Goal: Task Accomplishment & Management: Contribute content

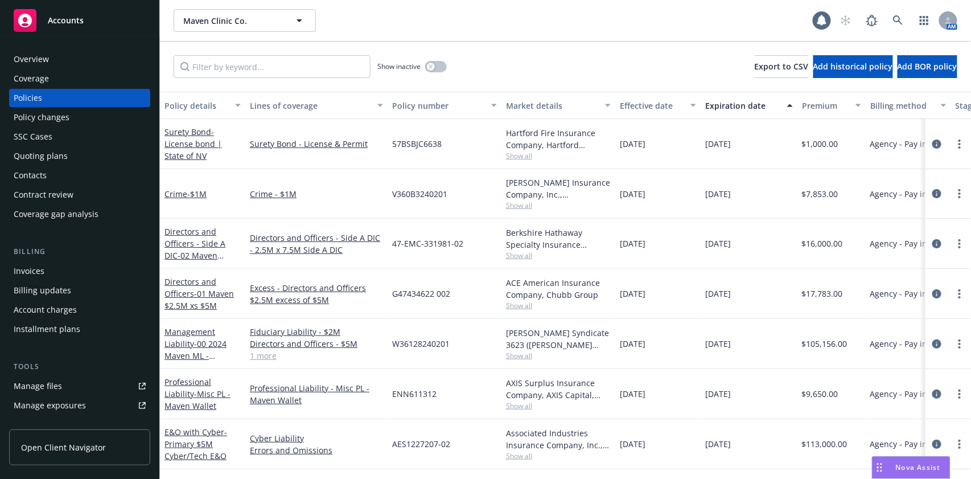
click at [39, 73] on div "Coverage" at bounding box center [31, 78] width 35 height 18
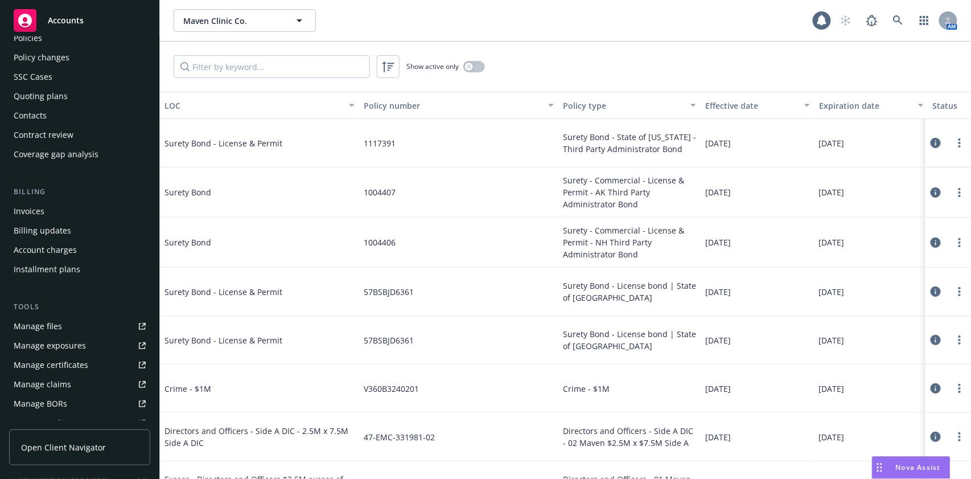
scroll to position [76, 0]
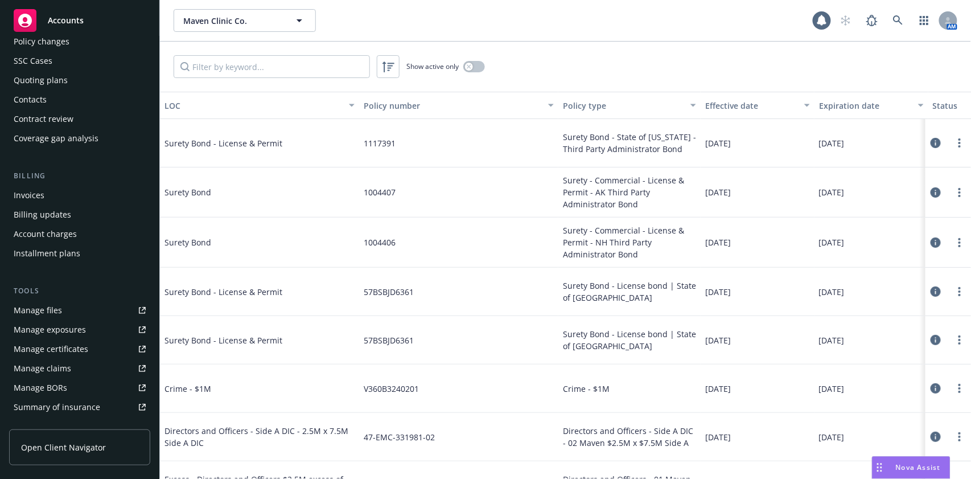
click at [50, 342] on div "Manage certificates" at bounding box center [51, 349] width 75 height 18
click at [473, 72] on button "button" at bounding box center [474, 66] width 22 height 11
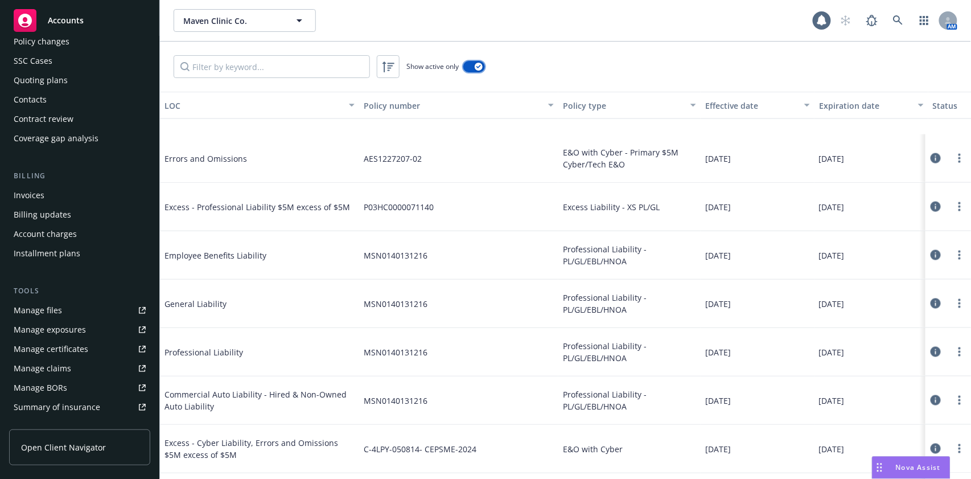
scroll to position [607, 0]
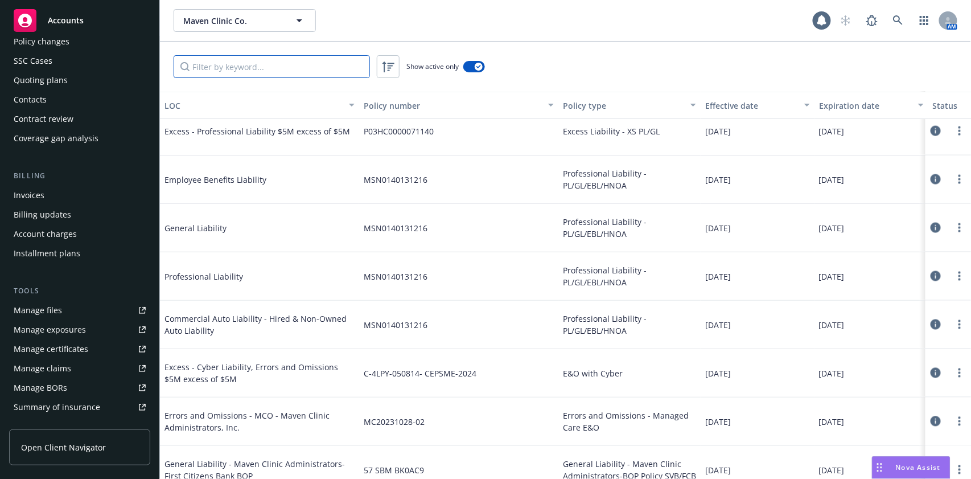
click at [267, 65] on input "Filter by keyword..." at bounding box center [272, 66] width 196 height 23
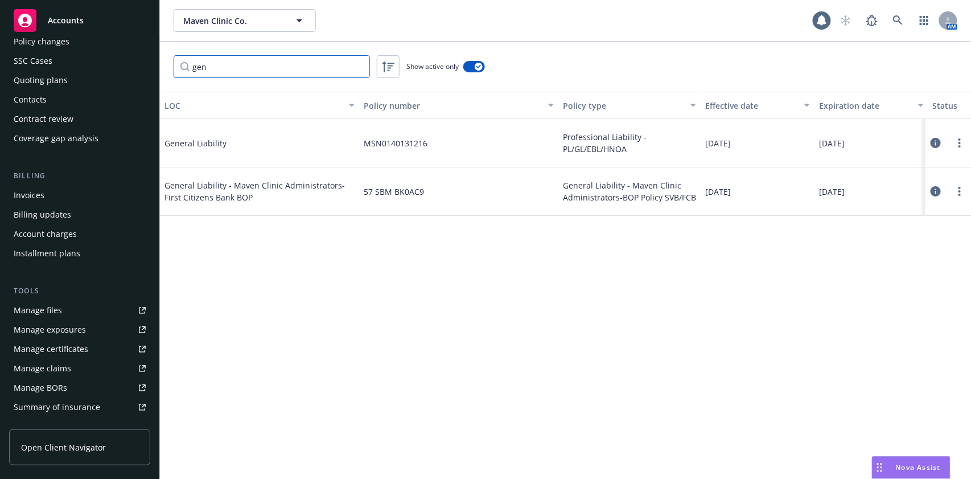
scroll to position [0, 0]
type input "g"
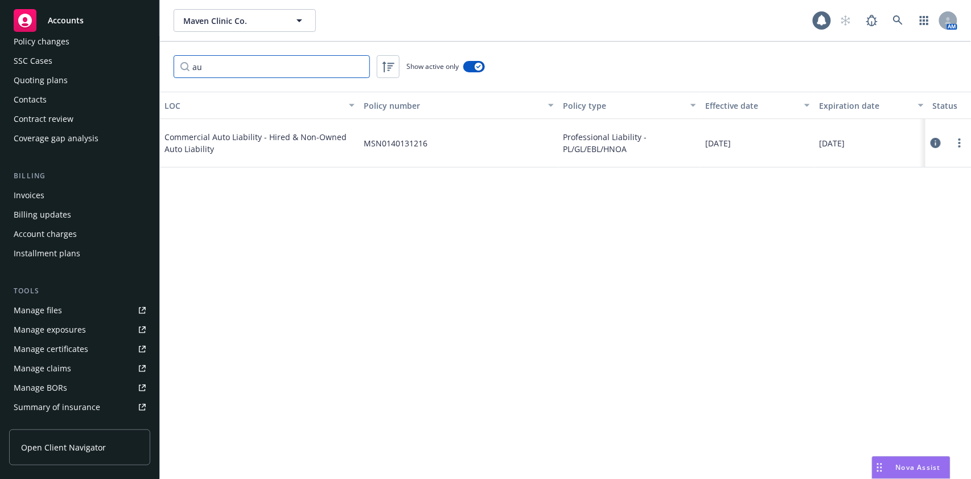
type input "a"
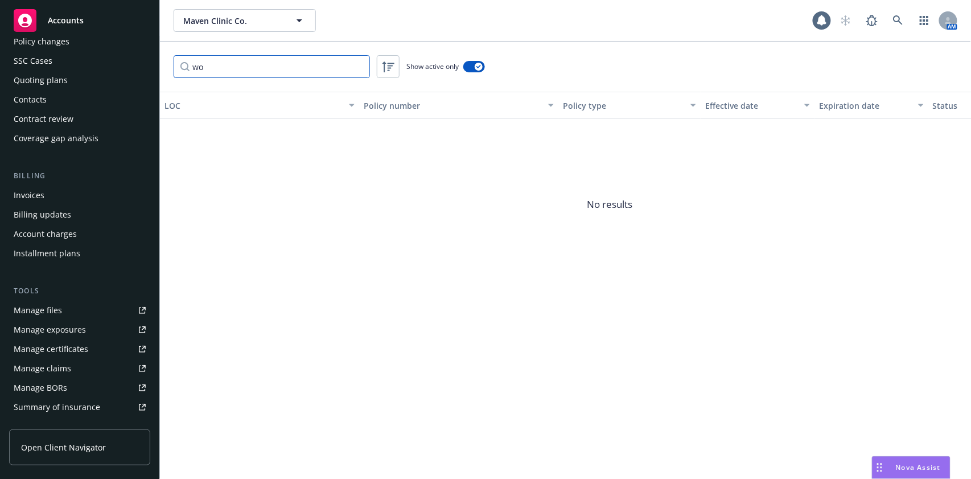
type input "w"
type input "u"
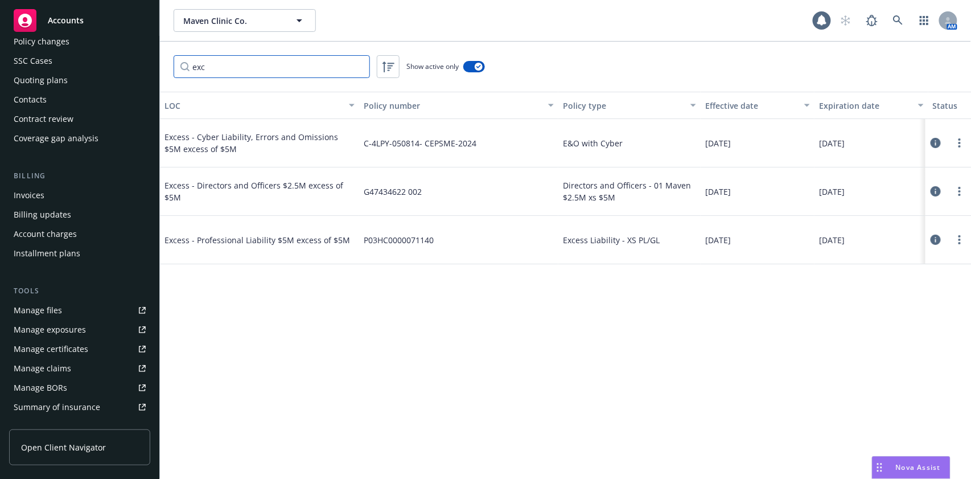
type input "exc"
click at [893, 15] on icon at bounding box center [898, 20] width 10 height 10
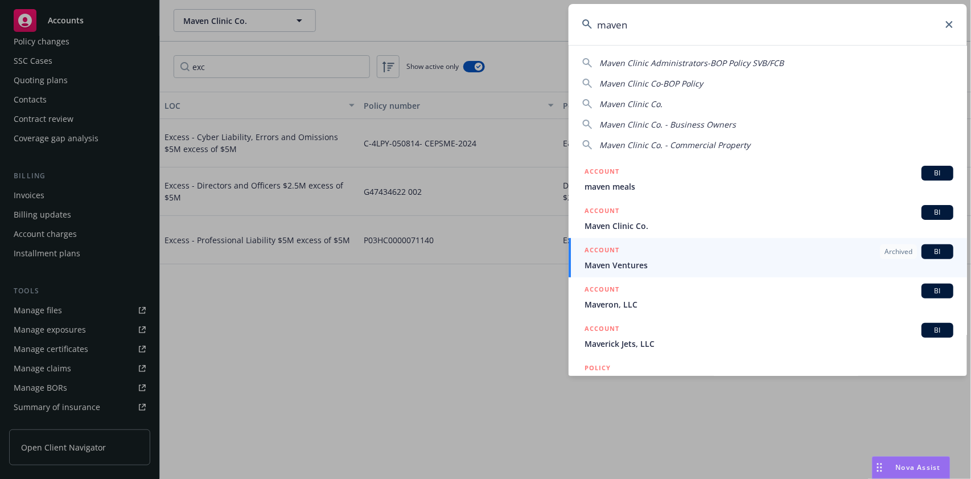
type input "maven"
click at [950, 27] on icon at bounding box center [949, 24] width 7 height 7
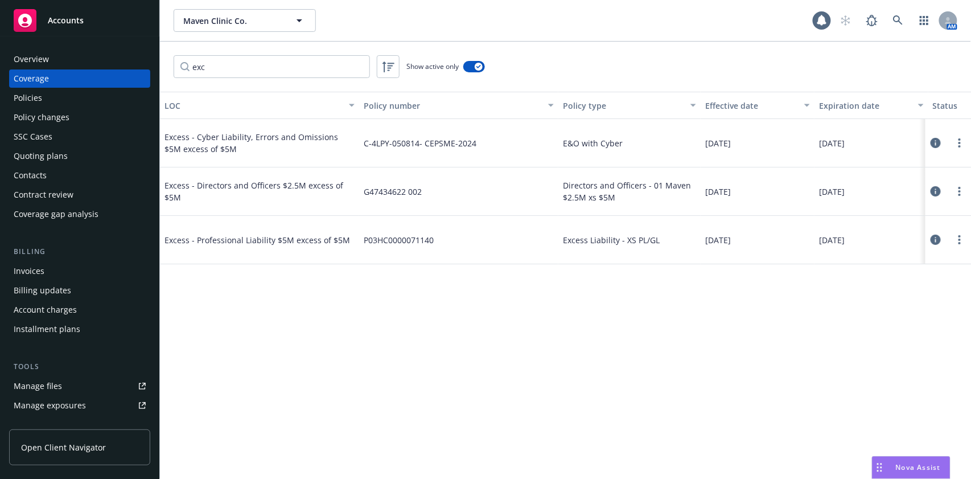
click at [77, 62] on div "Overview" at bounding box center [80, 59] width 132 height 18
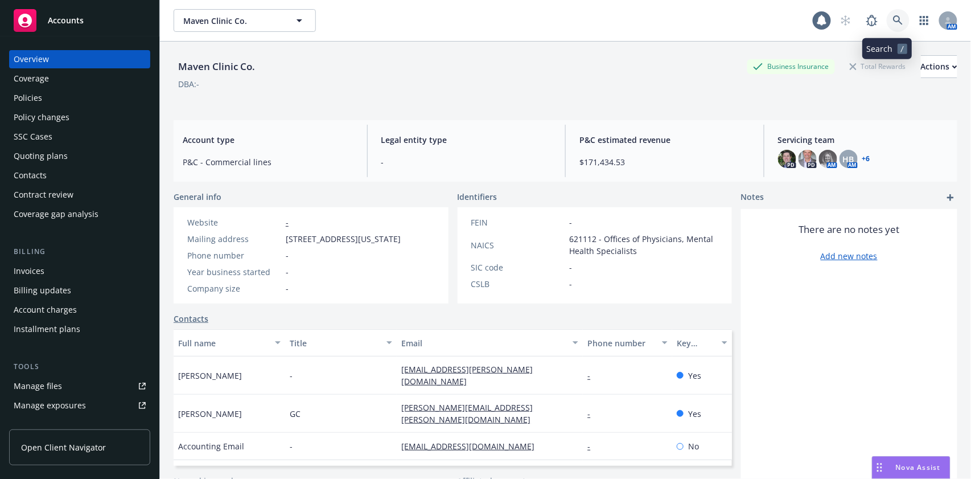
click at [893, 22] on icon at bounding box center [898, 20] width 10 height 10
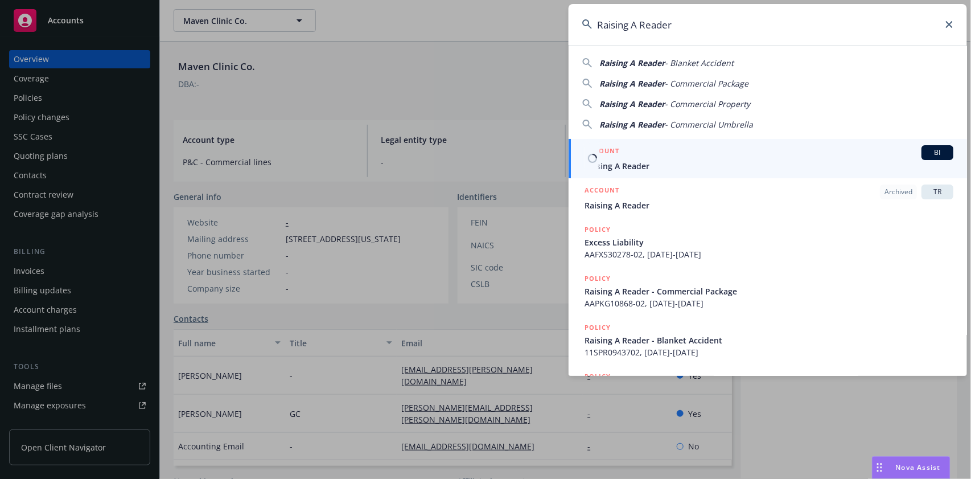
click at [663, 165] on span "Raising A Reader" at bounding box center [768, 166] width 369 height 12
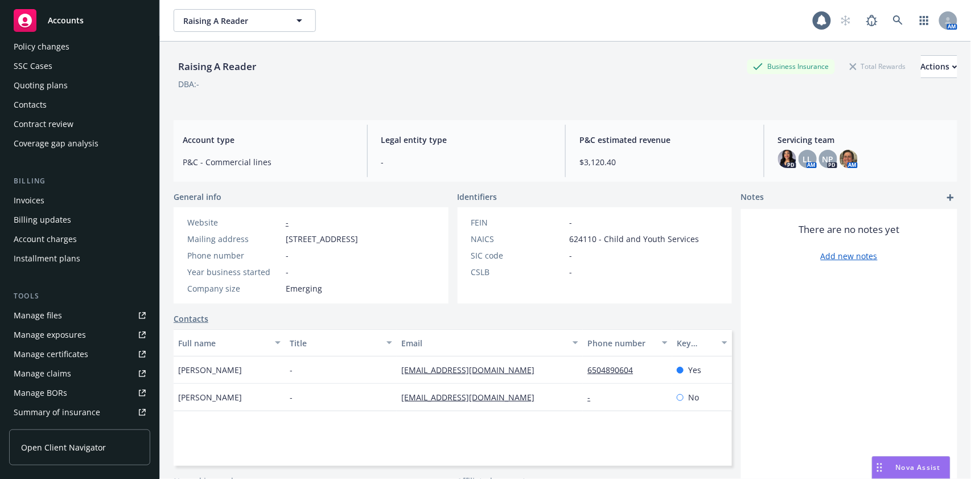
scroll to position [76, 0]
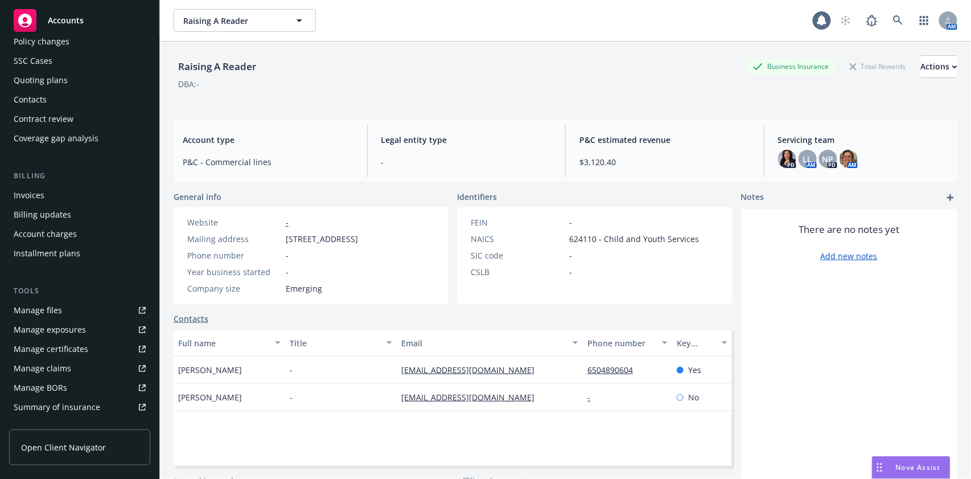
click at [60, 349] on div "Manage certificates" at bounding box center [51, 349] width 75 height 18
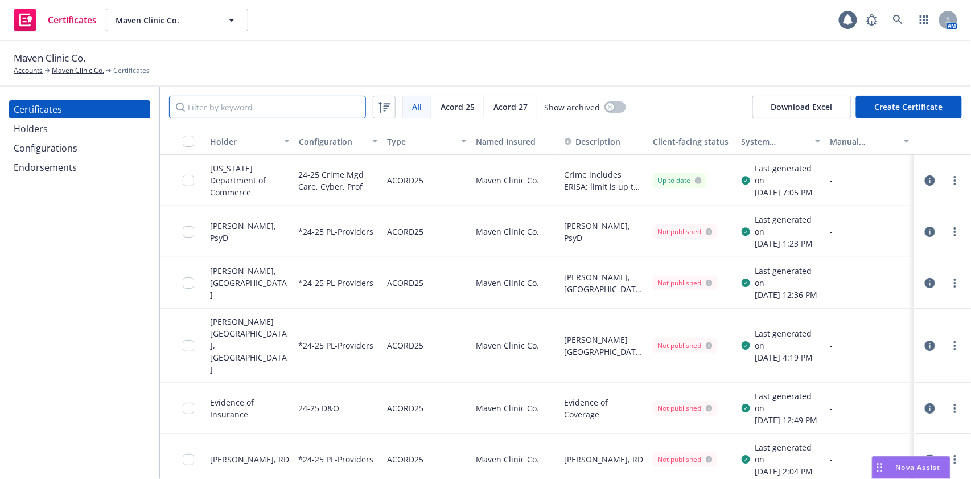
click at [269, 114] on input "Filter by keyword" at bounding box center [267, 107] width 197 height 23
paste input "[PERSON_NAME] [PERSON_NAME] Corporation"
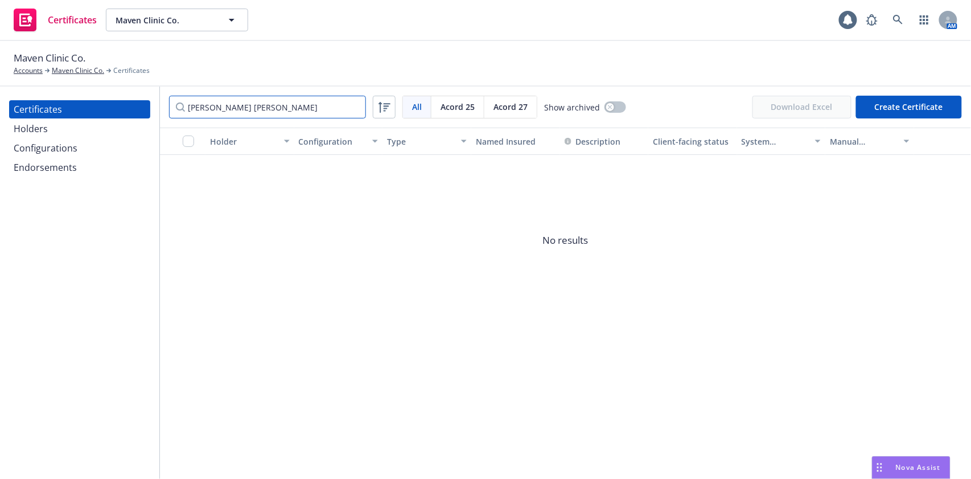
type input "[PERSON_NAME] [PERSON_NAME]"
click at [32, 138] on div "Certificates Holders Configurations Endorsements" at bounding box center [79, 138] width 141 height 76
click at [34, 131] on div "Holders" at bounding box center [31, 128] width 34 height 18
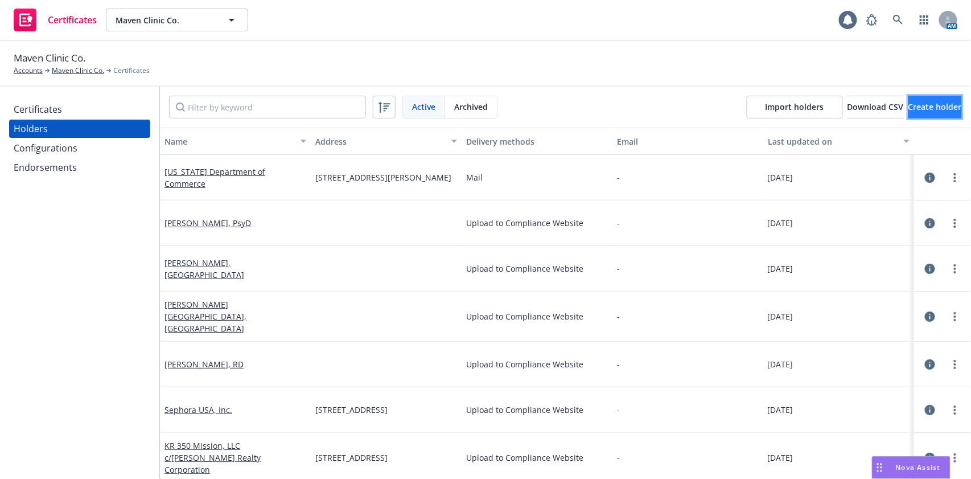
click at [908, 109] on span "Create holder" at bounding box center [934, 106] width 53 height 11
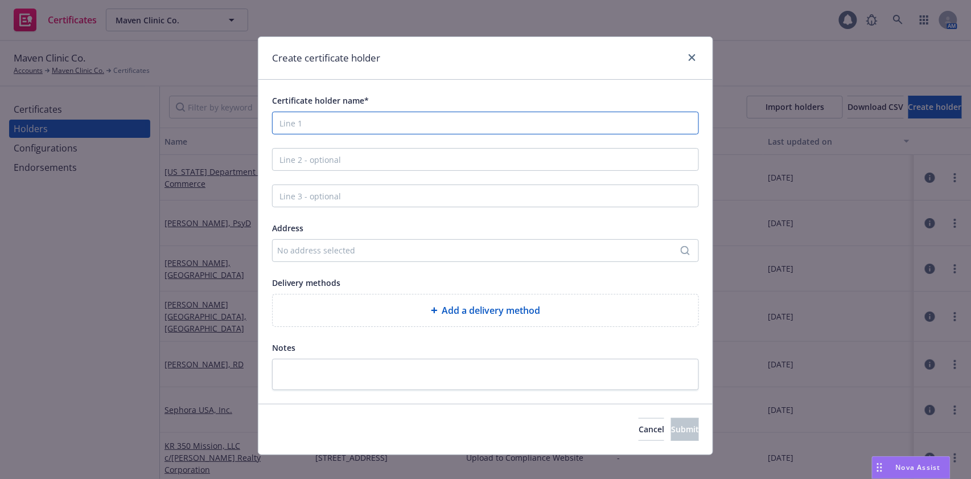
click at [377, 127] on input "Certificate holder name*" at bounding box center [485, 123] width 427 height 23
paste input "Ralph Lauren Corporation"
type input "Ralph Lauren Corporation"
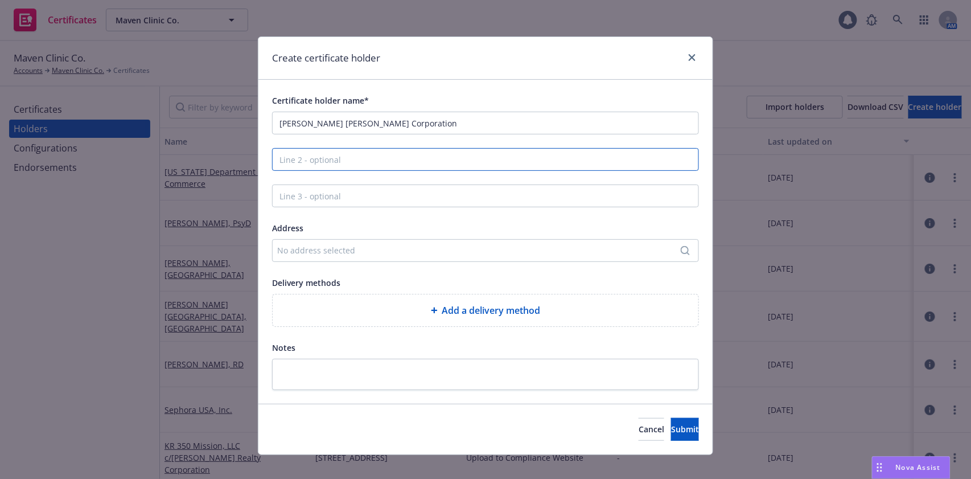
click at [398, 167] on input "Line 2 - optional" at bounding box center [485, 159] width 427 height 23
paste input "Attention: Risk Management 100 Metro Blvd 3rd Floor Nutley, NJ 07110"
drag, startPoint x: 545, startPoint y: 156, endPoint x: 381, endPoint y: 170, distance: 165.0
click at [381, 170] on input "Attention: Risk Management 100 Metro Blvd 3rd Floor Nutley, NJ 07110" at bounding box center [485, 159] width 427 height 23
type input "Attention: Risk Management"
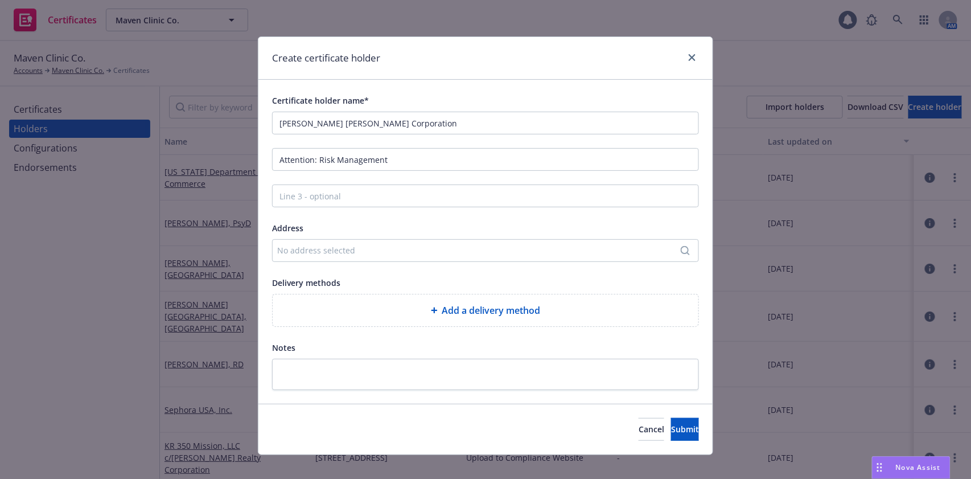
click at [394, 257] on div "No address selected" at bounding box center [485, 250] width 427 height 23
type input "100 Metro Blvd 3rd Floor Nutley, NJ 07110"
click at [435, 263] on div "Add custom address" at bounding box center [480, 259] width 213 height 23
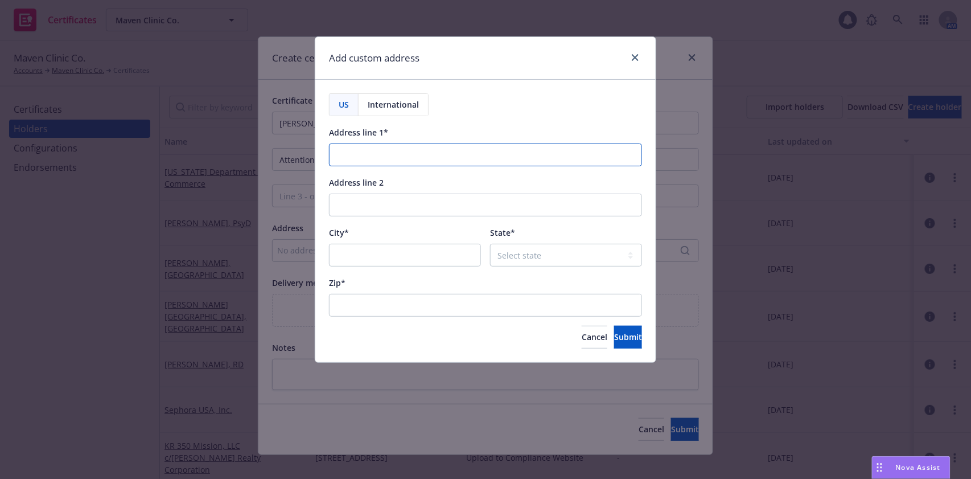
click at [400, 150] on input "Address line 1*" at bounding box center [485, 154] width 313 height 23
paste input "100 Metro Blvd 3rd Floor Nutley, NJ 07110"
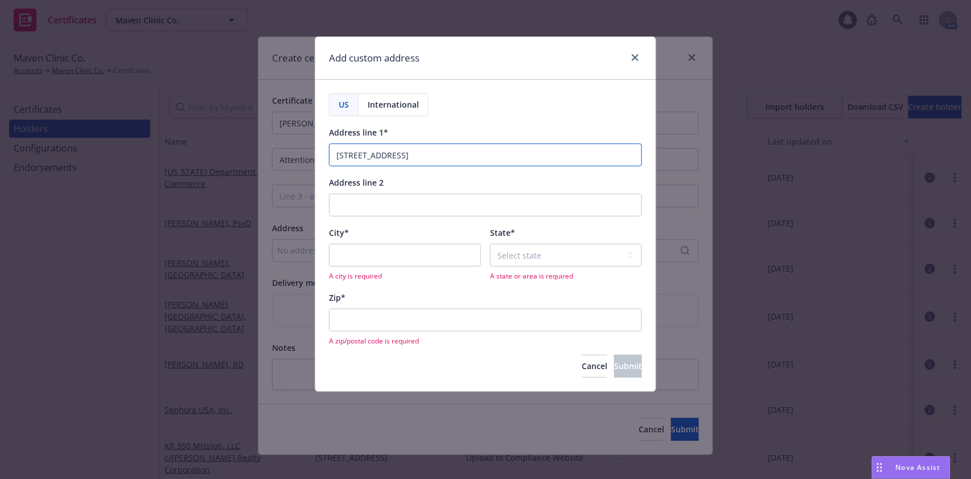
click at [448, 156] on input "100 Metro Blvd 3rd Floor Nutley, NJ 07110" at bounding box center [485, 154] width 313 height 23
type input "100 Metro Blvd 3rd Floor , NJ 07110"
type input "Nutley"
drag, startPoint x: 485, startPoint y: 155, endPoint x: 429, endPoint y: 162, distance: 56.2
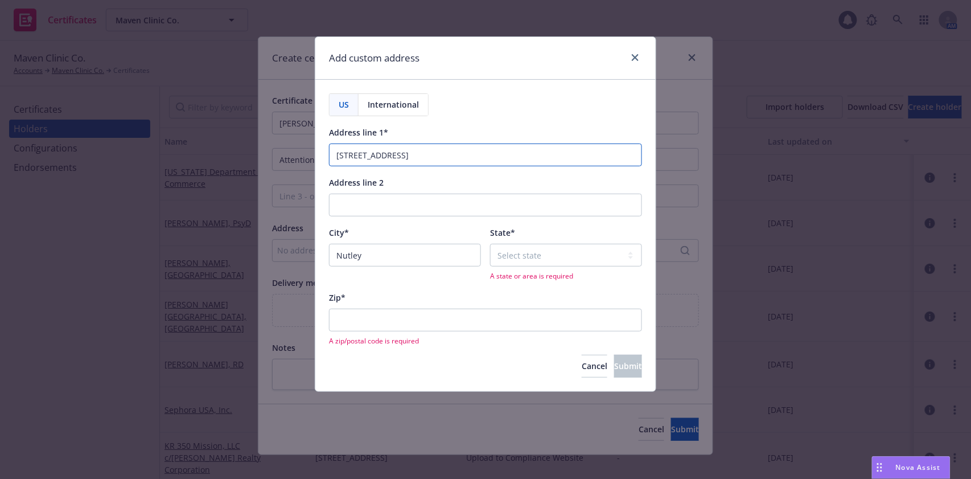
click at [429, 162] on input "100 Metro Blvd 3rd Floor , NJ 07110" at bounding box center [485, 154] width 313 height 23
type input "100 Metro Blvd 3rd Floor"
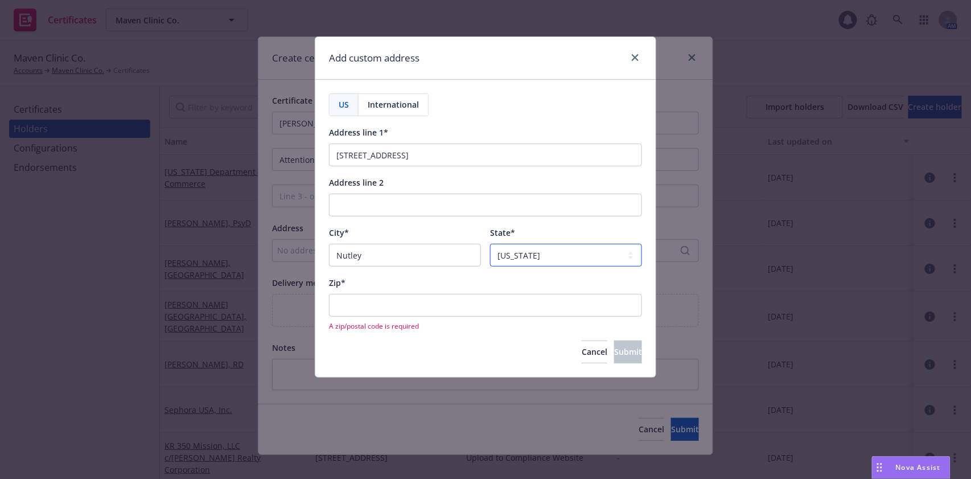
select select "NJ"
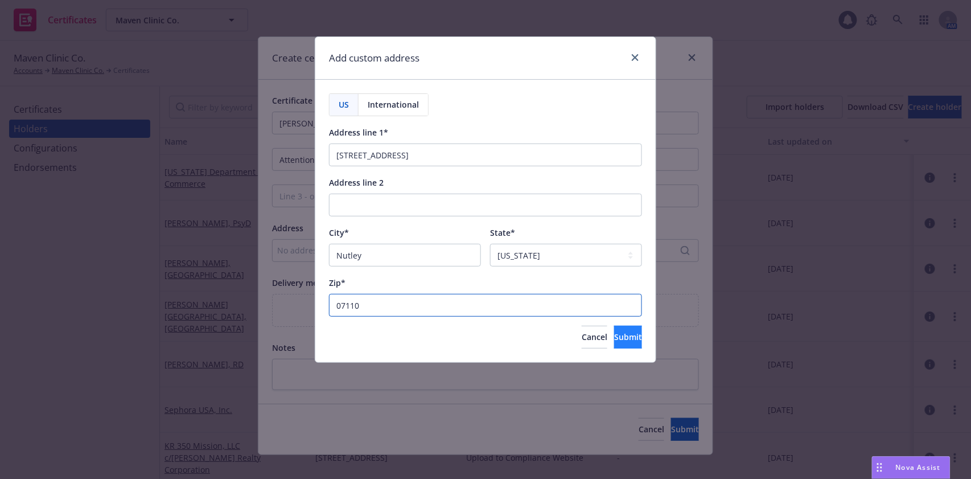
type input "07110"
click at [614, 328] on button "Submit" at bounding box center [628, 336] width 28 height 23
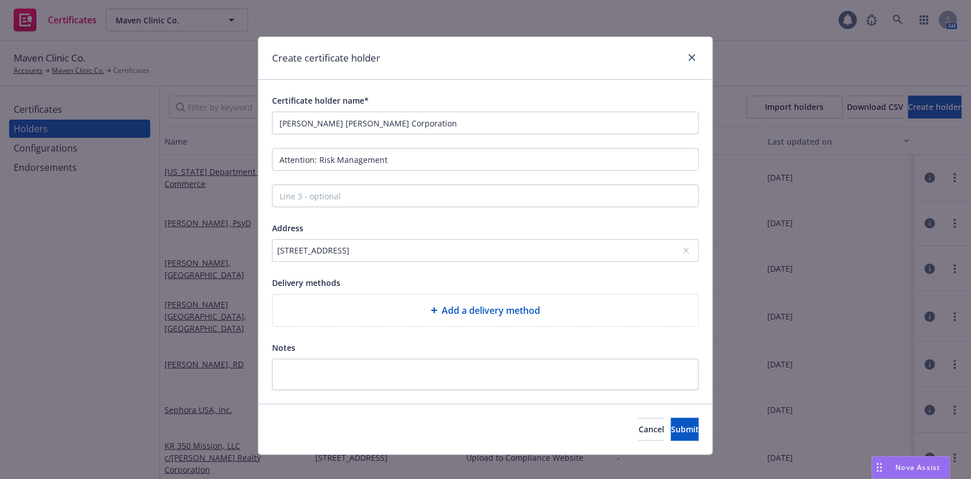
click at [476, 301] on div "Add a delivery method" at bounding box center [486, 310] width 426 height 32
select select "EMAIL"
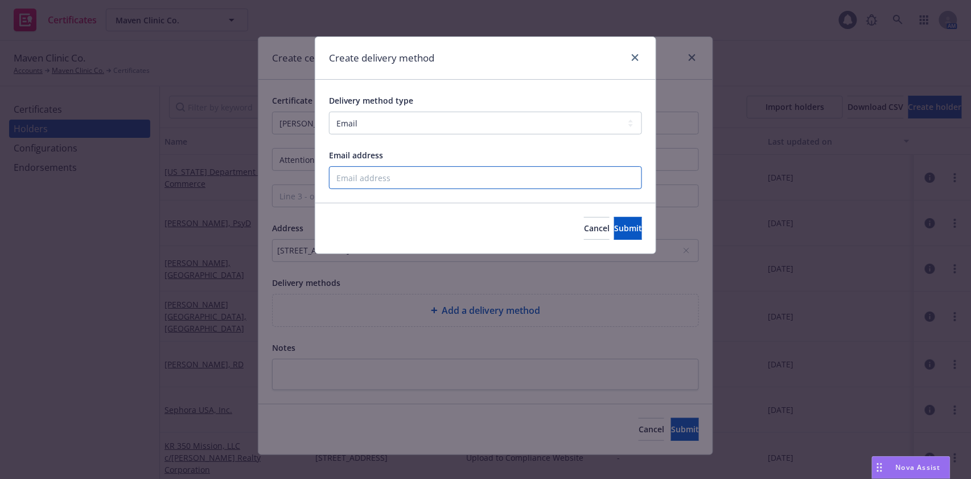
click at [414, 176] on input "Email address" at bounding box center [485, 177] width 313 height 23
paste input "RL-Global-Risk-Management@RalphLauren.com"
type input "RL-Global-Risk-Management@RalphLauren.com"
click at [614, 223] on span "Submit" at bounding box center [628, 227] width 28 height 11
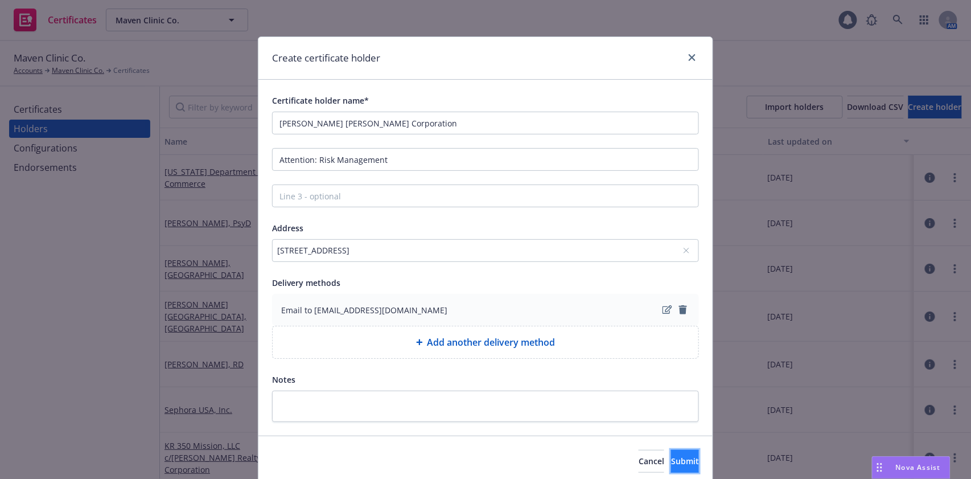
click at [671, 457] on button "Submit" at bounding box center [685, 460] width 28 height 23
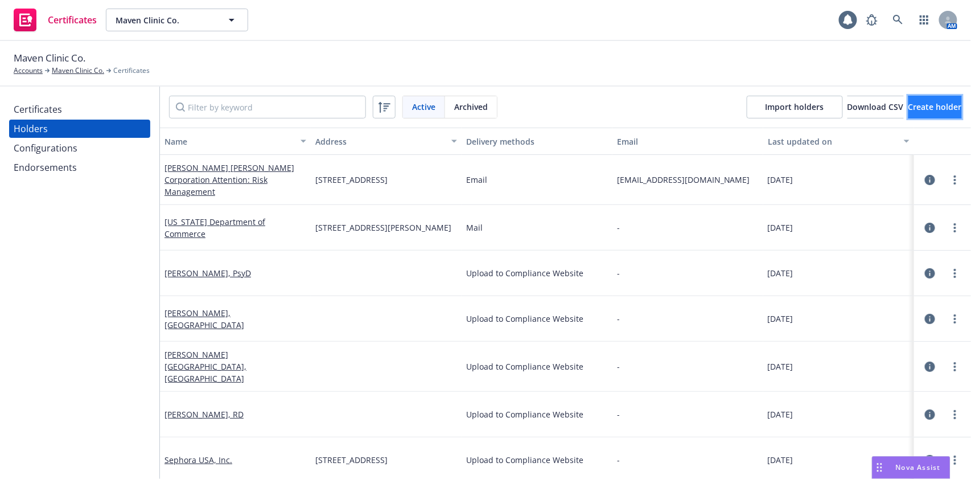
click at [908, 110] on span "Create holder" at bounding box center [934, 106] width 53 height 11
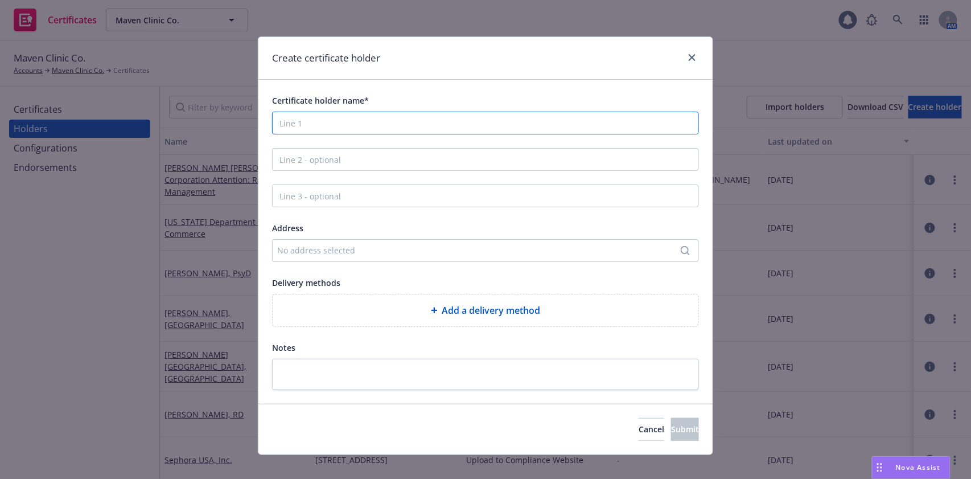
click at [397, 126] on input "Certificate holder name*" at bounding box center [485, 123] width 427 height 23
paste input "LCI 100 Metro Urban Renewai, LLC c/o Prism Property Services, LLC"
drag, startPoint x: 525, startPoint y: 122, endPoint x: 403, endPoint y: 127, distance: 121.3
click at [403, 127] on input "LCI 100 Metro Urban Renewai, LLC c/o Prism Property Services, LLC" at bounding box center [485, 123] width 427 height 23
type input "LCI 100 Metro Urban Renewai, LLC"
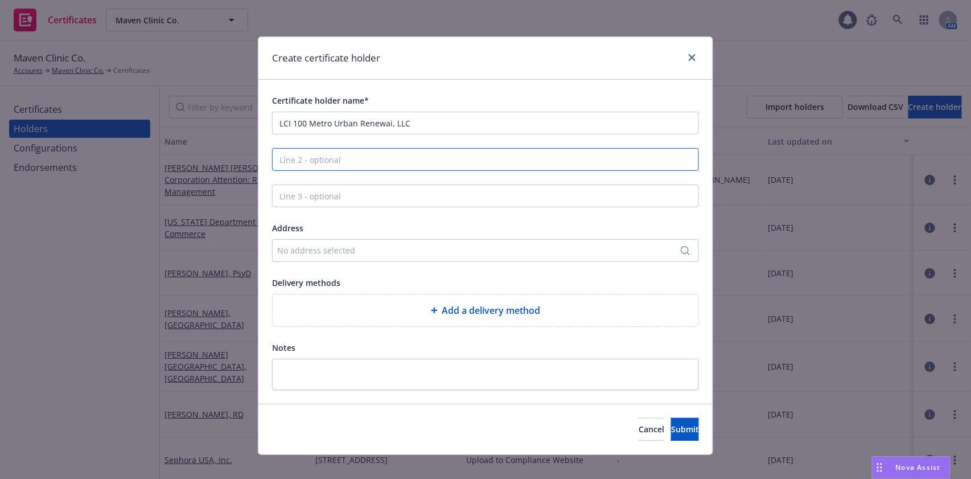
paste input "c/o Prism Property Services, LLC"
type input "c/o Prism Property Services, LLC"
click at [442, 257] on div "No address selected" at bounding box center [485, 250] width 427 height 23
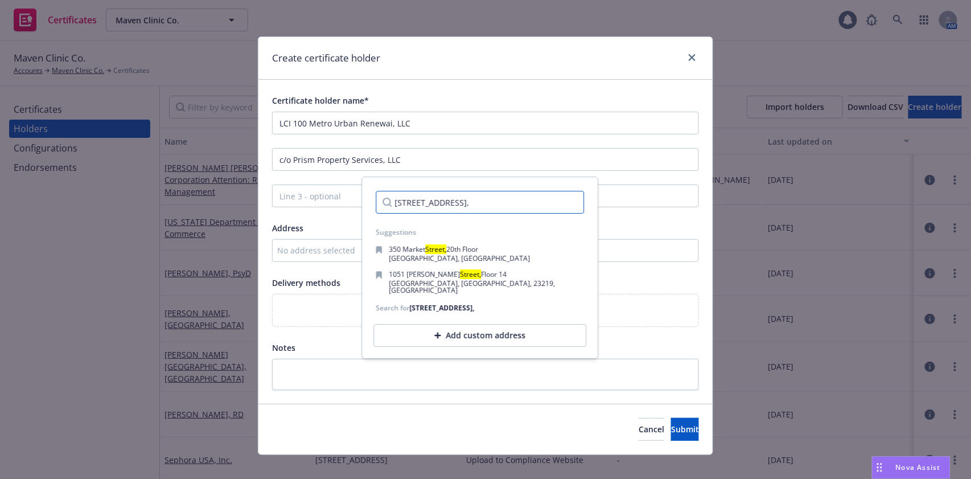
paste input "CANCELLATION SHOULD ANY OF THE ABOVE DESCRIBED POLICIES BE CANCELLED BEFORE THE…"
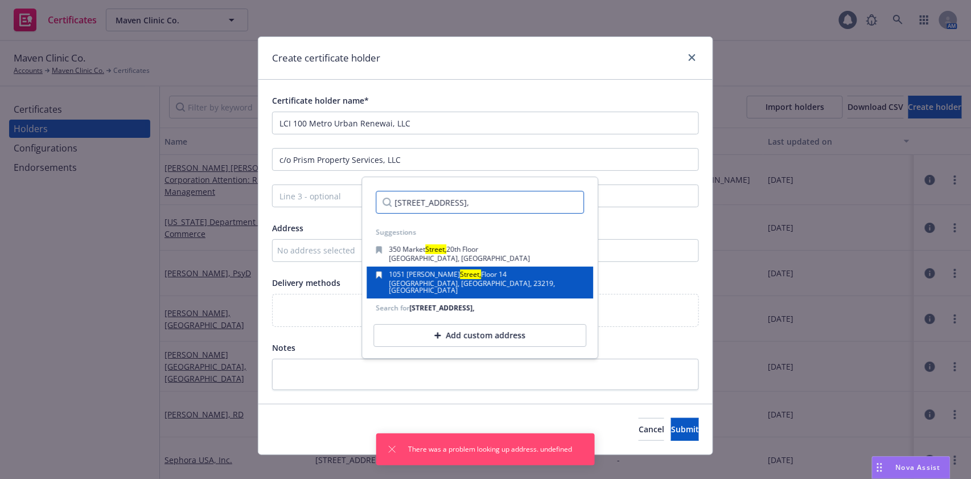
paste input "NJ 07110"
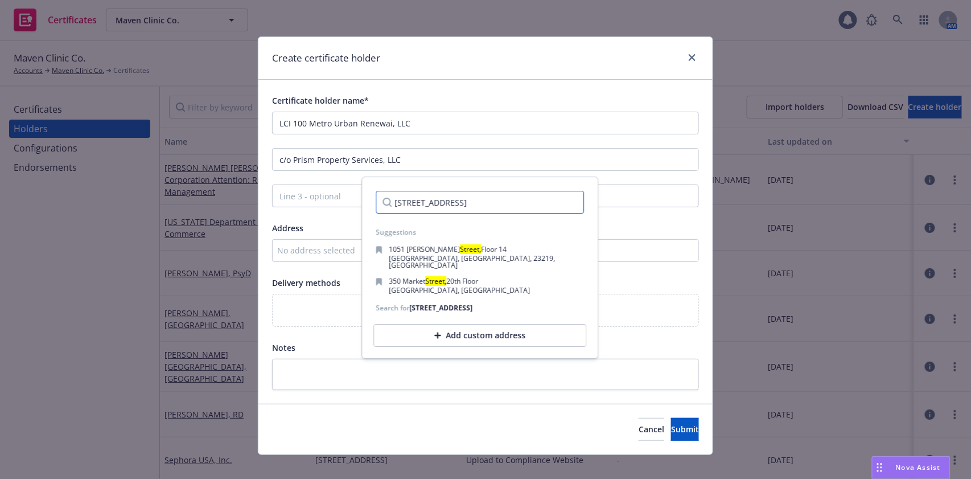
drag, startPoint x: 482, startPoint y: 204, endPoint x: 369, endPoint y: 208, distance: 113.3
click at [369, 208] on div "310 Kingsland Street, Nutley, NJ 07110" at bounding box center [480, 202] width 226 height 41
type input "310 Kingsland Street, Nutley, NJ 07110"
click at [474, 330] on div "Add custom address" at bounding box center [480, 335] width 213 height 23
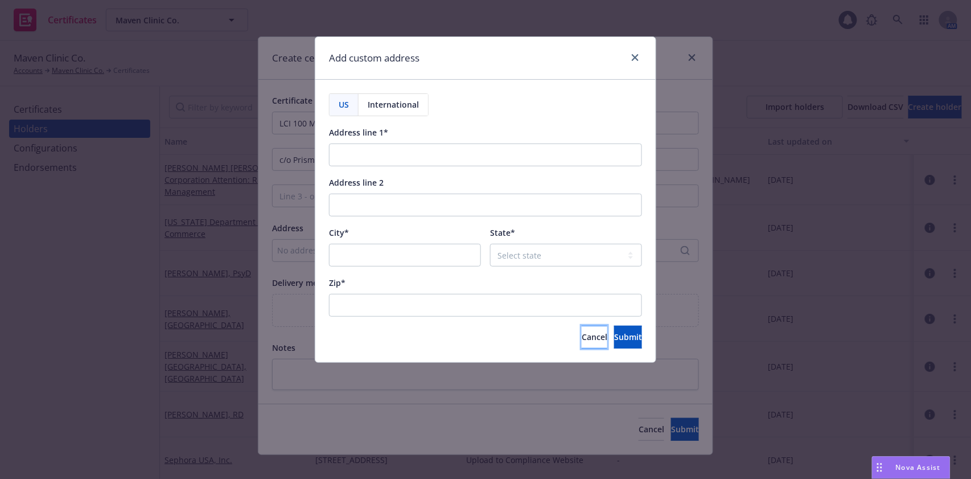
click at [582, 333] on span "Cancel" at bounding box center [595, 336] width 26 height 11
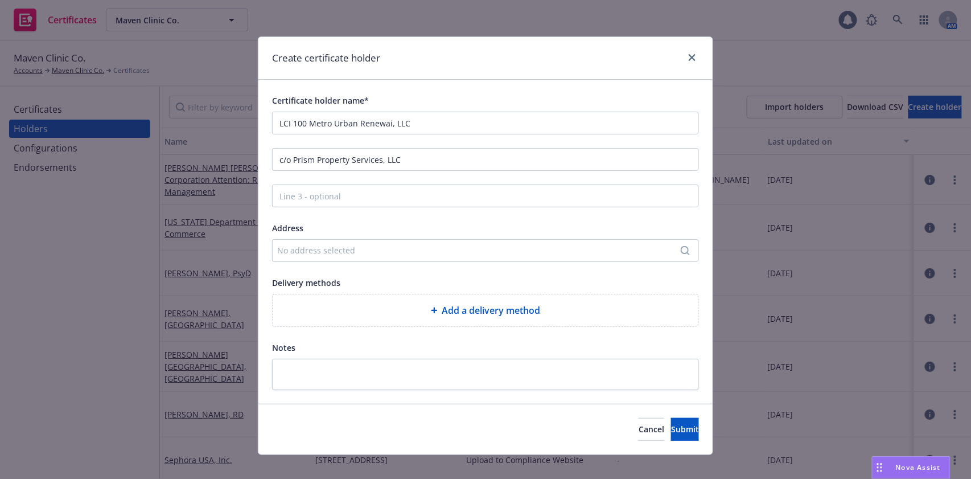
click at [505, 301] on div "Add a delivery method" at bounding box center [486, 310] width 426 height 32
select select "EMAIL"
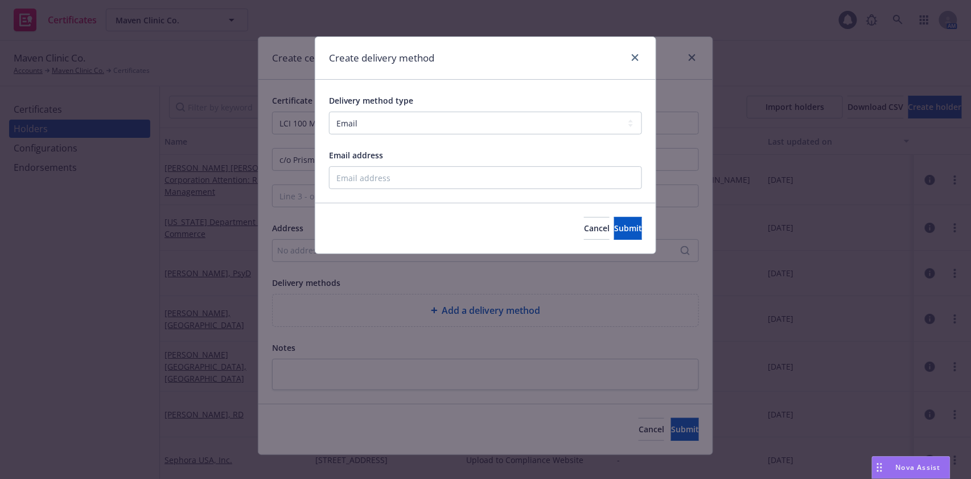
click at [468, 250] on div "Cancel Submit" at bounding box center [485, 228] width 340 height 51
click at [584, 230] on span "Cancel" at bounding box center [597, 227] width 26 height 11
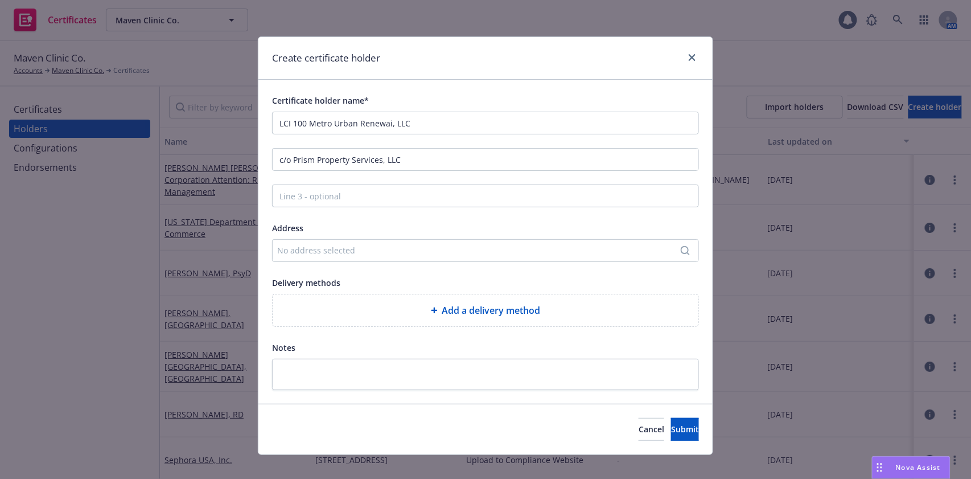
click at [476, 253] on div "No address selected" at bounding box center [479, 250] width 405 height 12
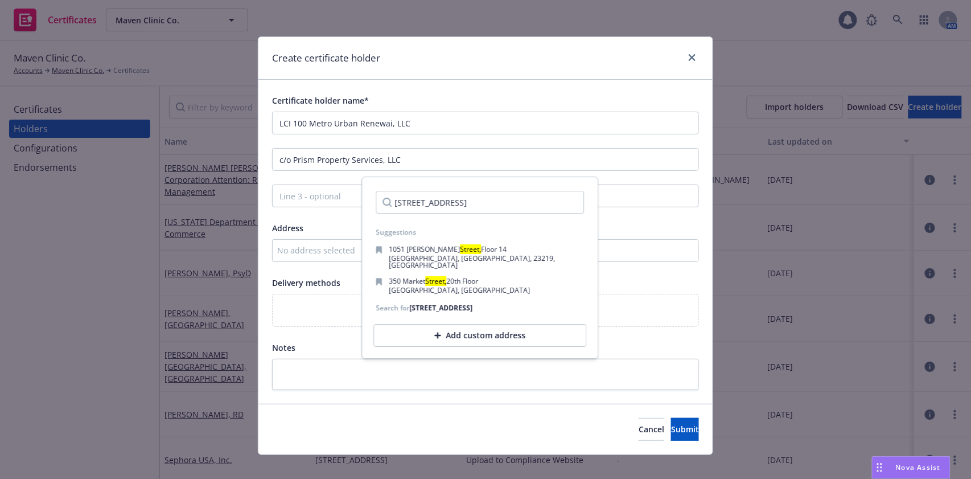
click at [434, 331] on div "Add custom address" at bounding box center [480, 335] width 213 height 23
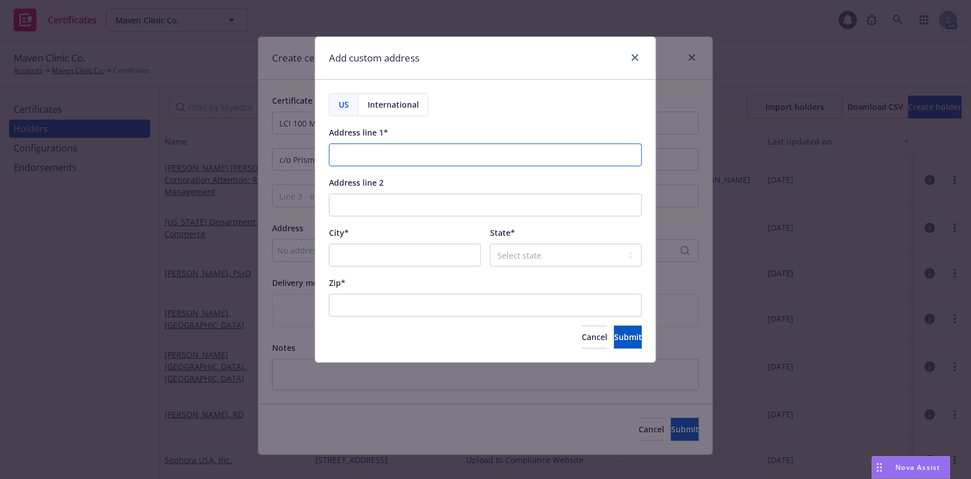
click at [373, 155] on input "Address line 1*" at bounding box center [485, 154] width 313 height 23
paste input "310 Kingsland Street, Nutley, NJ 07110"
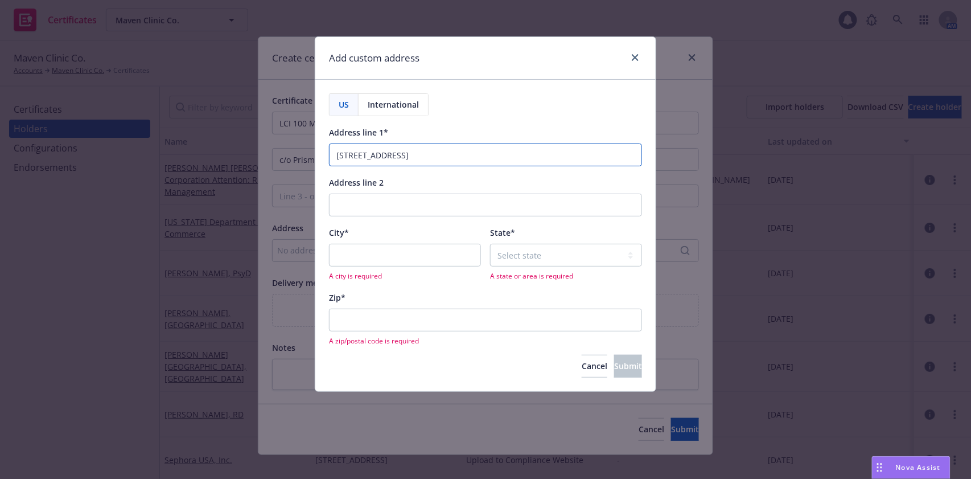
click at [435, 154] on input "310 Kingsland Street, Nutley, NJ 07110" at bounding box center [485, 154] width 313 height 23
type input "310 Kingsland Street, , NJ 07110"
type input "Nutley"
drag, startPoint x: 456, startPoint y: 154, endPoint x: 413, endPoint y: 159, distance: 44.0
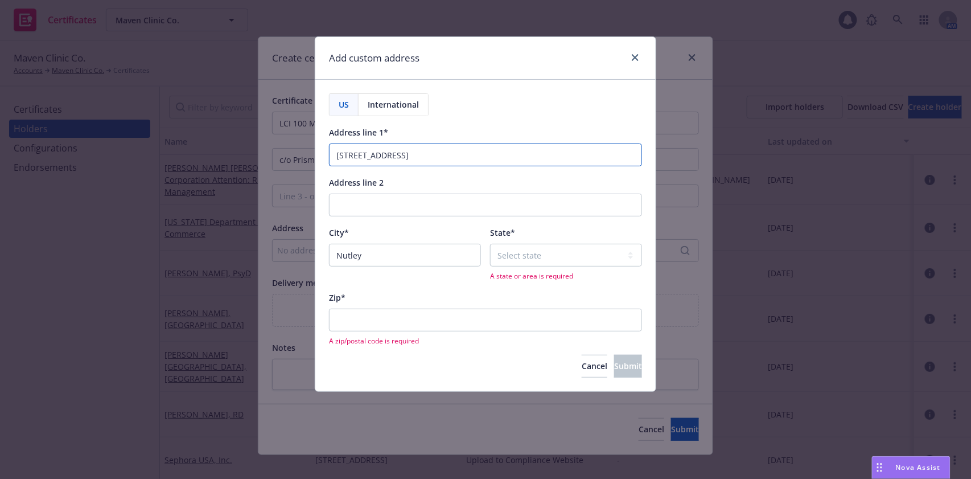
click at [413, 159] on input "310 Kingsland Street, , NJ 07110" at bounding box center [485, 154] width 313 height 23
type input "310 Kingsland Street"
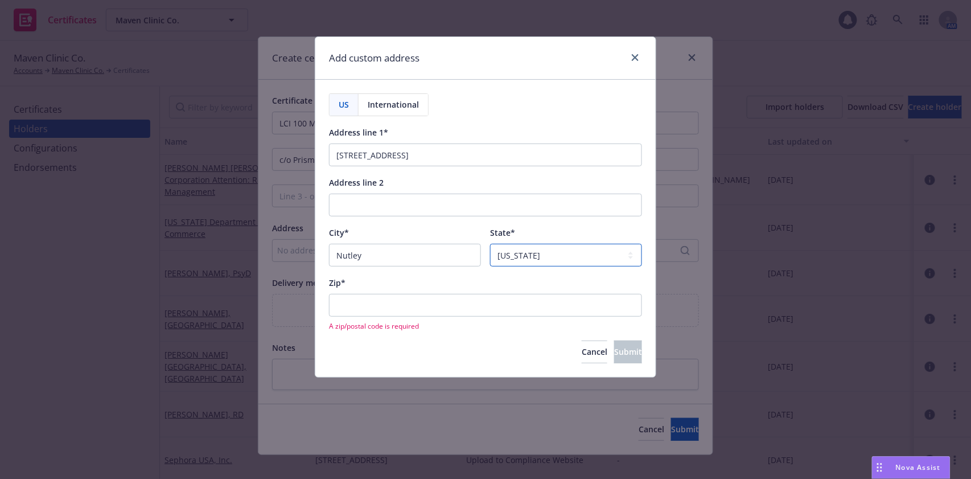
select select "NJ"
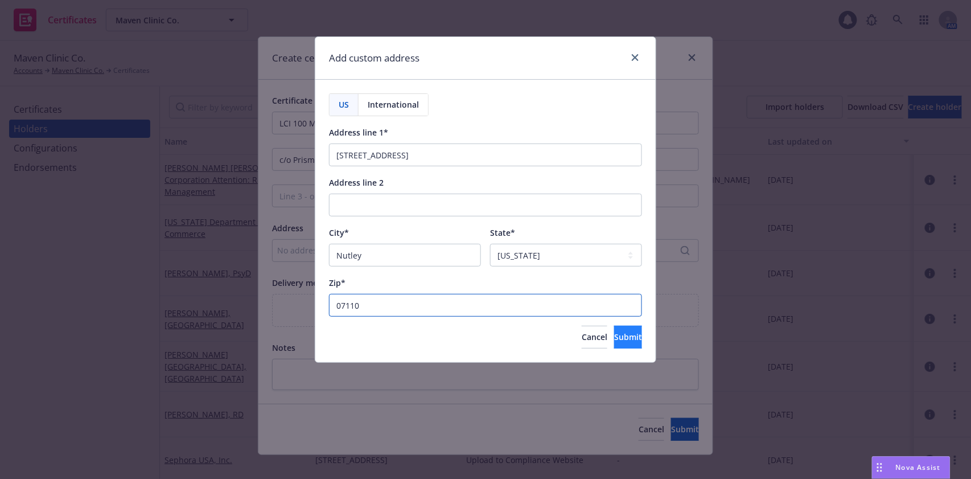
type input "07110"
click at [614, 339] on span "Submit" at bounding box center [628, 336] width 28 height 11
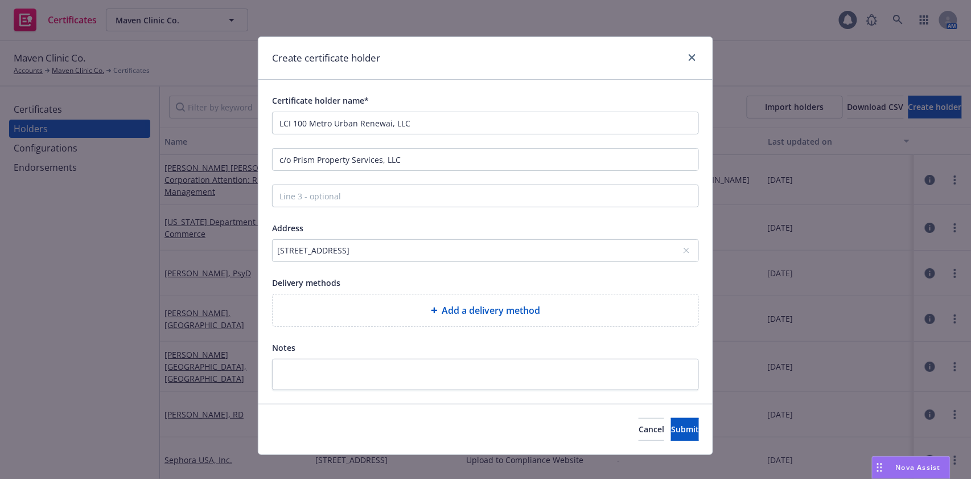
drag, startPoint x: 259, startPoint y: 252, endPoint x: 423, endPoint y: 262, distance: 164.2
click at [423, 262] on div "Certificate holder name* LCI 100 Metro Urban Renewai, LLC c/o Prism Property Se…" at bounding box center [485, 242] width 454 height 324
copy div "310 Kingsland Street, Nutley, NJ, 07110, USA"
click at [433, 307] on div at bounding box center [436, 310] width 11 height 7
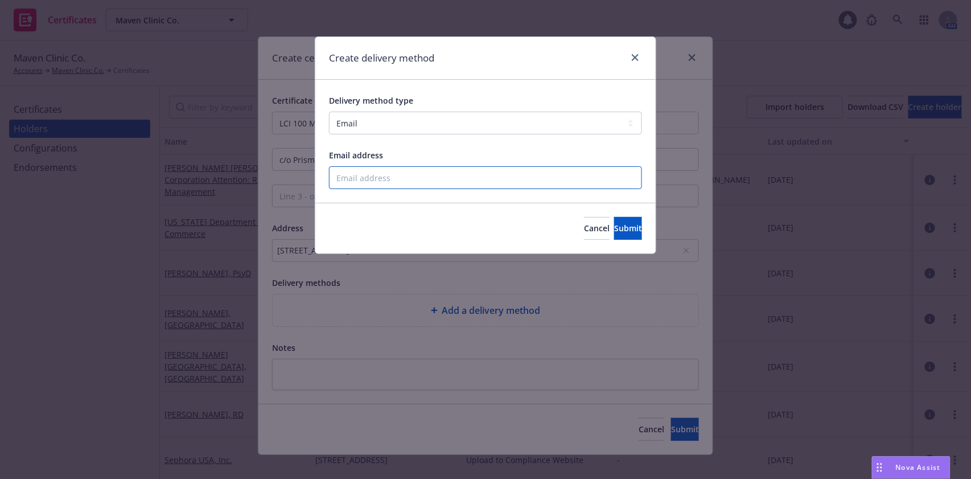
click at [375, 170] on input "Email address" at bounding box center [485, 177] width 313 height 23
click at [379, 125] on select "Select delivery method type Email Mail Fax Upload to Compliance Website" at bounding box center [485, 123] width 313 height 23
select select "MAIL"
click at [329, 112] on select "Select delivery method type Email Mail Fax Upload to Compliance Website" at bounding box center [485, 123] width 313 height 23
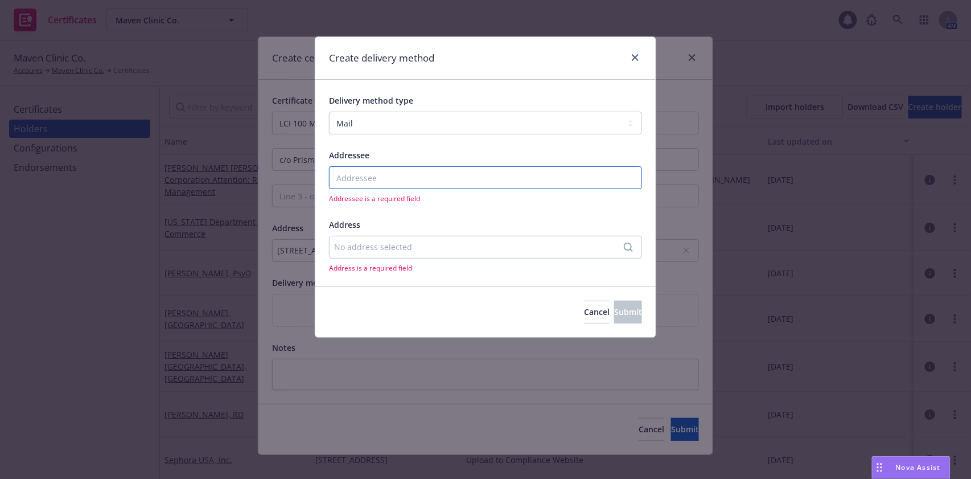
click at [379, 171] on input "Addressee" at bounding box center [485, 177] width 313 height 23
paste input "310 Kingsland Street, Nutley, NJ, 07110, USA"
type input "310 Kingsland Street, Nutley, NJ, 07110, USA"
click at [435, 242] on div "No address selected" at bounding box center [479, 247] width 291 height 12
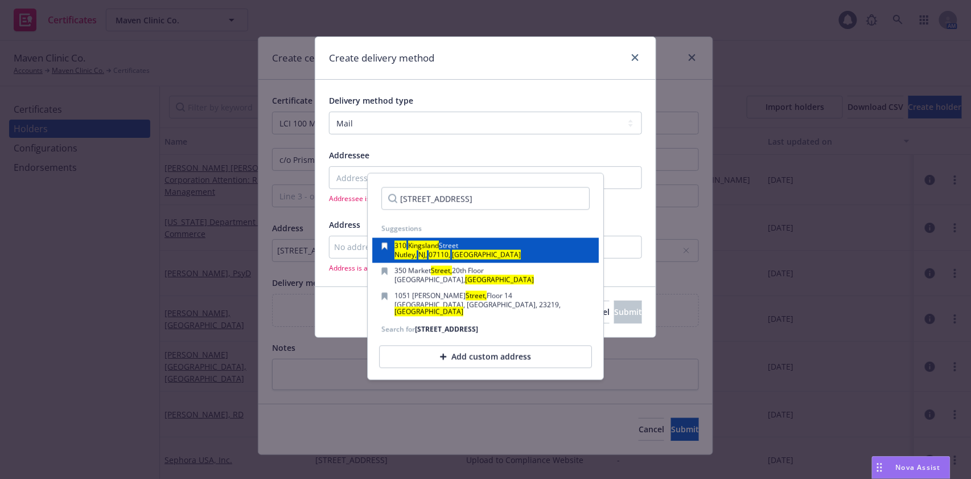
type input "310 Kingsland Street, Nutley, NJ, 07110, USA"
click at [487, 248] on div "310 Kingsland Street Nutley, NJ, 07110, USA" at bounding box center [485, 250] width 208 height 16
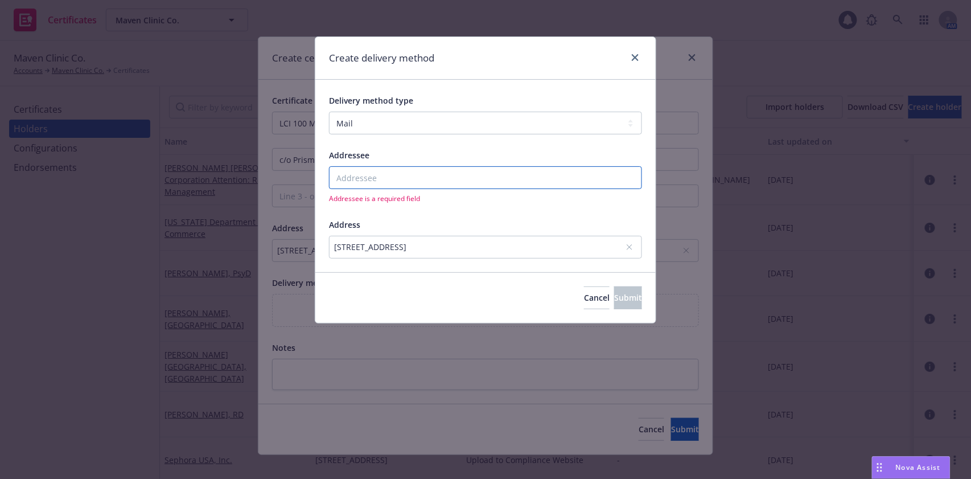
click at [422, 168] on input "Addressee" at bounding box center [485, 177] width 313 height 23
paste input "LCI 100 Metro Urban Renewai, LLC c/o Prism Property Services, LLC"
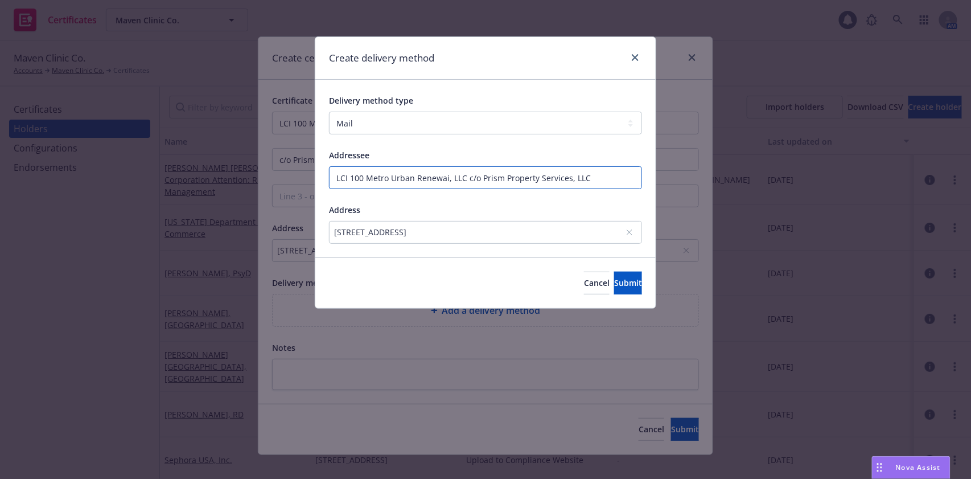
click at [446, 179] on input "LCI 100 Metro Urban Renewai, LLC c/o Prism Property Services, LLC" at bounding box center [485, 177] width 313 height 23
type input "LCI 100 Metro Urban Renewal, LLC c/o Prism Property Services, LLC"
click at [614, 280] on span "Submit" at bounding box center [628, 282] width 28 height 11
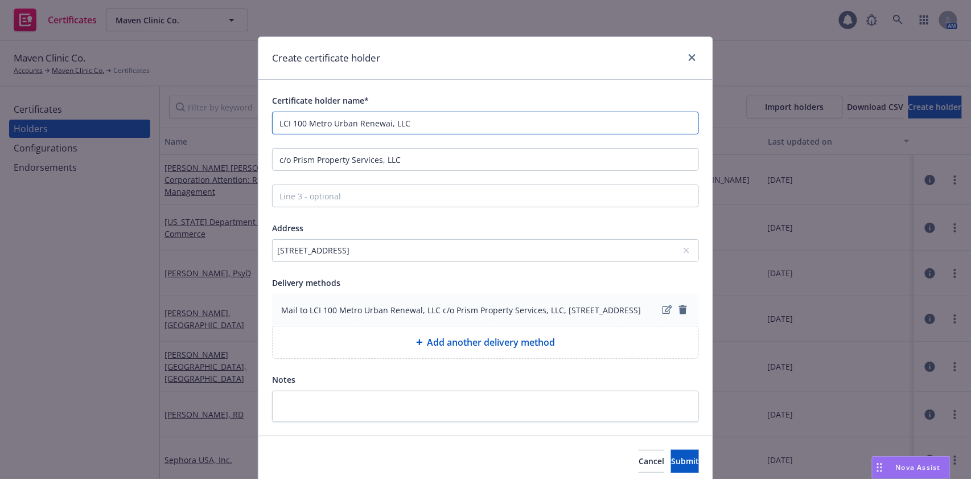
click at [385, 126] on input "LCI 100 Metro Urban Renewai, LLC" at bounding box center [485, 123] width 427 height 23
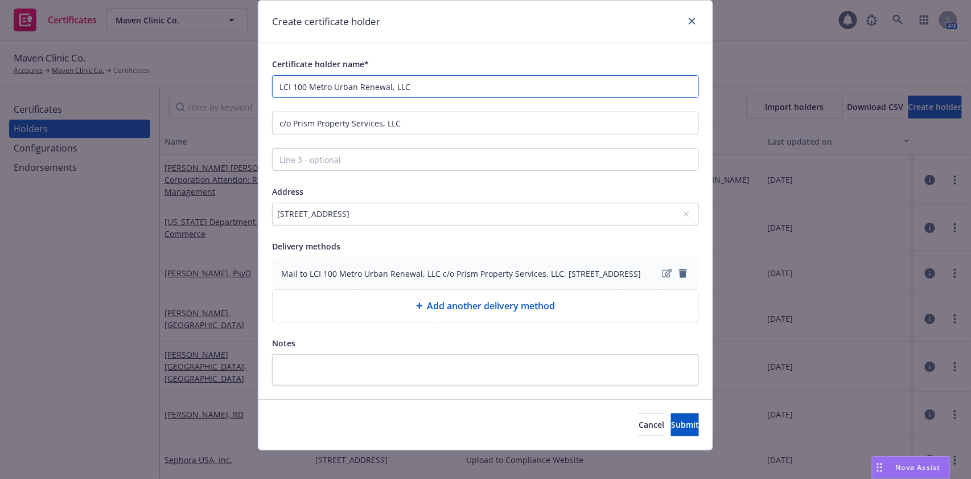
scroll to position [54, 0]
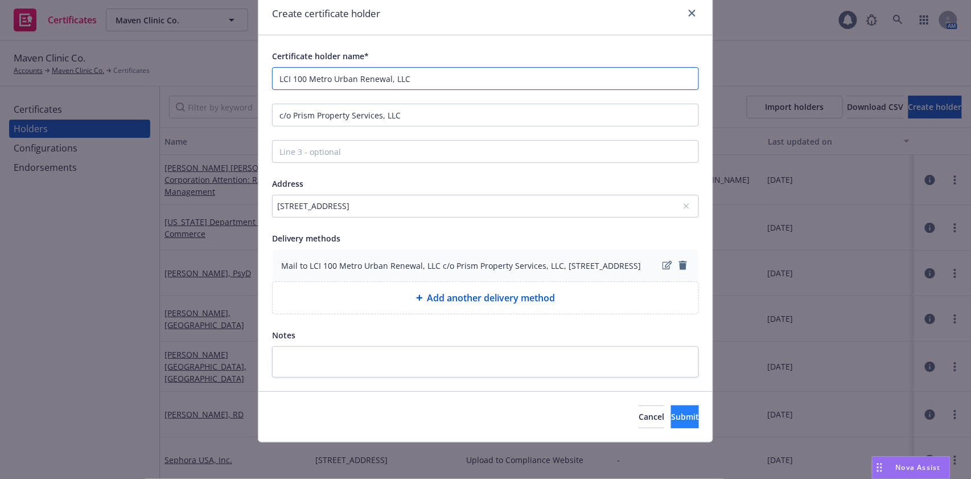
type input "LCI 100 Metro Urban Renewal, LLC"
click at [671, 411] on span "Submit" at bounding box center [685, 416] width 28 height 11
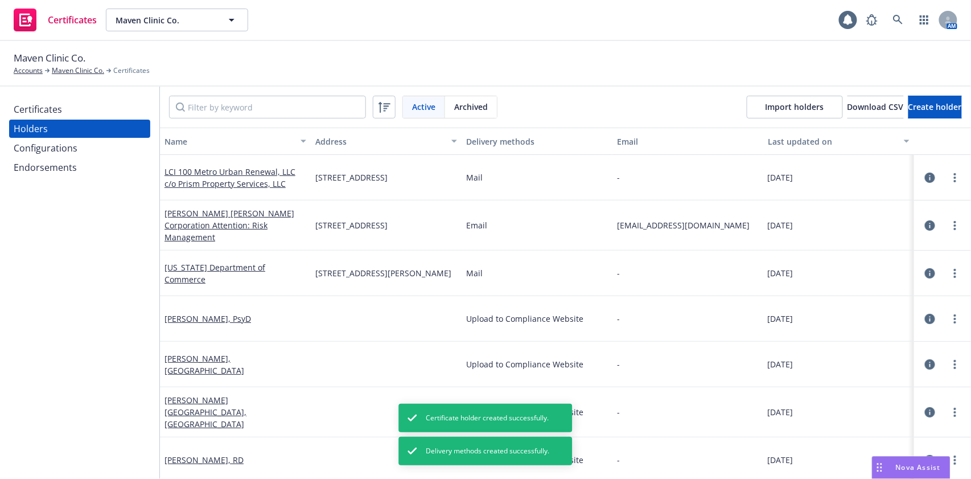
click at [89, 110] on div "Certificates" at bounding box center [80, 109] width 132 height 18
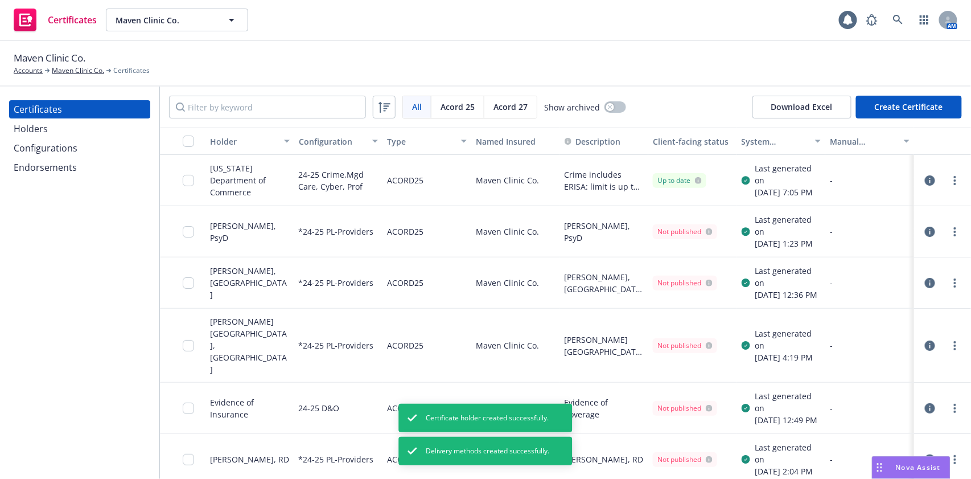
click at [906, 119] on div "All All Acord 25 Acord 27 Show archived Download Excel Create Certificate" at bounding box center [565, 106] width 811 height 41
click at [905, 116] on button "Create Certificate" at bounding box center [909, 107] width 106 height 23
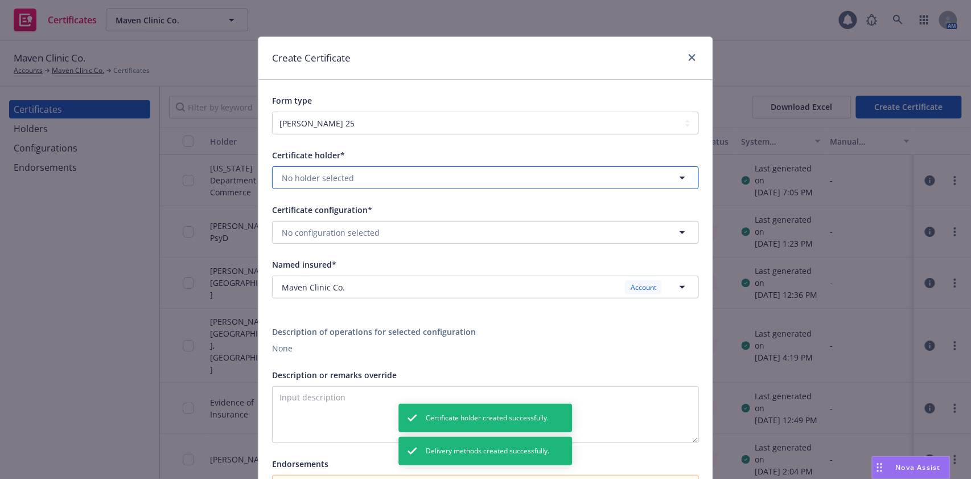
click at [339, 188] on button "No holder selected" at bounding box center [485, 177] width 427 height 23
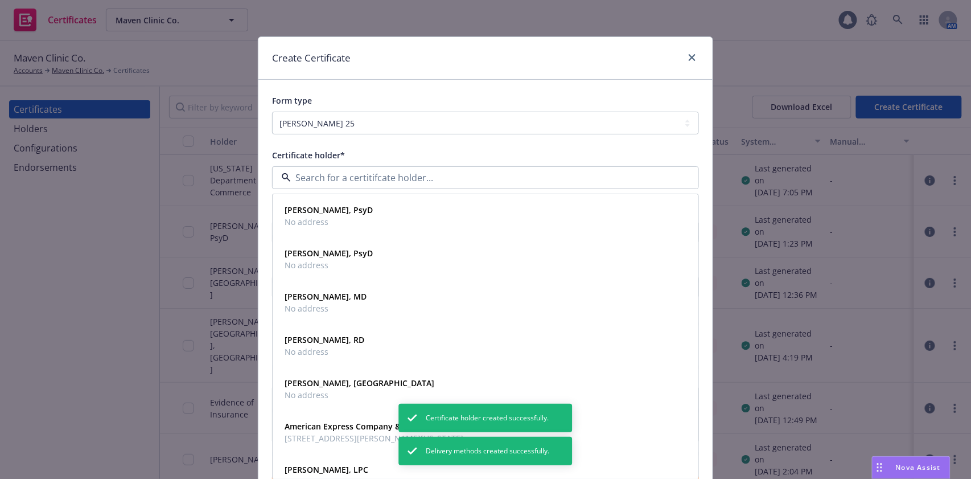
paste input "LCI 100 Metro Urban Renewai, LLC c/o Prism Property Services, LLC"
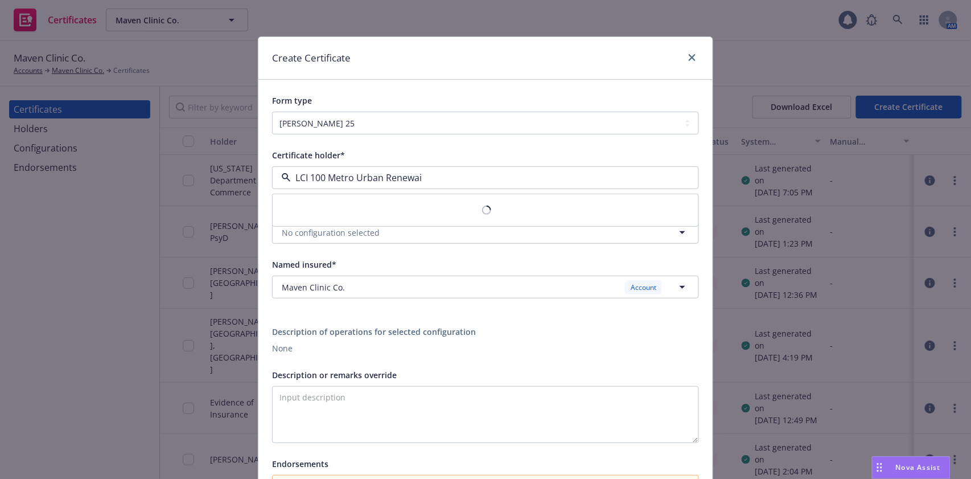
type input "LCI 100 Metro Urban Renewa"
click at [355, 209] on strong "LCI 100 Metro Urban Renewal, LLC c/o Prism Property Services, LLC" at bounding box center [415, 209] width 262 height 11
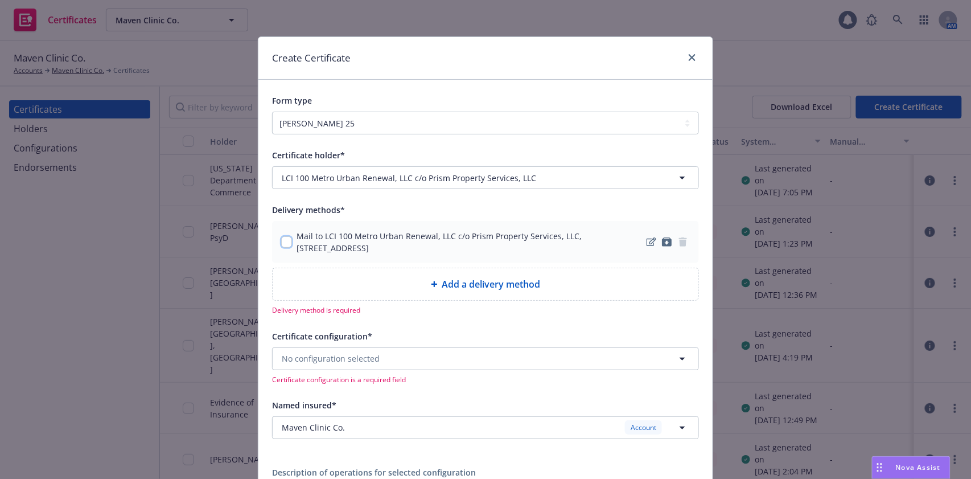
click at [283, 242] on input "checkbox" at bounding box center [286, 241] width 11 height 11
checkbox input "true"
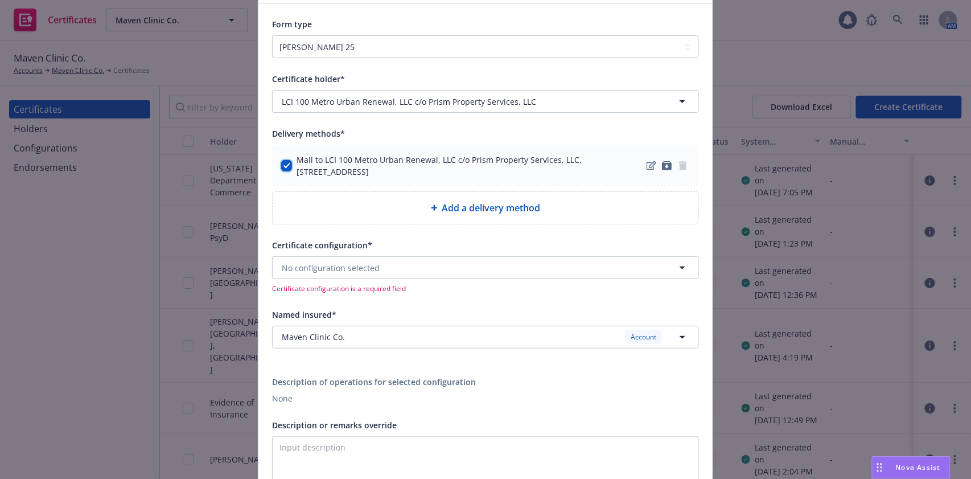
scroll to position [228, 0]
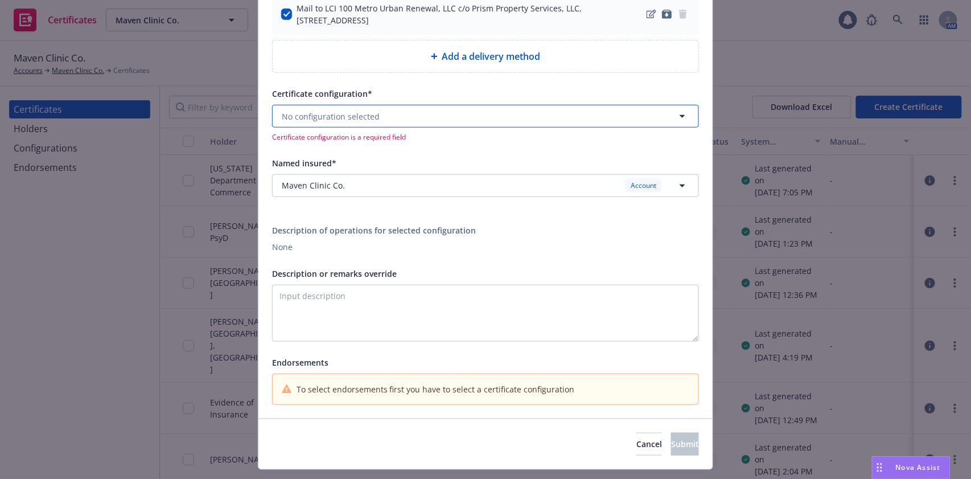
click at [329, 112] on span "No configuration selected" at bounding box center [331, 116] width 98 height 12
click at [407, 119] on button "No configuration selected" at bounding box center [485, 116] width 427 height 23
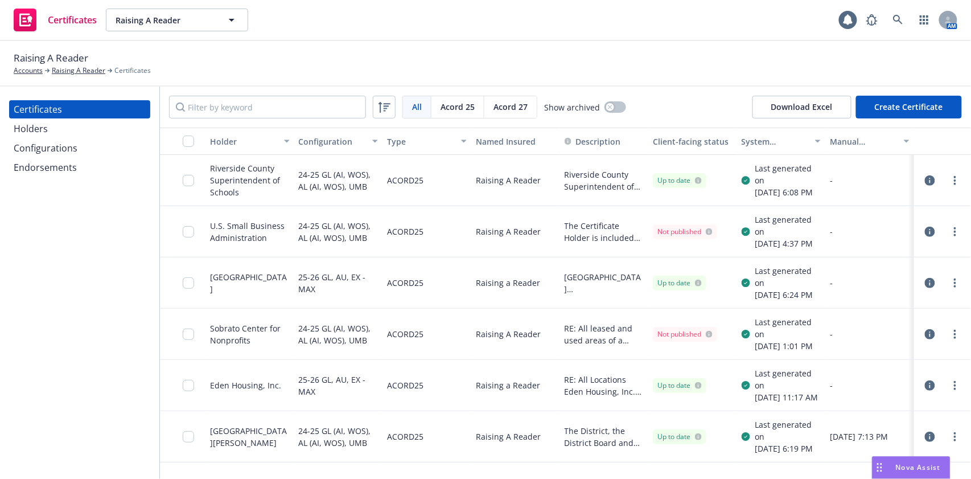
scroll to position [48, 0]
click at [925, 386] on icon "button" at bounding box center [930, 385] width 10 height 10
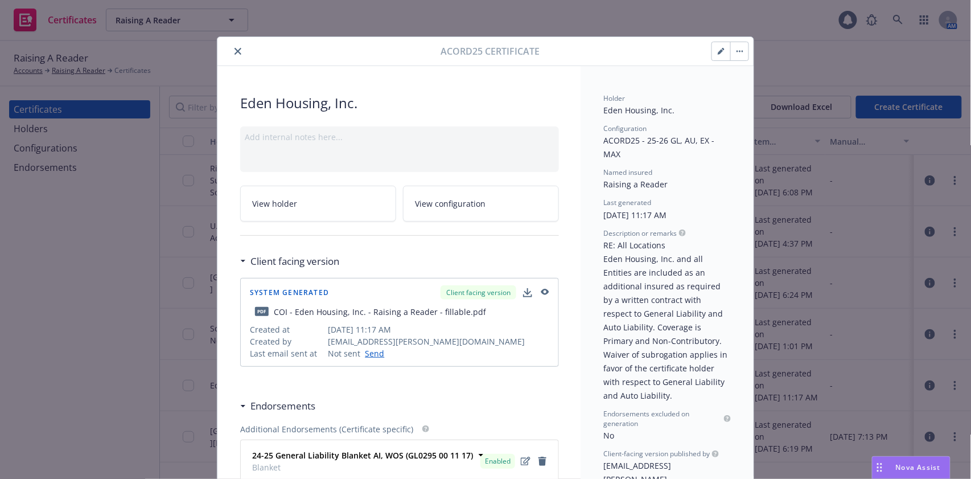
click at [714, 56] on button "button" at bounding box center [721, 51] width 18 height 18
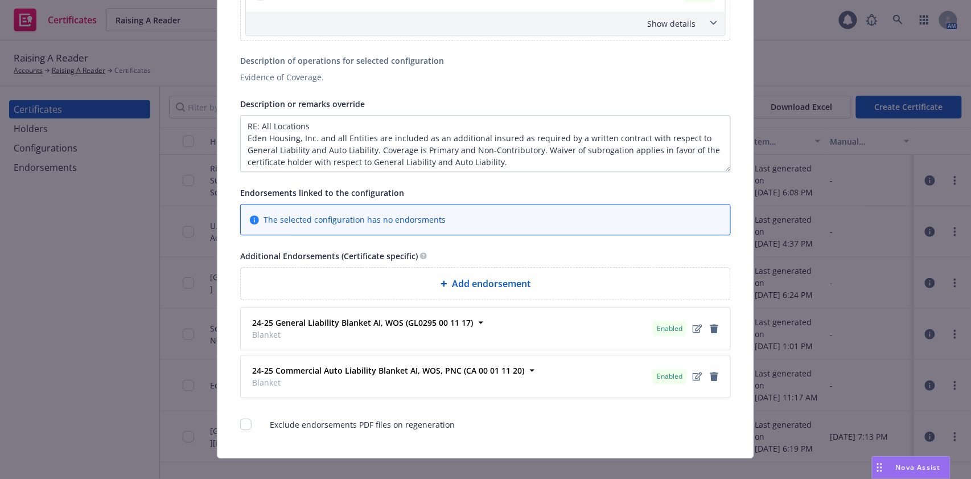
scroll to position [893, 0]
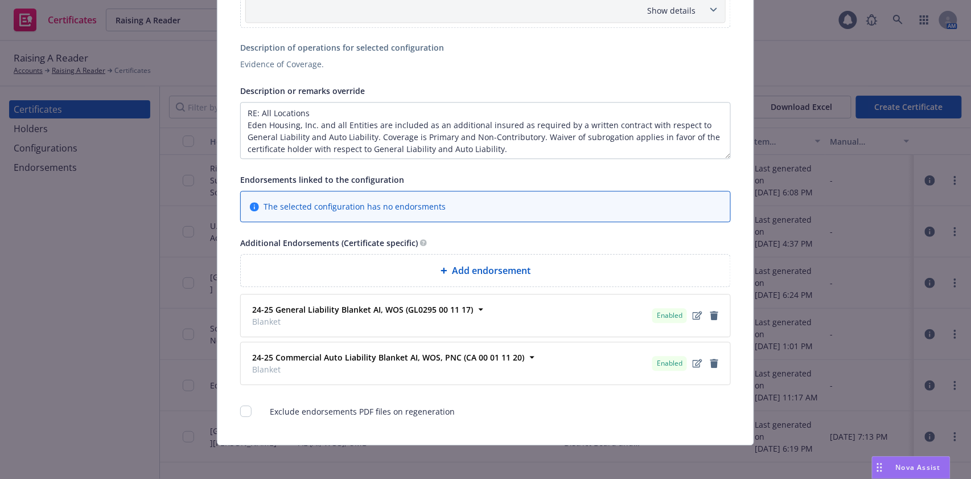
click at [122, 274] on div "Edit Acord25 certificate Cancel Save Certificate configuration* [object Object]…" at bounding box center [485, 239] width 971 height 479
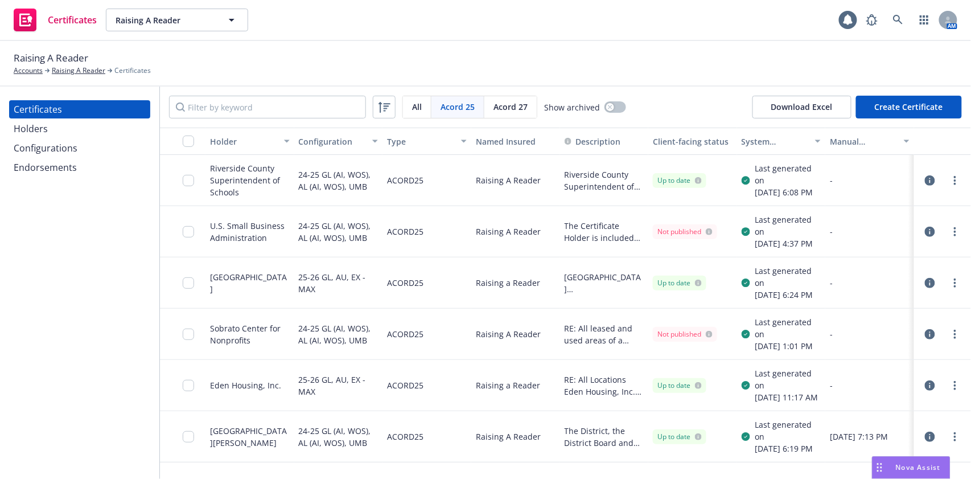
click at [72, 168] on div "Endorsements" at bounding box center [45, 167] width 63 height 18
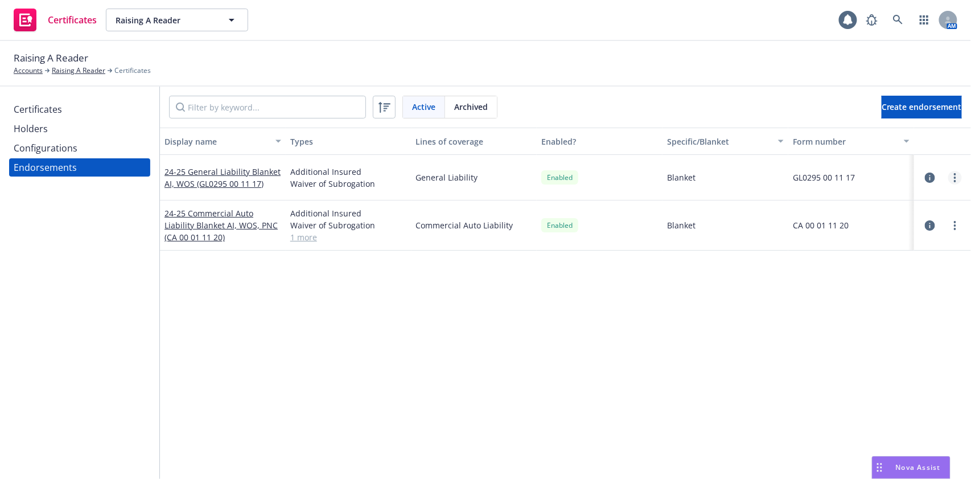
click at [948, 175] on link "more" at bounding box center [955, 178] width 14 height 14
click at [728, 304] on div "Display name Types Lines of coverage Enabled? Specific/Blanket Form number 24-2…" at bounding box center [565, 342] width 811 height 430
click at [924, 174] on button "button" at bounding box center [930, 178] width 14 height 14
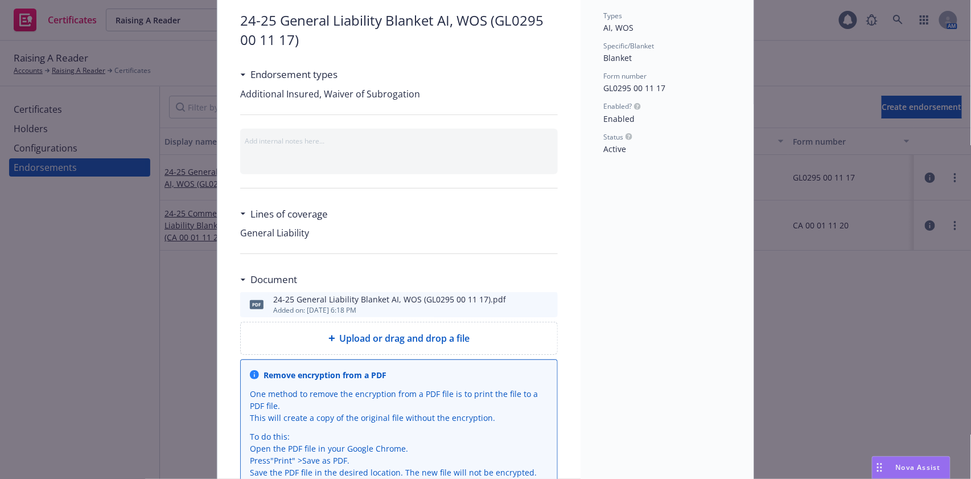
scroll to position [155, 0]
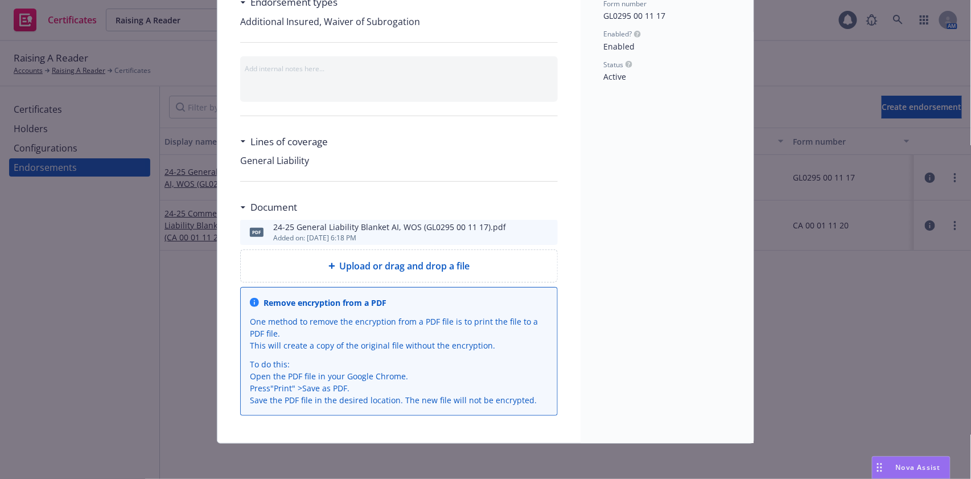
click at [525, 230] on icon "download file" at bounding box center [527, 230] width 9 height 9
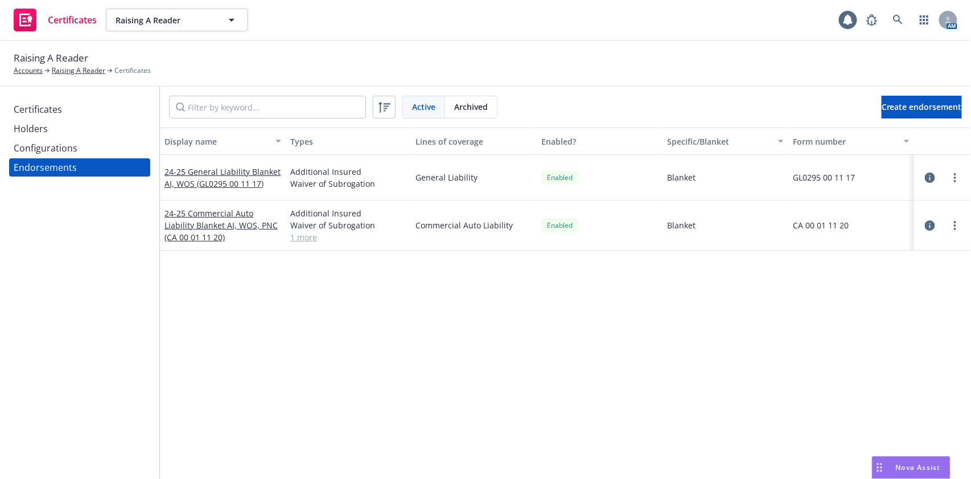
click at [925, 224] on icon "button" at bounding box center [930, 225] width 10 height 10
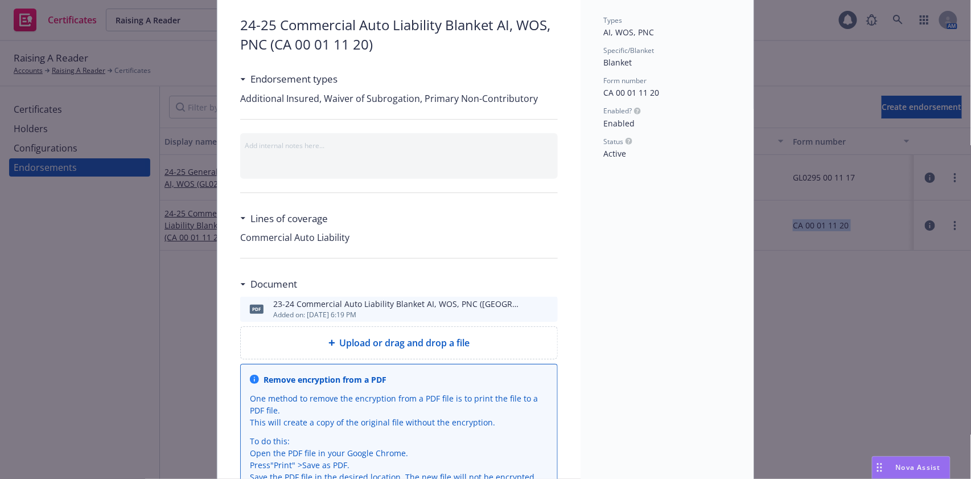
scroll to position [151, 0]
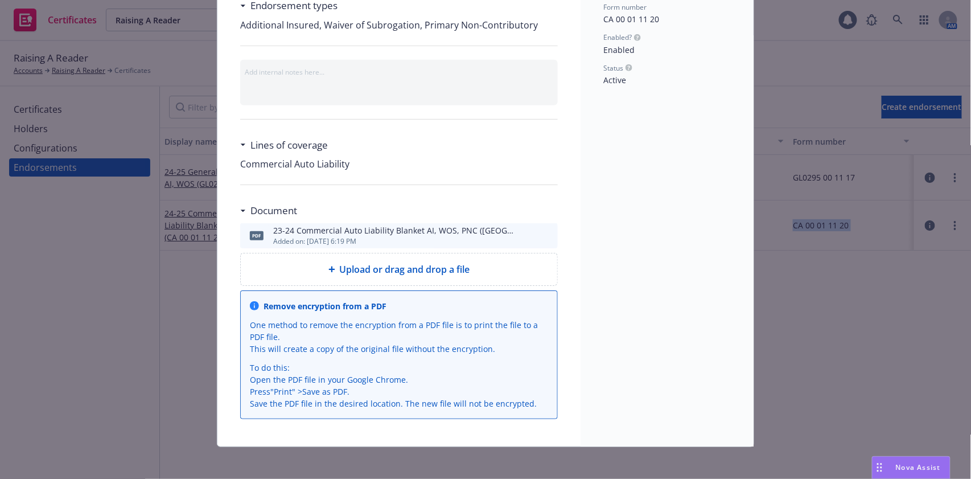
click at [523, 234] on icon "download file" at bounding box center [527, 234] width 9 height 9
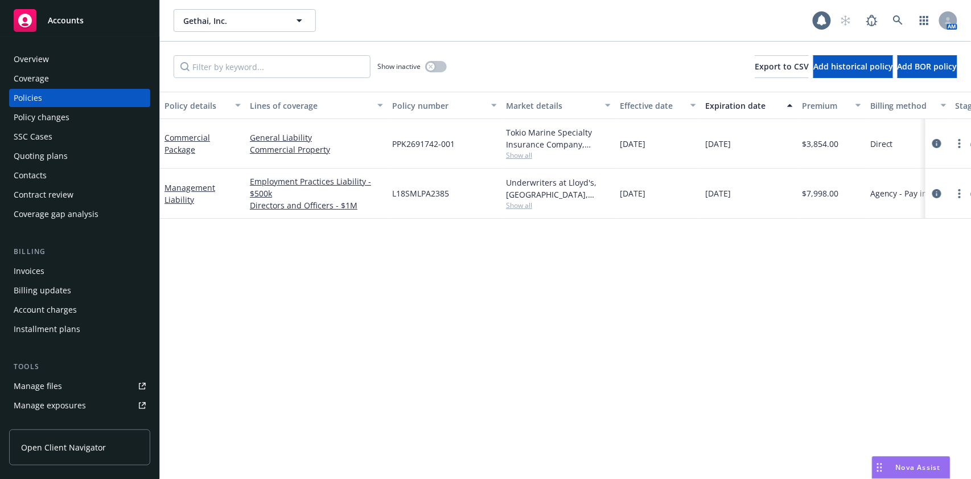
click at [42, 63] on div "Overview" at bounding box center [31, 59] width 35 height 18
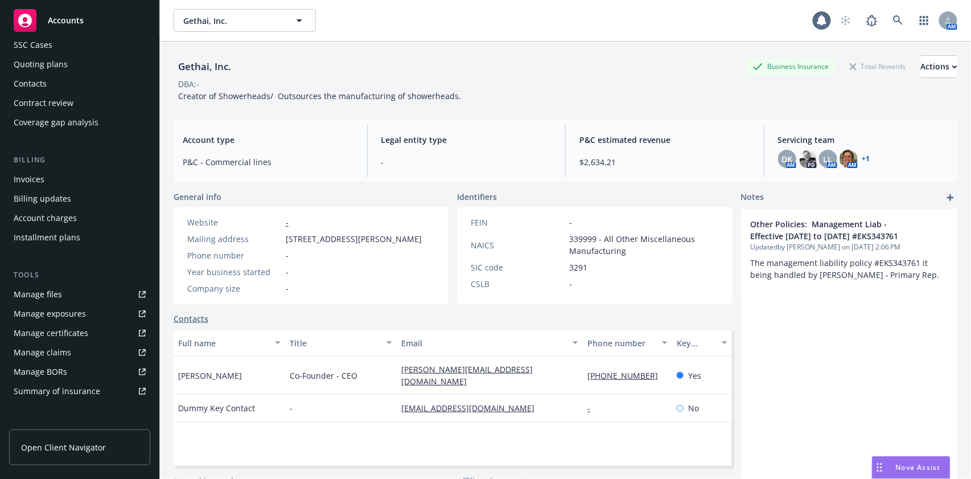
scroll to position [151, 0]
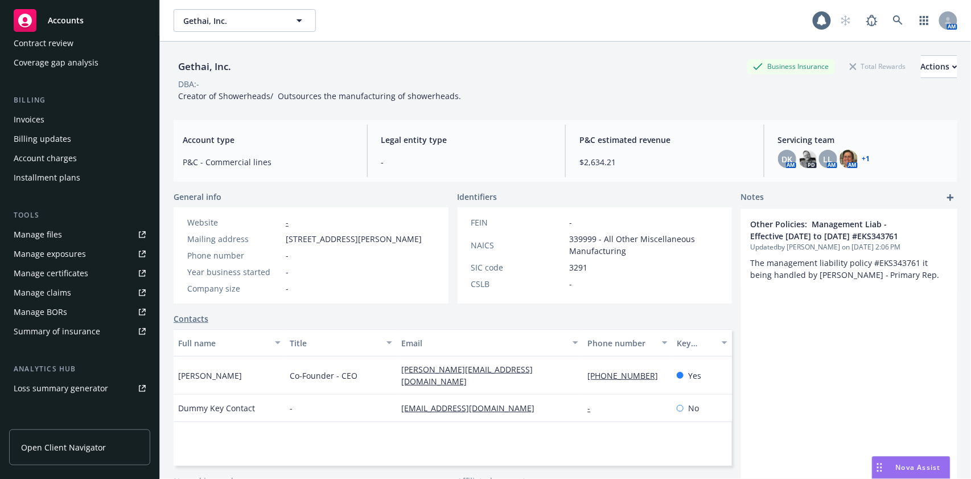
click at [67, 275] on div "Manage certificates" at bounding box center [51, 273] width 75 height 18
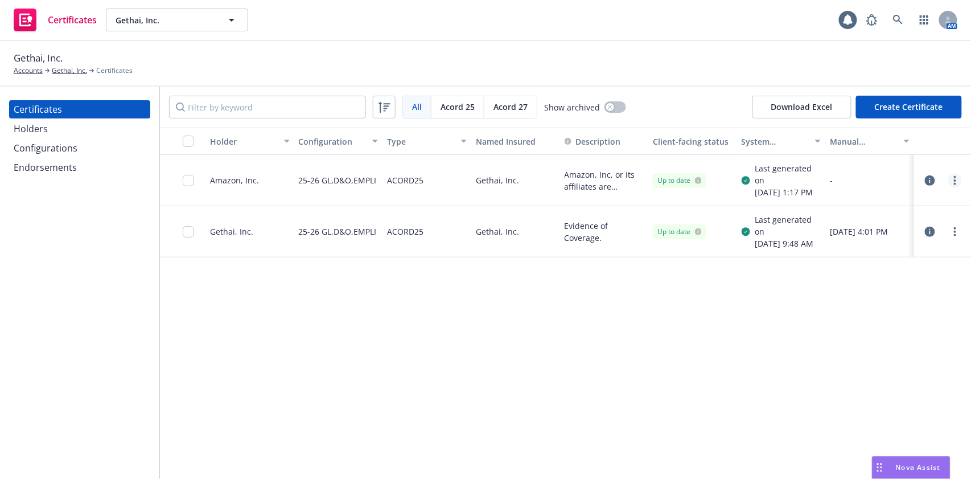
click at [952, 184] on link "more" at bounding box center [955, 181] width 14 height 14
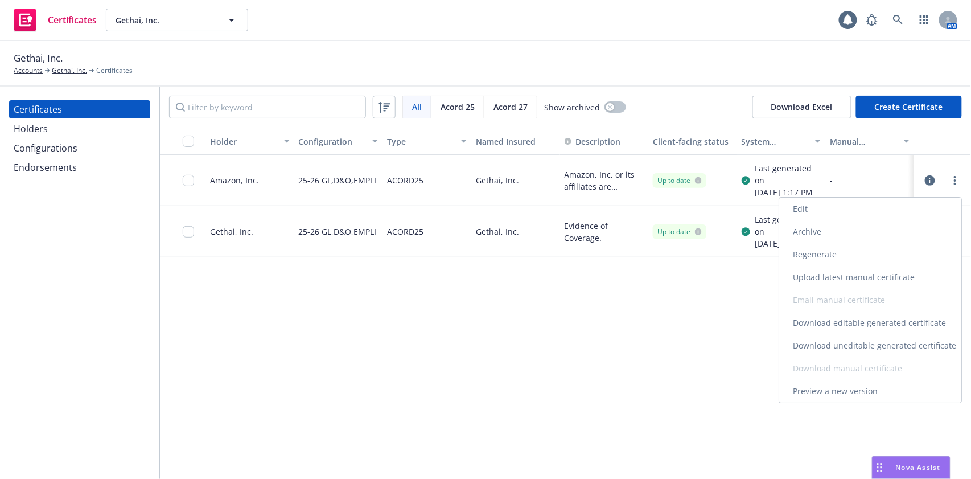
click at [856, 389] on link "Preview a new version" at bounding box center [870, 391] width 182 height 23
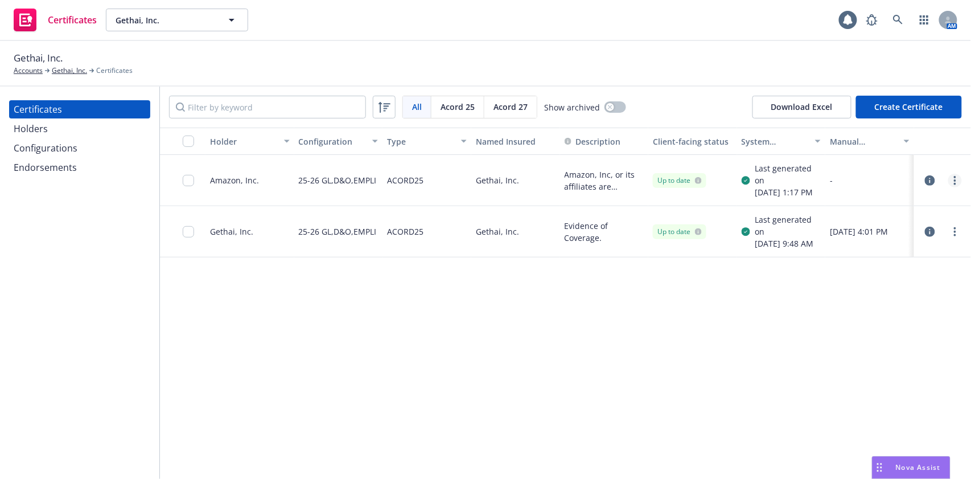
click at [957, 182] on link "more" at bounding box center [955, 181] width 14 height 14
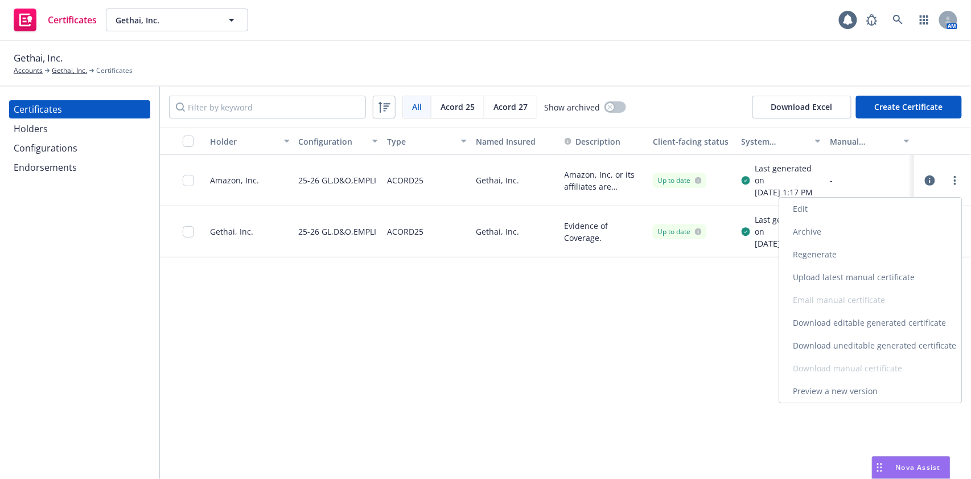
click at [871, 344] on link "Download uneditable generated certificate" at bounding box center [870, 345] width 182 height 23
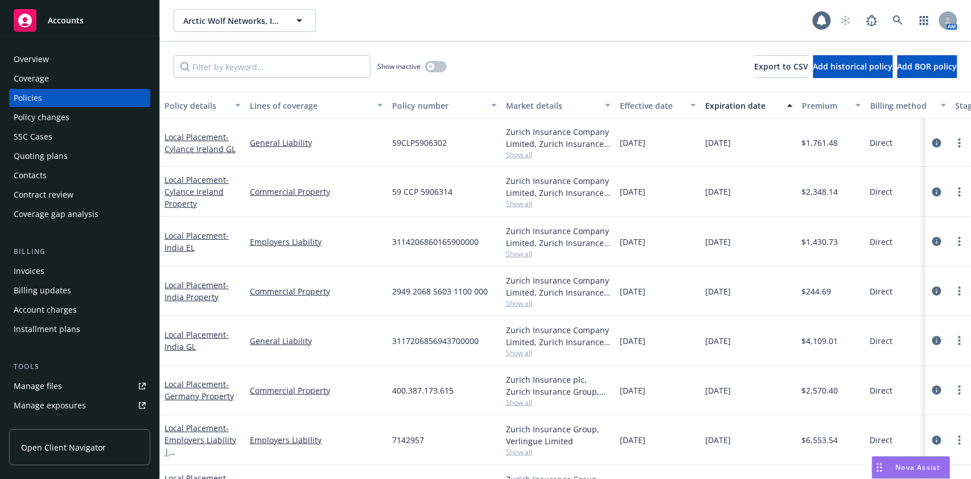
click at [50, 83] on div "Coverage" at bounding box center [80, 78] width 132 height 18
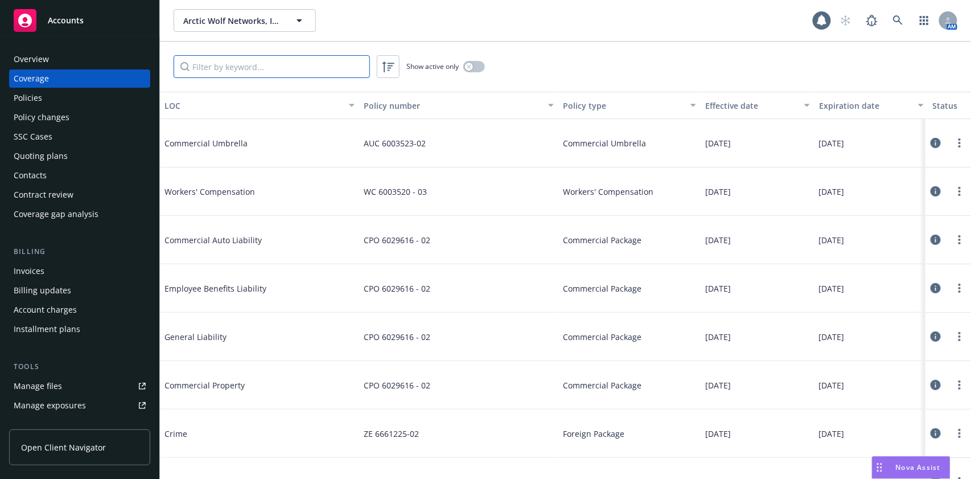
click at [289, 66] on input "Filter by keyword..." at bounding box center [272, 66] width 196 height 23
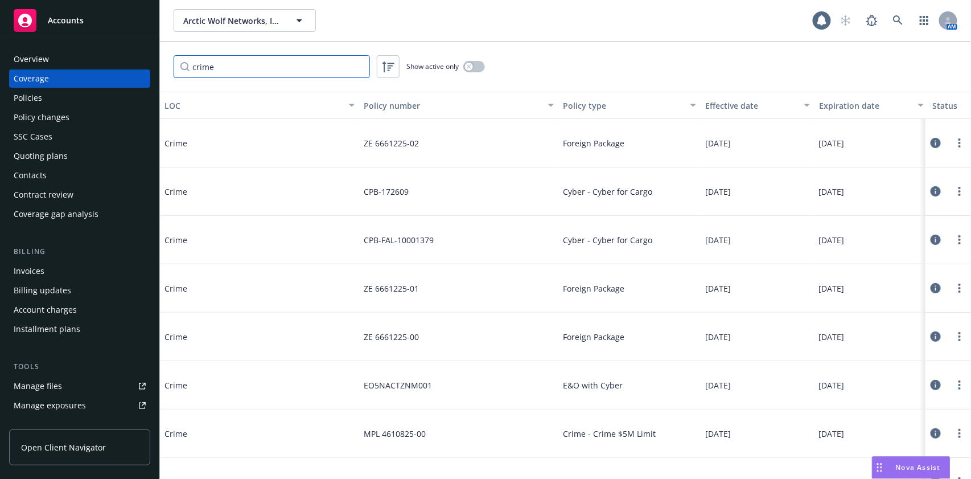
type input "crime"
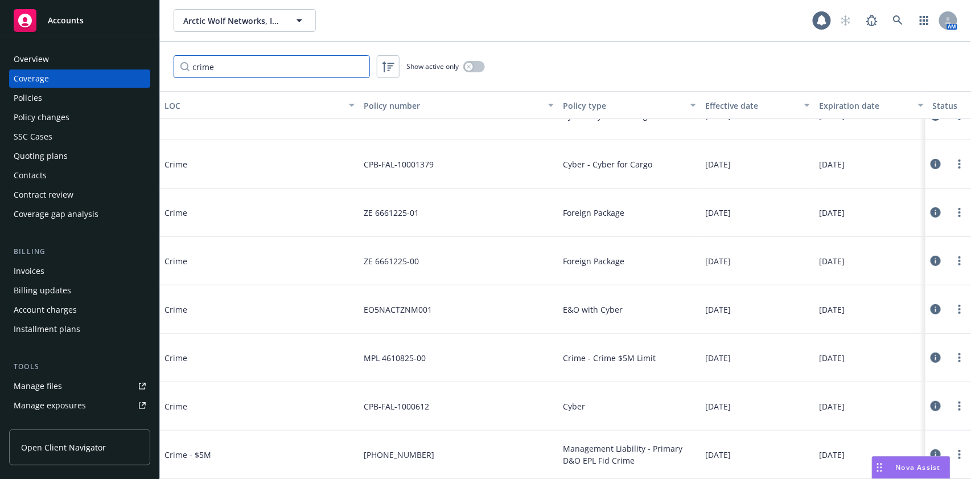
scroll to position [86, 0]
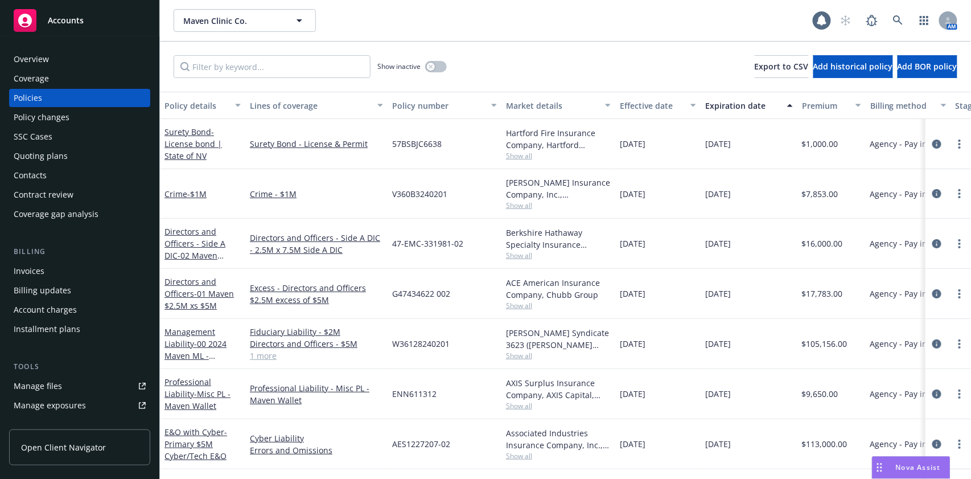
scroll to position [76, 0]
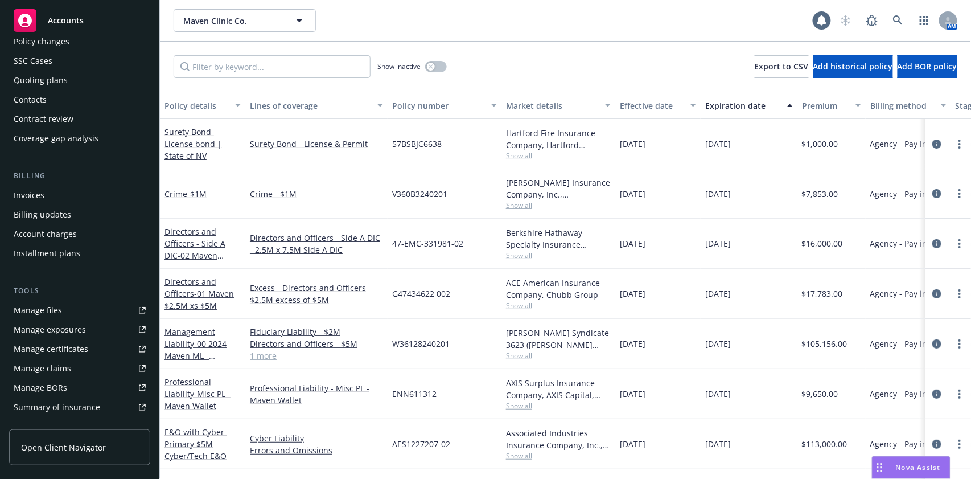
click at [57, 353] on div "Manage certificates" at bounding box center [51, 349] width 75 height 18
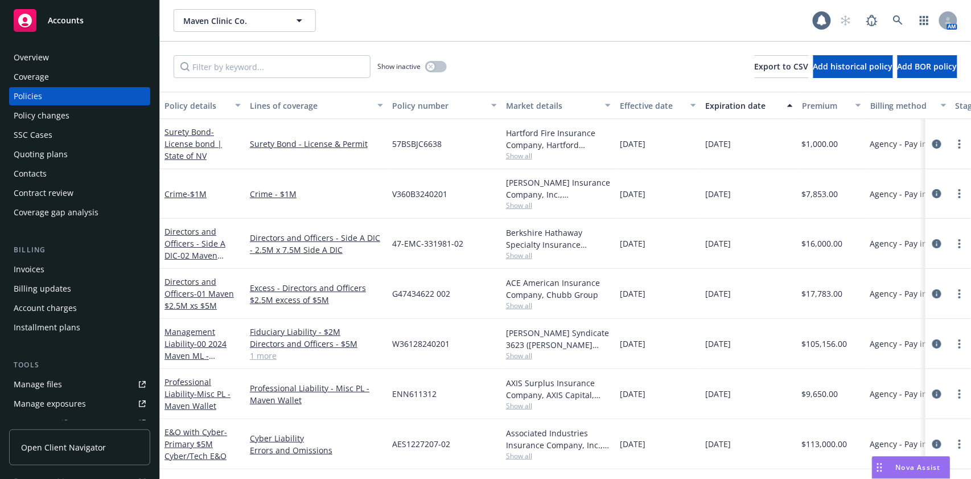
scroll to position [0, 0]
click at [61, 62] on div "Overview" at bounding box center [80, 59] width 132 height 18
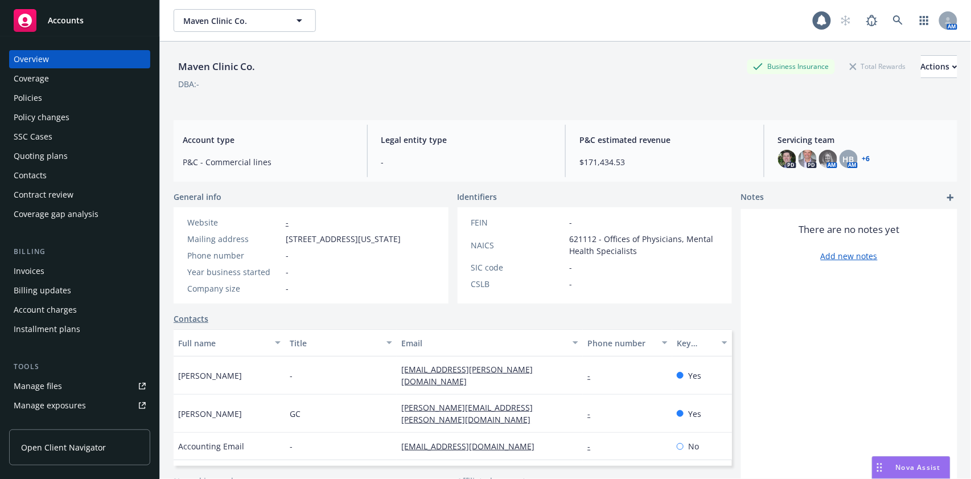
click at [42, 73] on div "Coverage" at bounding box center [31, 78] width 35 height 18
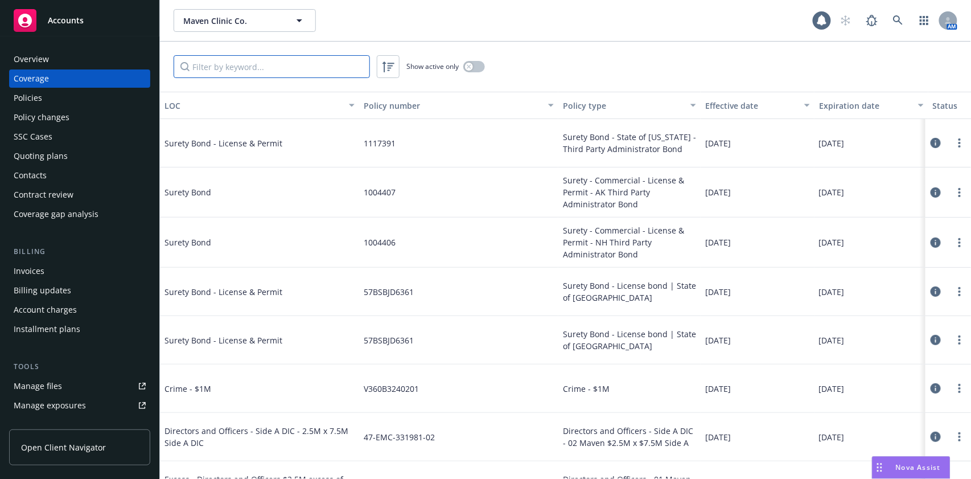
click at [271, 67] on input "Filter by keyword..." at bounding box center [272, 66] width 196 height 23
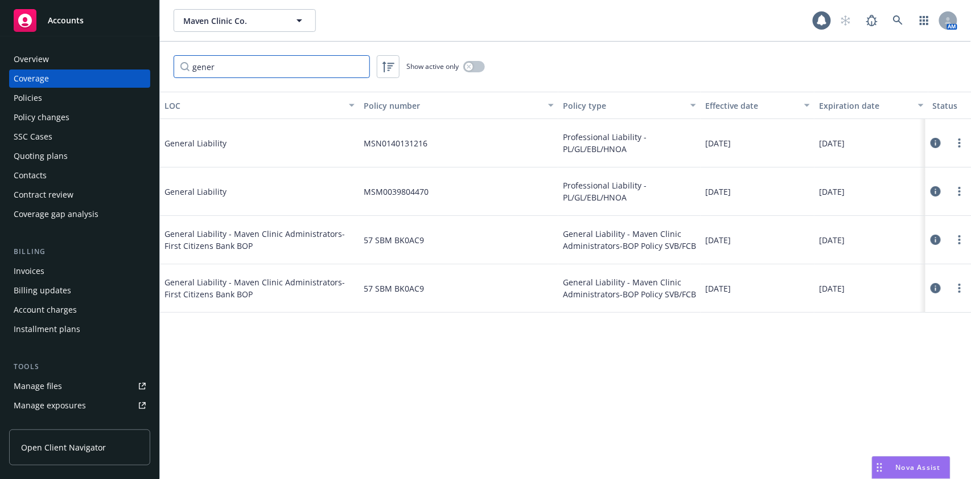
type input "gener"
click at [477, 66] on button "button" at bounding box center [474, 66] width 22 height 11
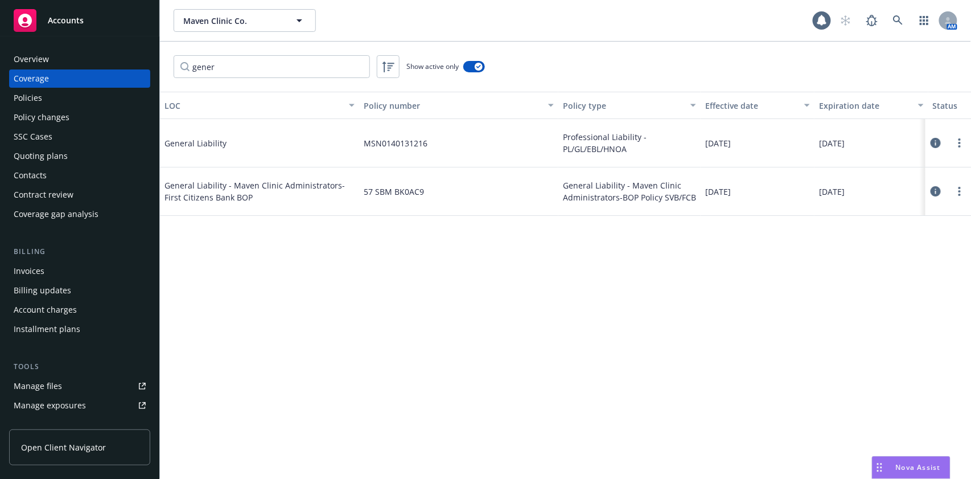
click at [935, 140] on icon at bounding box center [935, 143] width 10 height 10
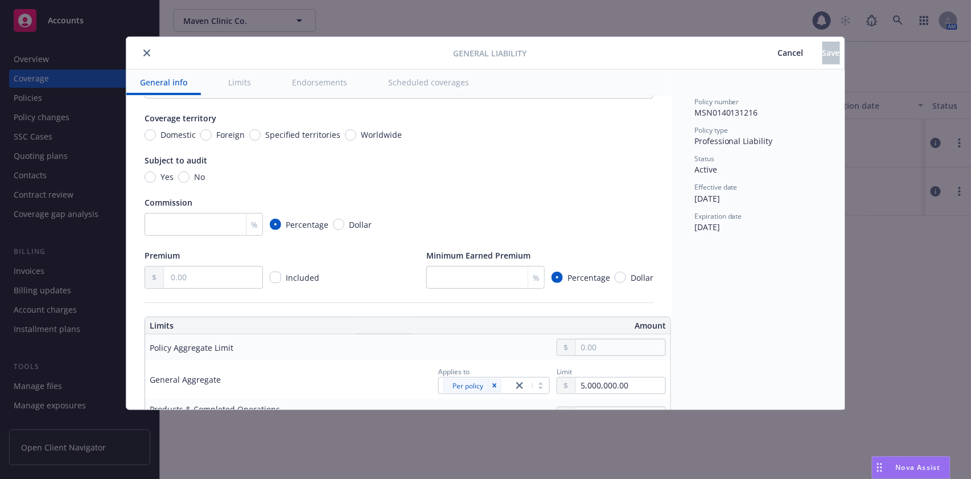
scroll to position [228, 0]
click at [316, 90] on button "Endorsements" at bounding box center [319, 82] width 83 height 26
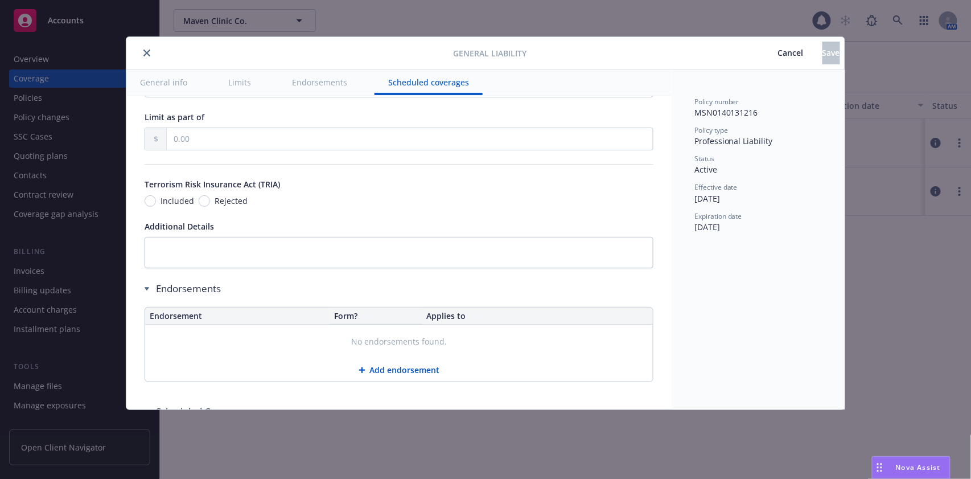
scroll to position [1564, 0]
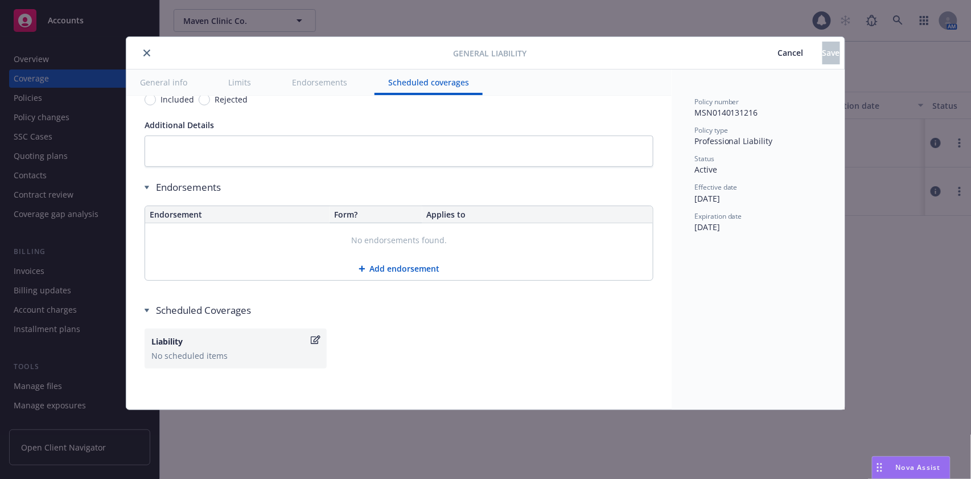
click at [146, 57] on button "close" at bounding box center [147, 53] width 14 height 14
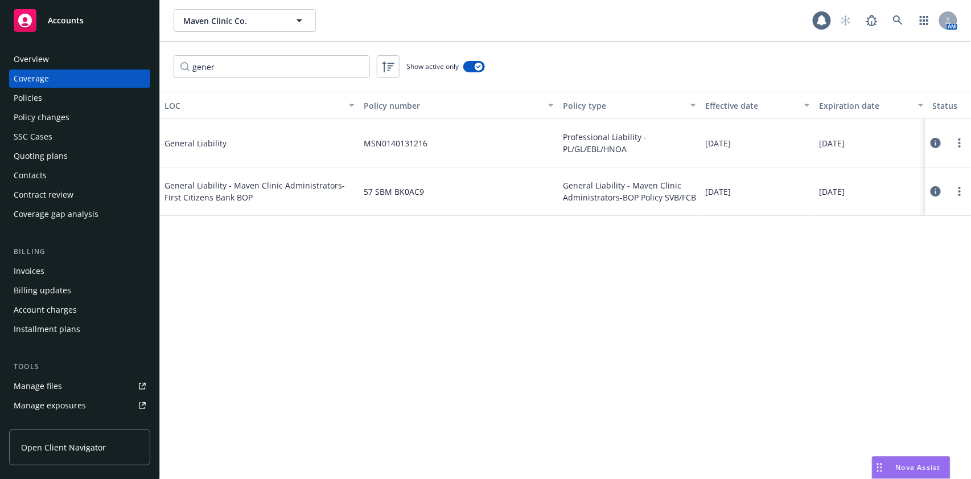
click at [67, 98] on div "Policies" at bounding box center [80, 98] width 132 height 18
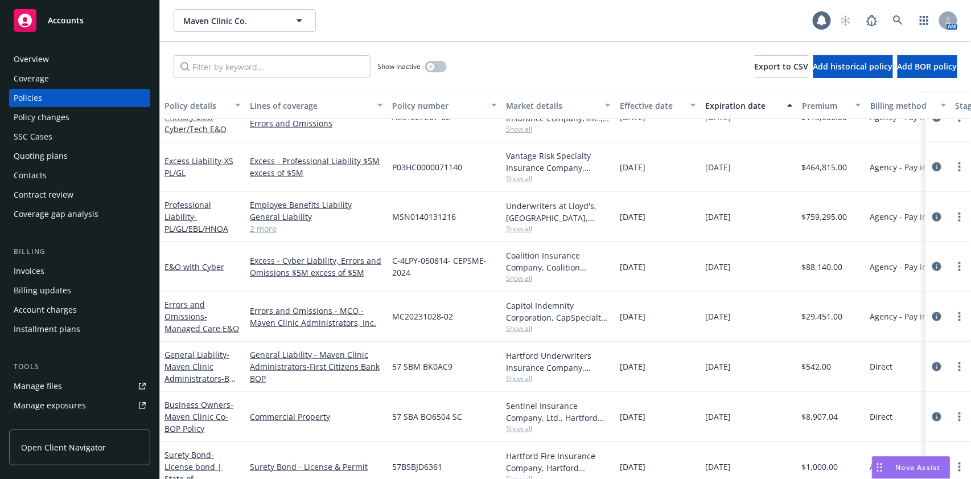
scroll to position [233, 0]
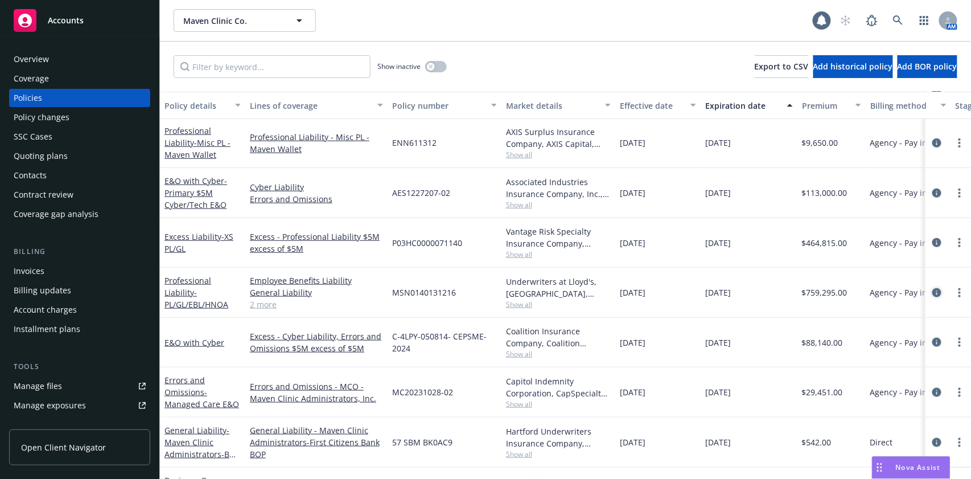
click at [932, 291] on icon "circleInformation" at bounding box center [936, 292] width 9 height 9
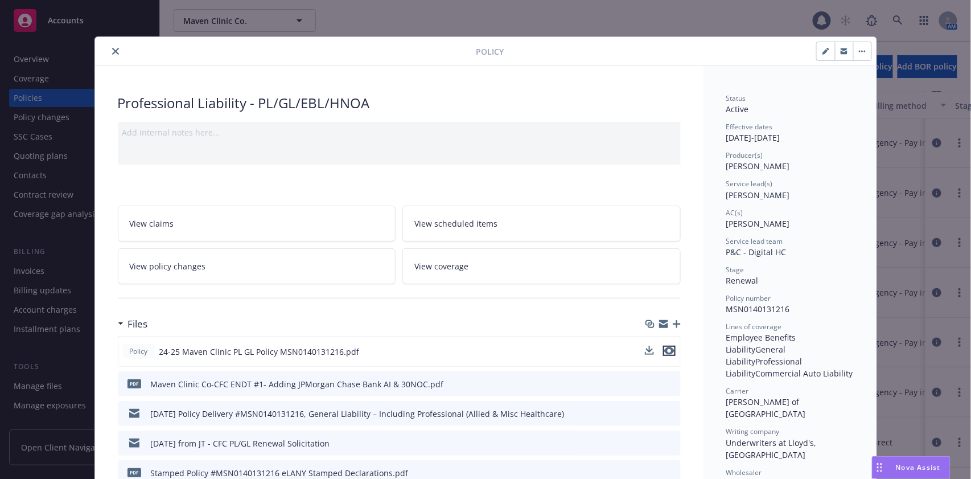
click at [667, 347] on icon "preview file" at bounding box center [669, 351] width 10 height 8
click at [112, 49] on icon "close" at bounding box center [115, 51] width 7 height 7
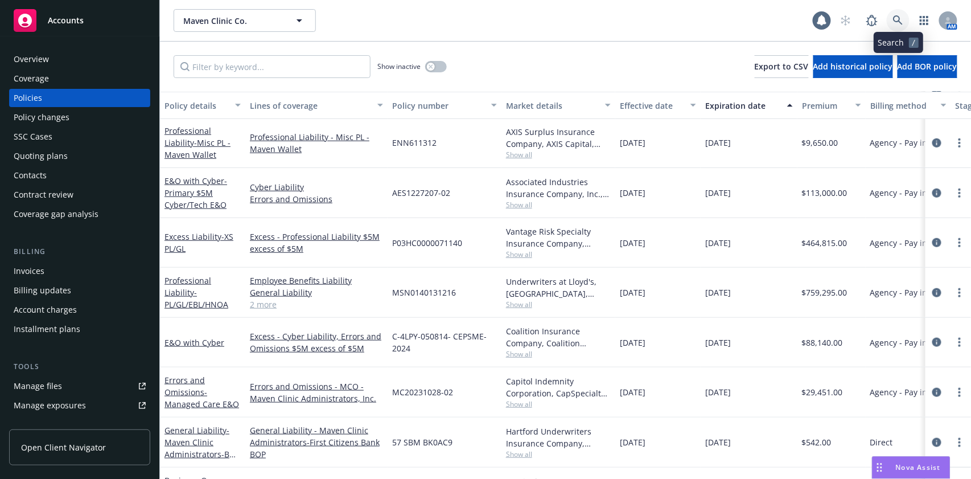
click at [895, 17] on icon at bounding box center [898, 20] width 10 height 10
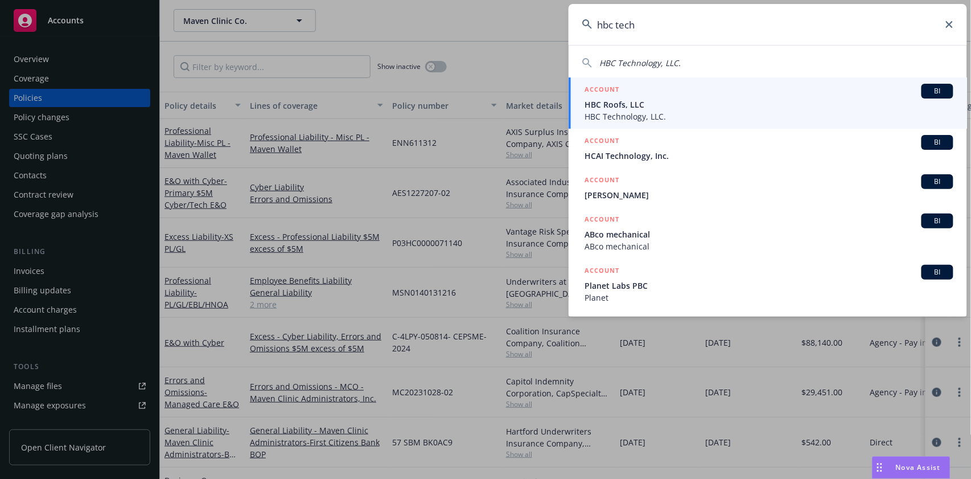
type input "hbc tech"
click at [951, 25] on icon at bounding box center [949, 24] width 7 height 7
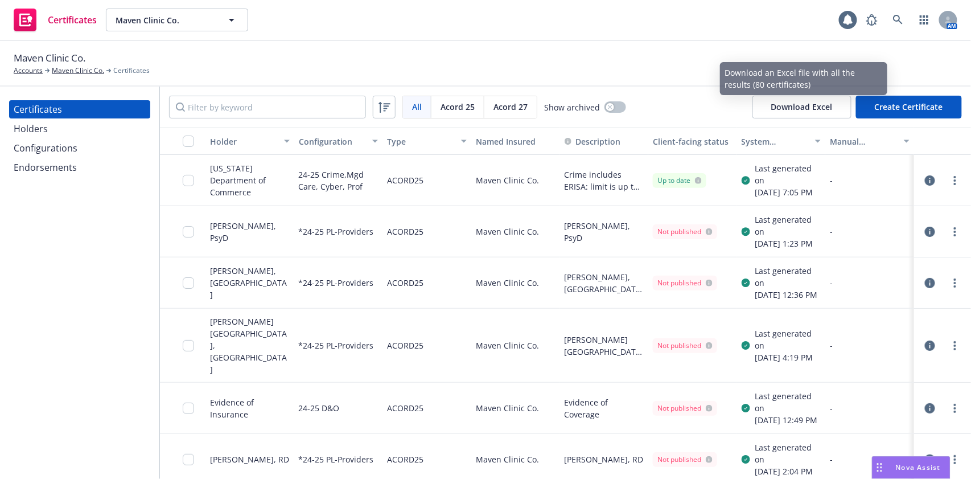
click at [931, 101] on button "Create Certificate" at bounding box center [909, 107] width 106 height 23
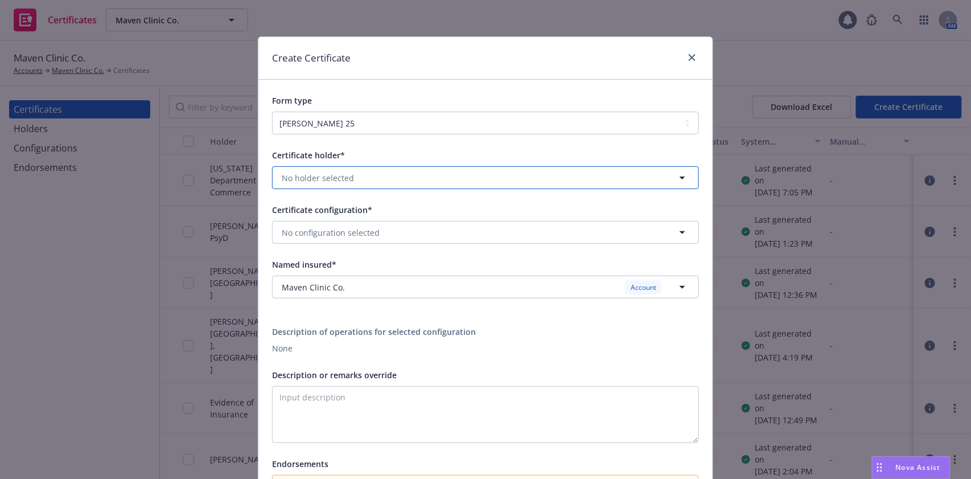
click at [365, 178] on button "No holder selected" at bounding box center [485, 177] width 427 height 23
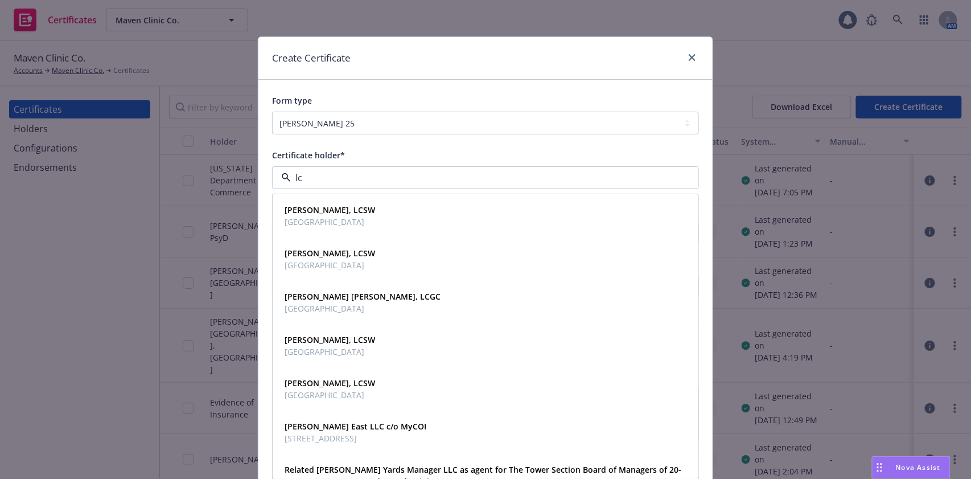
type input "l"
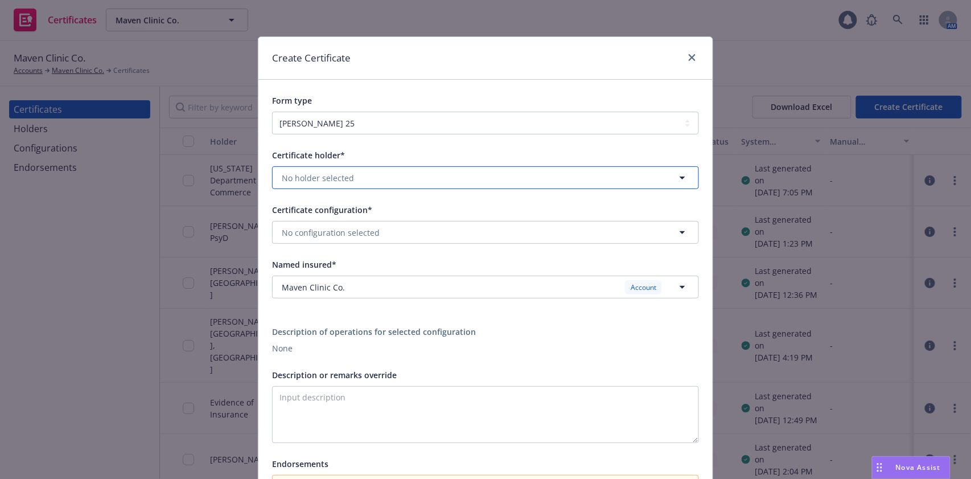
click at [345, 177] on span "No holder selected" at bounding box center [318, 178] width 72 height 12
type input "prism"
click at [346, 217] on span "[STREET_ADDRESS]" at bounding box center [415, 222] width 262 height 12
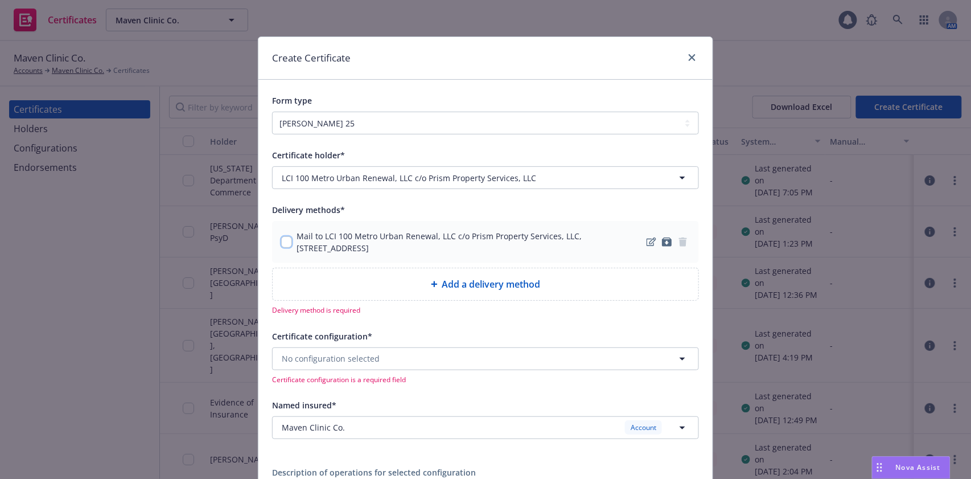
click at [281, 238] on input "checkbox" at bounding box center [286, 241] width 11 height 11
checkbox input "true"
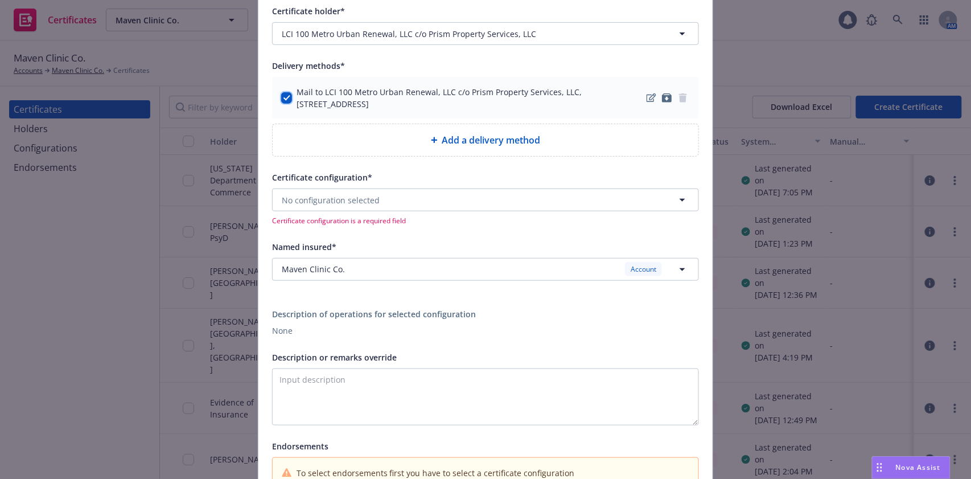
scroll to position [151, 0]
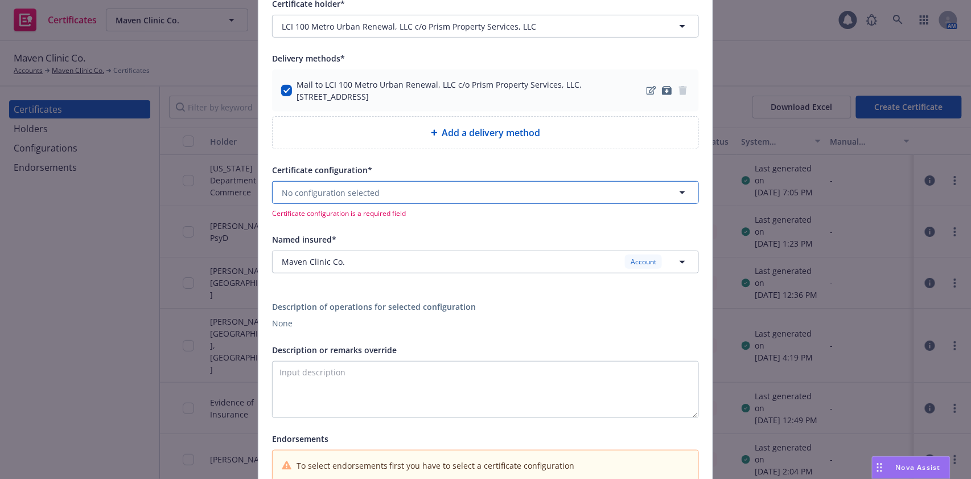
click at [401, 192] on button "No configuration selected" at bounding box center [485, 192] width 427 height 23
click at [388, 161] on div "Certificate holder* [object Object] LCI 100 Metro Urban Renewal, LLC c/o Prism …" at bounding box center [485, 239] width 427 height 484
click at [426, 190] on button "No configuration selected" at bounding box center [485, 192] width 427 height 23
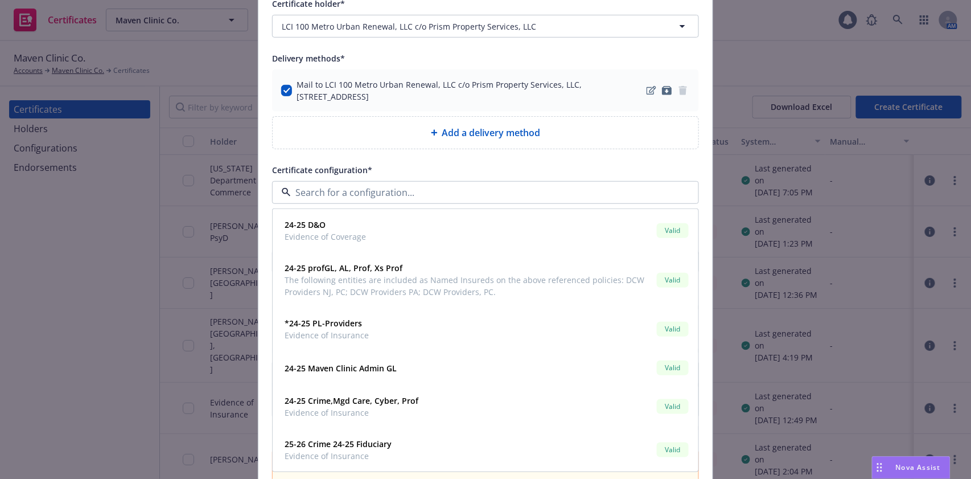
paste input "LCI 100 Metro Urban Renewal,LLC, PB Nutclif Master, LLC and Prism Property Serv…"
type input "LCI 100 Metro Urban Renewal,LLC, PB Nutclif Master, LLC and Prism Property Serv…"
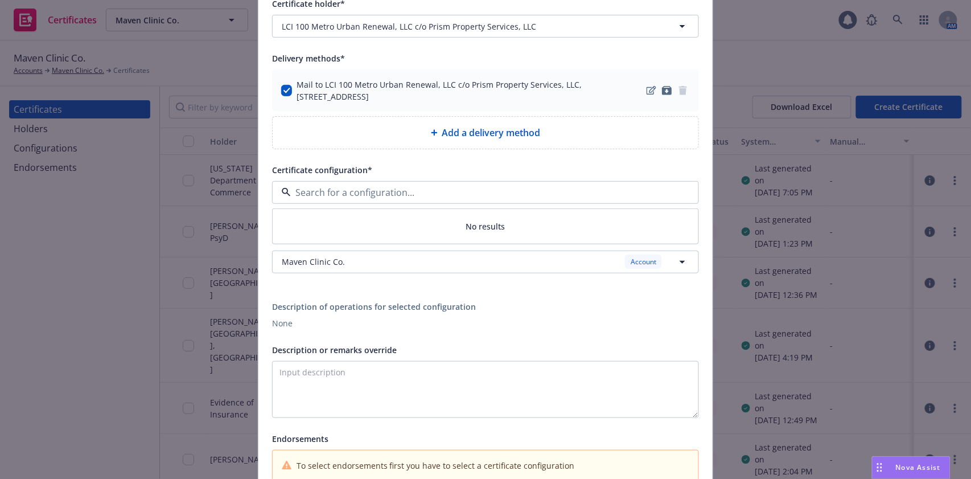
scroll to position [0, 0]
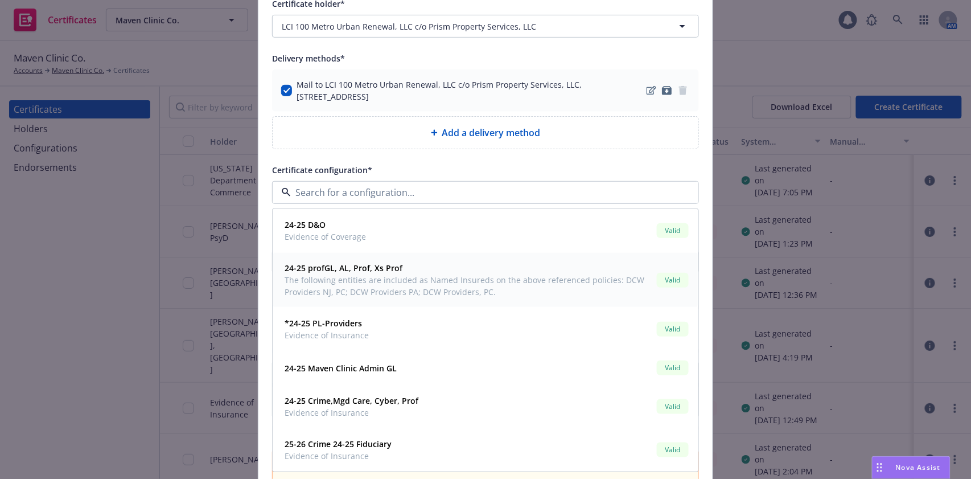
click at [435, 268] on span "24-25 profGL, AL, Prof, Xs Prof" at bounding box center [468, 268] width 368 height 12
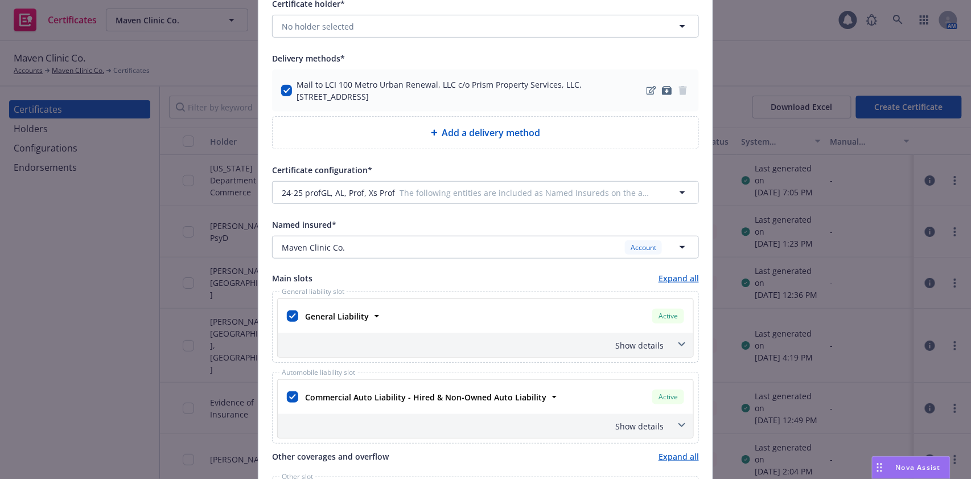
scroll to position [379, 0]
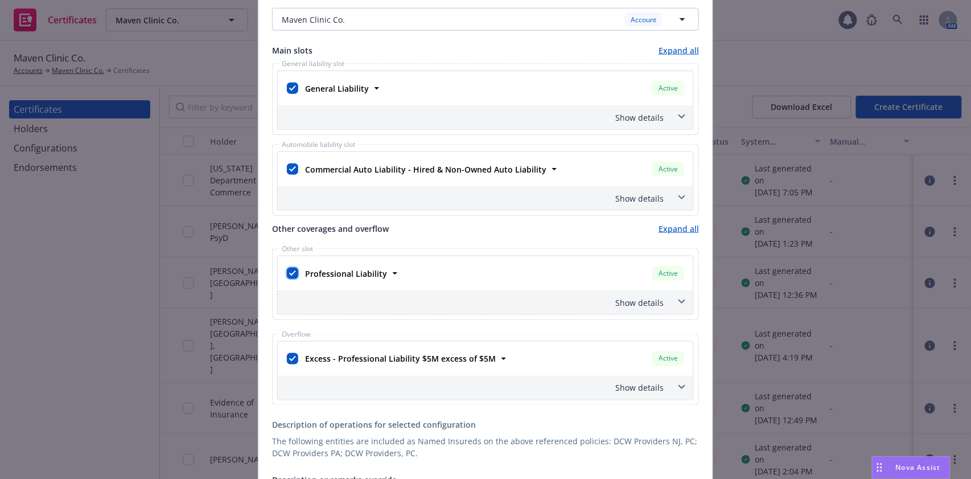
click at [287, 272] on input "checkbox" at bounding box center [292, 272] width 11 height 11
checkbox input "false"
click at [290, 357] on input "checkbox" at bounding box center [292, 358] width 11 height 11
checkbox input "false"
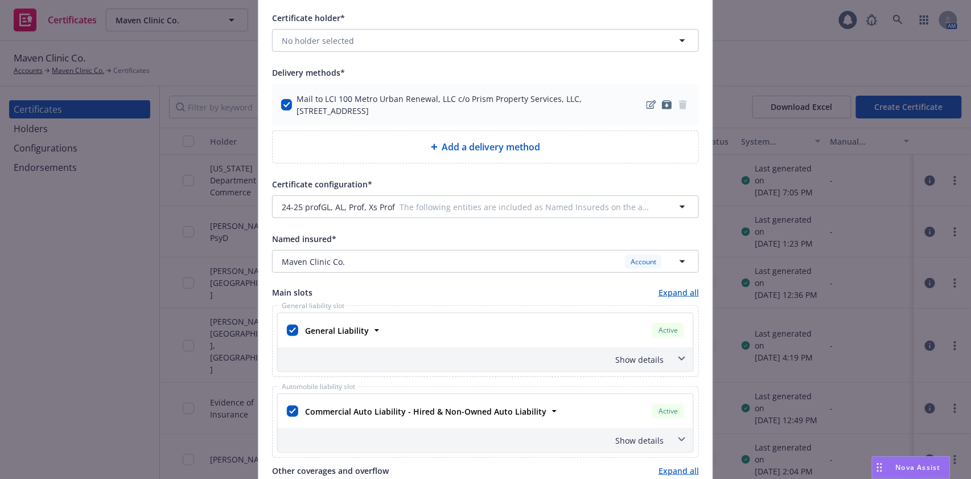
scroll to position [151, 0]
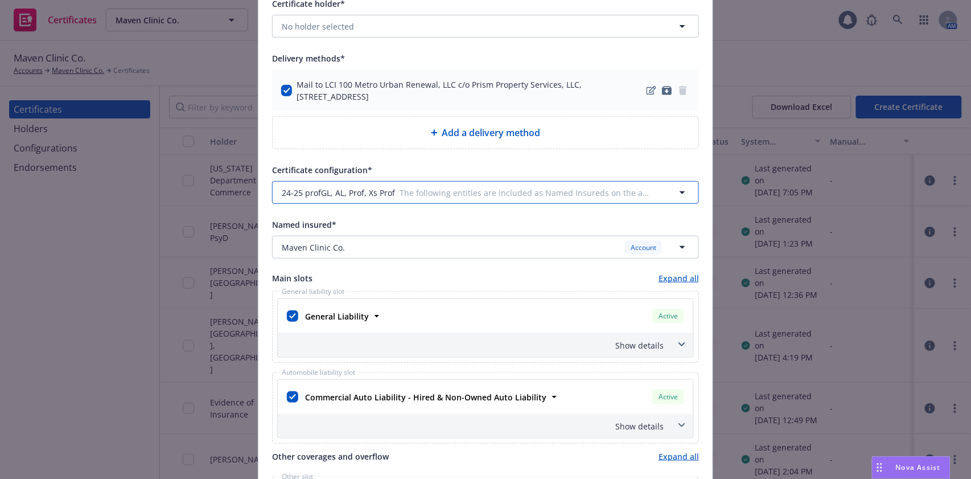
click at [365, 190] on span "24-25 profGL, AL, Prof, Xs Prof" at bounding box center [338, 193] width 113 height 12
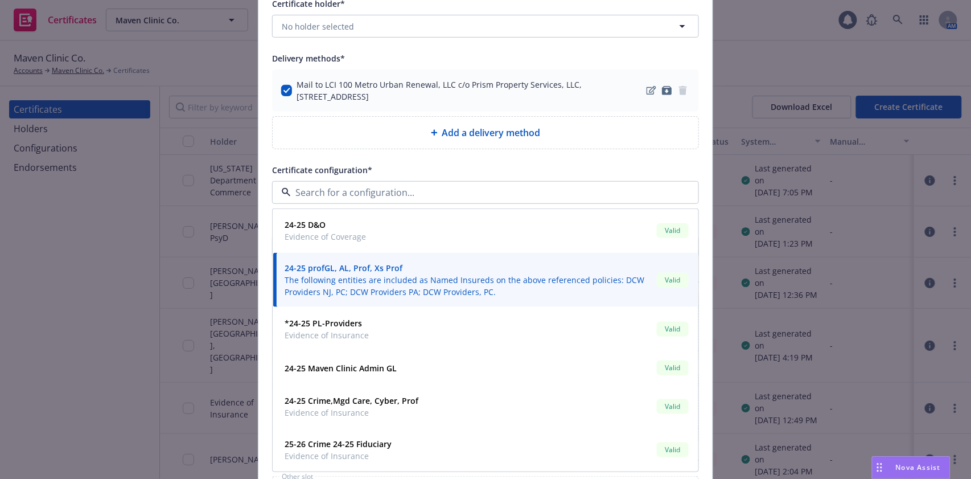
click at [465, 165] on div "Certificate configuration*" at bounding box center [485, 170] width 427 height 14
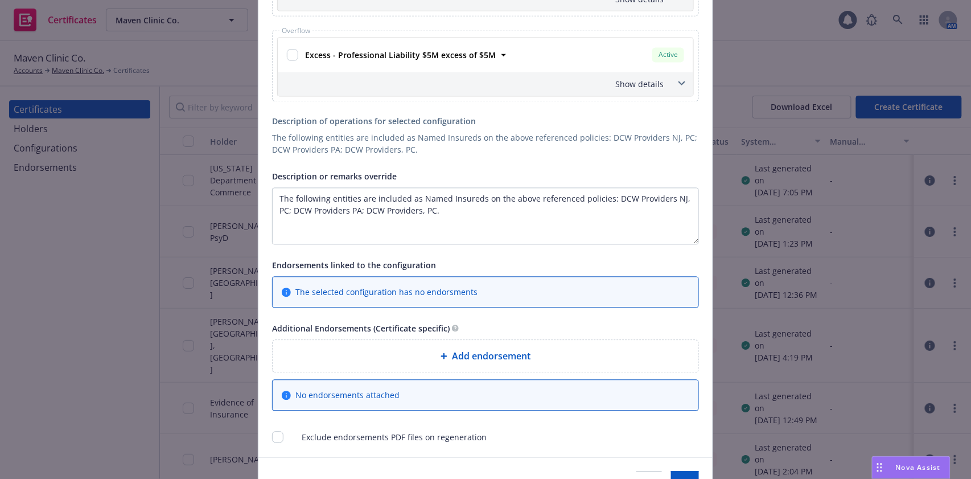
scroll to position [683, 0]
click at [430, 216] on textarea "The following entities are included as Named Insureds on the above referenced p…" at bounding box center [485, 215] width 427 height 57
paste textarea "LCI 100 Metro Urban Renewal,LLC, PB Nutclif Master, LLC and Prism Property Serv…"
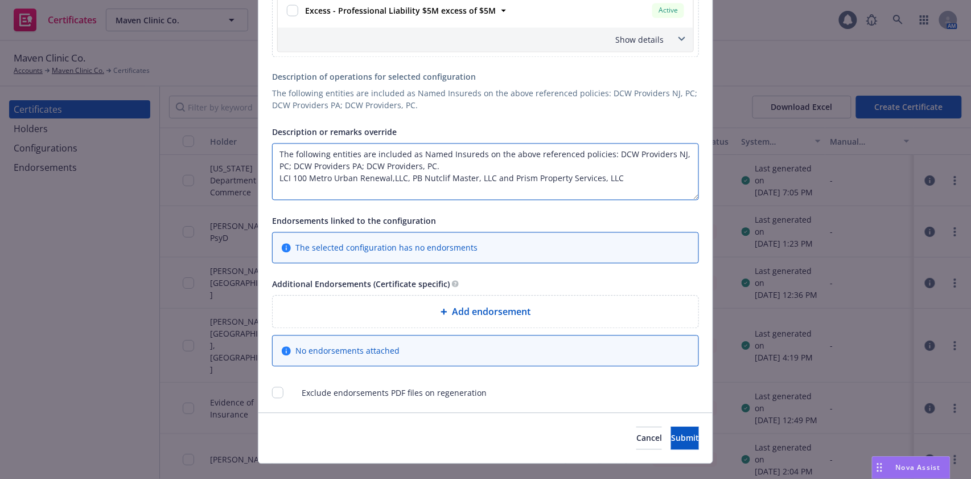
scroll to position [747, 0]
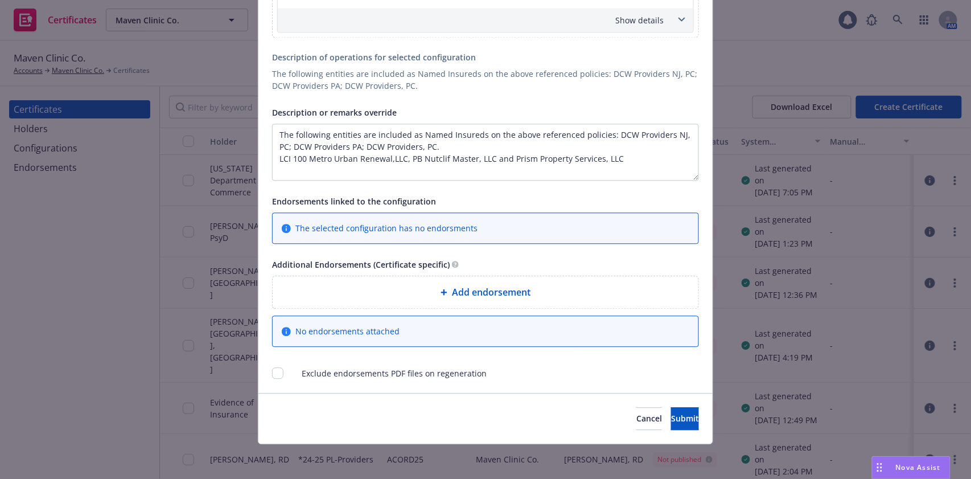
click at [486, 289] on span "Add endorsement" at bounding box center [491, 292] width 79 height 14
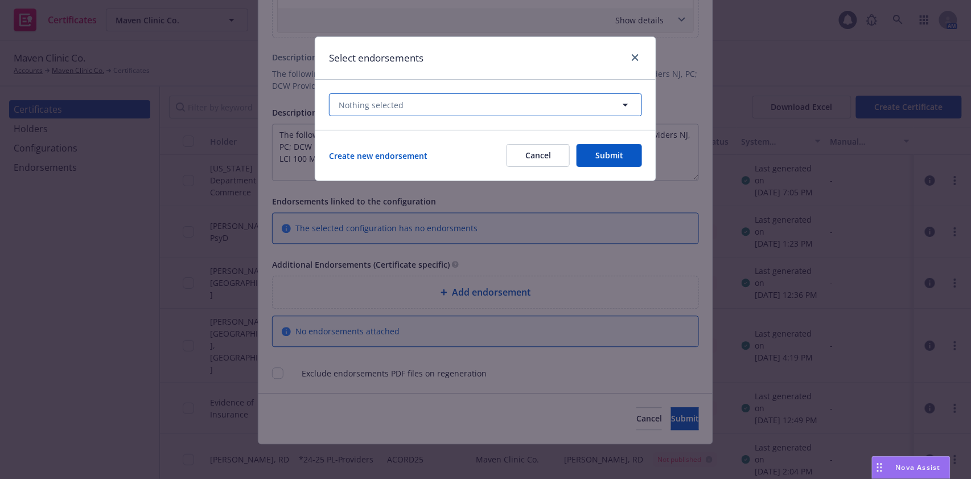
click at [427, 102] on button "Nothing selected" at bounding box center [485, 104] width 313 height 23
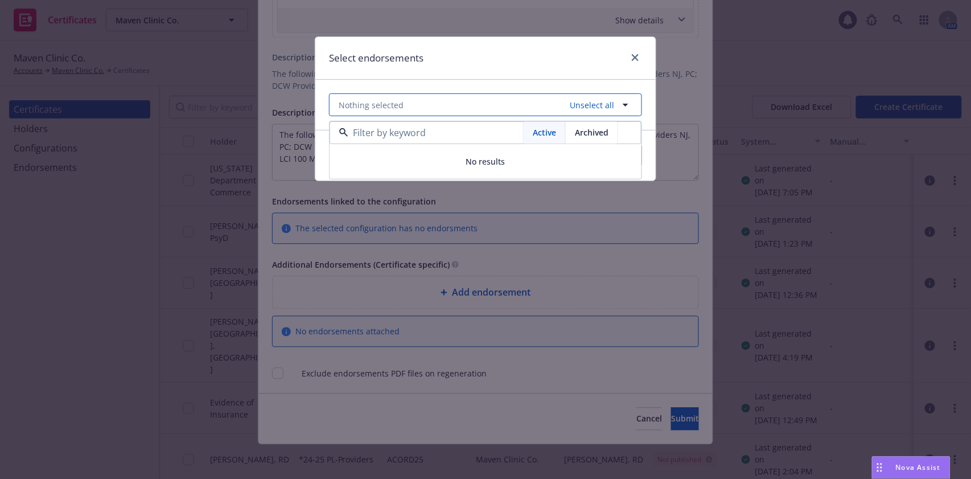
click at [427, 102] on button "Nothing selected Unselect all" at bounding box center [485, 104] width 313 height 23
click at [471, 68] on div "Select endorsements" at bounding box center [485, 58] width 340 height 43
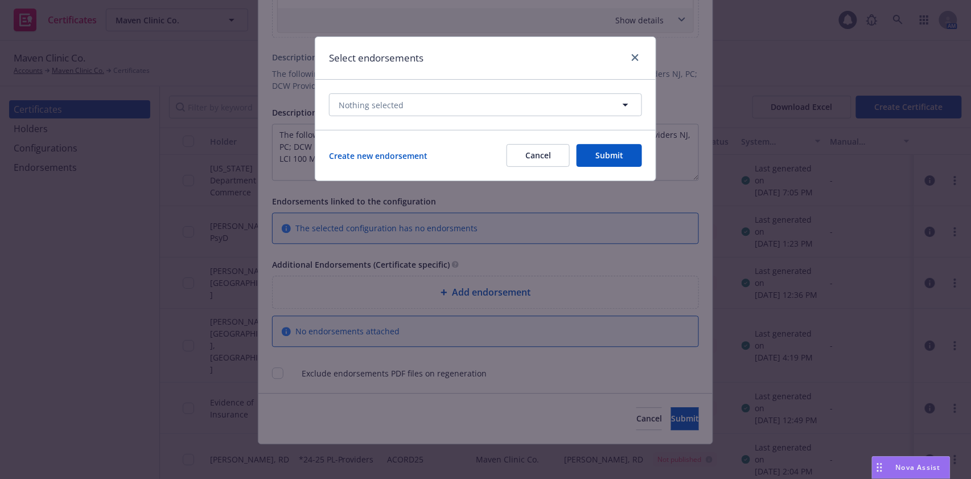
click at [528, 160] on button "Cancel" at bounding box center [537, 155] width 63 height 23
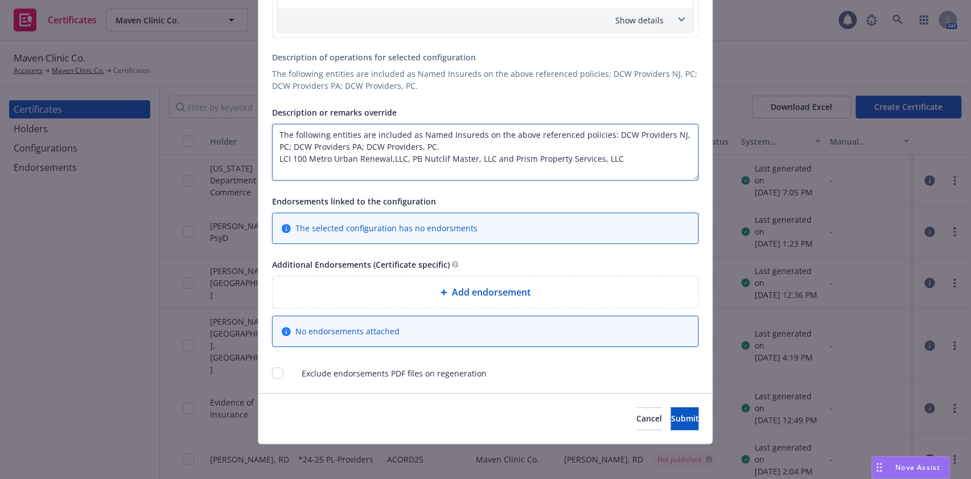
click at [634, 155] on textarea "The following entities are included as Named Insureds on the above referenced p…" at bounding box center [485, 151] width 427 height 57
paste textarea "The Certificate Holder is included as an additional insured as required by a wr…"
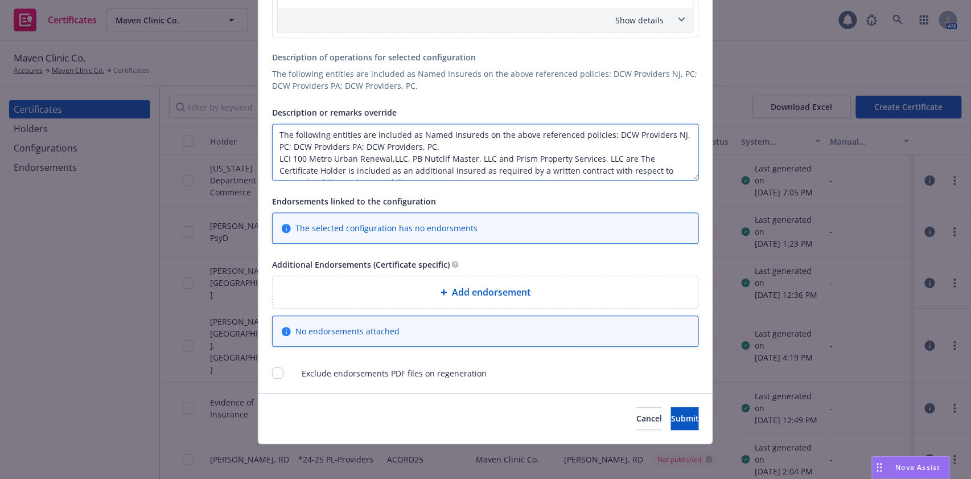
scroll to position [8, 0]
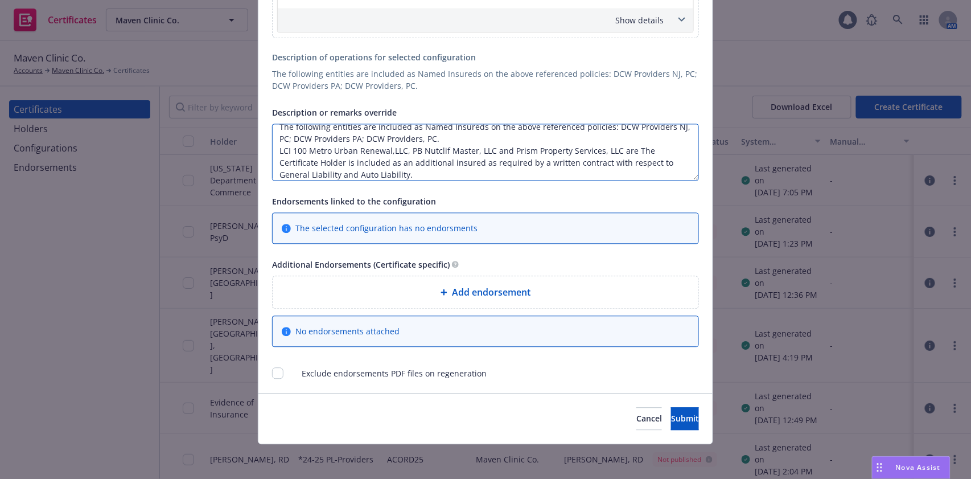
drag, startPoint x: 332, startPoint y: 173, endPoint x: 401, endPoint y: 174, distance: 68.3
click at [401, 174] on textarea "The following entities are included as Named Insureds on the above referenced p…" at bounding box center [485, 151] width 427 height 57
click at [525, 171] on textarea "The following entities are included as Named Insureds on the above referenced p…" at bounding box center [485, 151] width 427 height 57
drag, startPoint x: 626, startPoint y: 148, endPoint x: 345, endPoint y: 164, distance: 281.5
click at [345, 164] on textarea "The following entities are included as Named Insureds on the above referenced p…" at bounding box center [485, 151] width 427 height 57
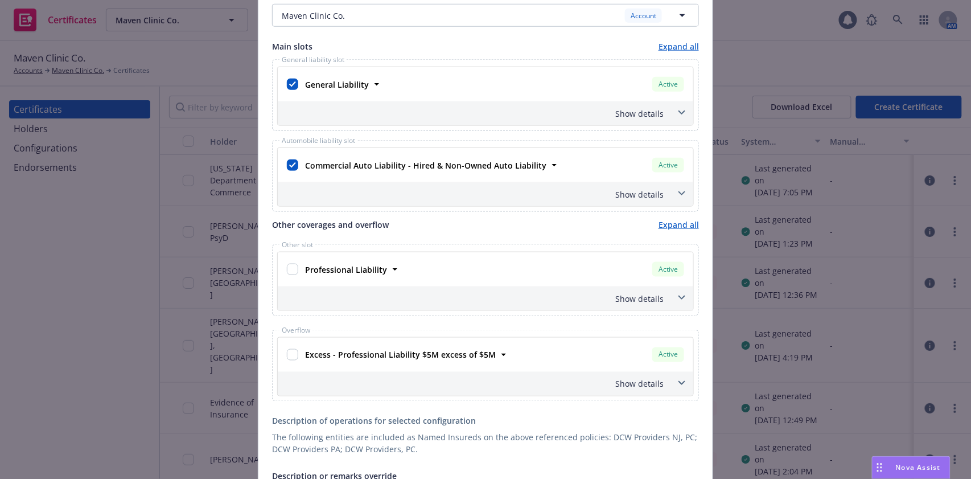
scroll to position [291, 0]
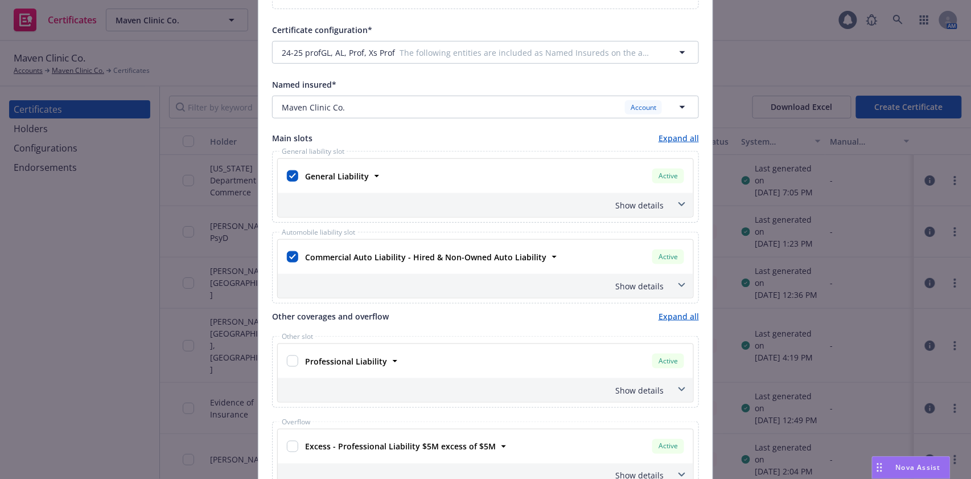
type textarea "The following entities are included as Named Insureds on the above referenced p…"
click at [640, 196] on div "Show details" at bounding box center [485, 205] width 415 height 24
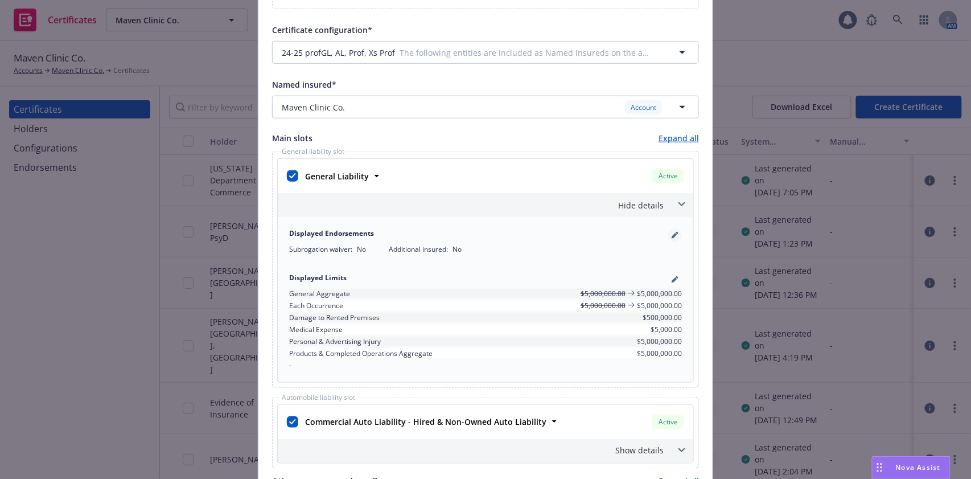
click at [671, 234] on icon "pencil" at bounding box center [674, 235] width 7 height 7
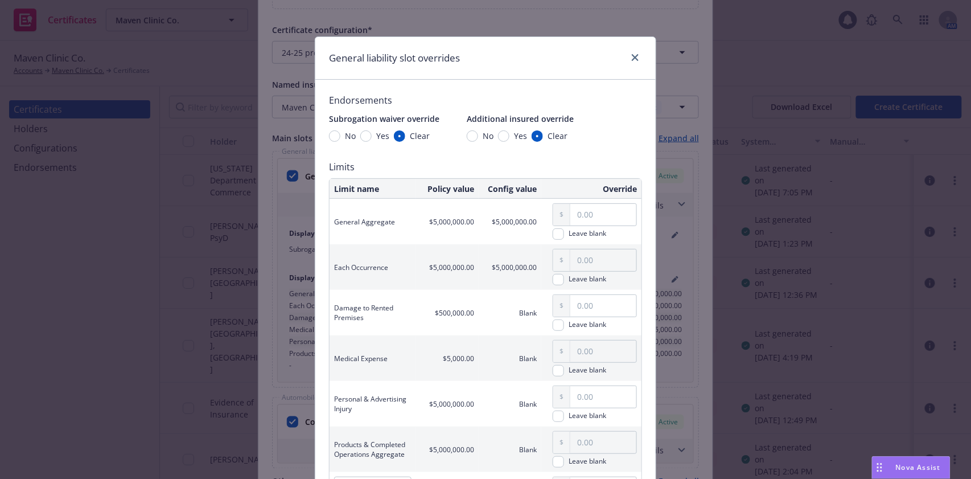
click at [509, 137] on span "Yes" at bounding box center [518, 136] width 18 height 12
click at [505, 137] on input "Yes" at bounding box center [503, 135] width 11 height 11
radio input "true"
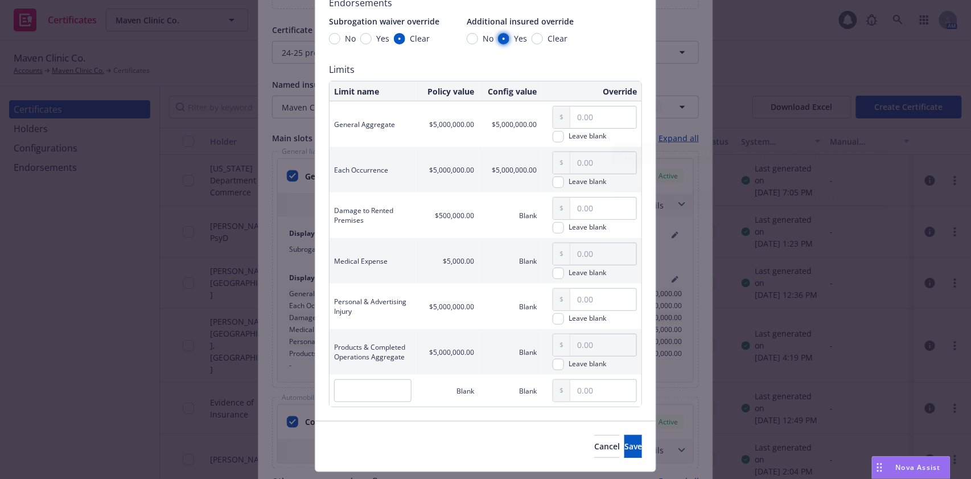
scroll to position [125, 0]
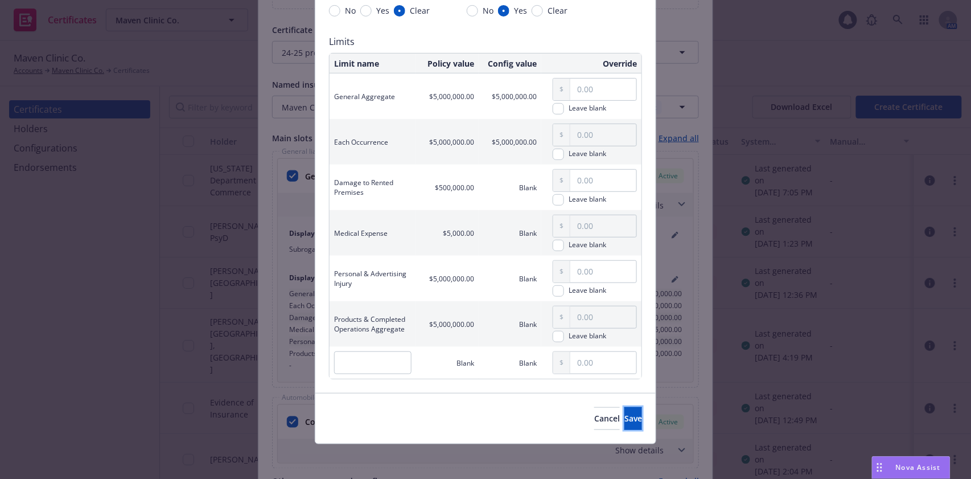
click at [624, 413] on button "Save" at bounding box center [633, 418] width 18 height 23
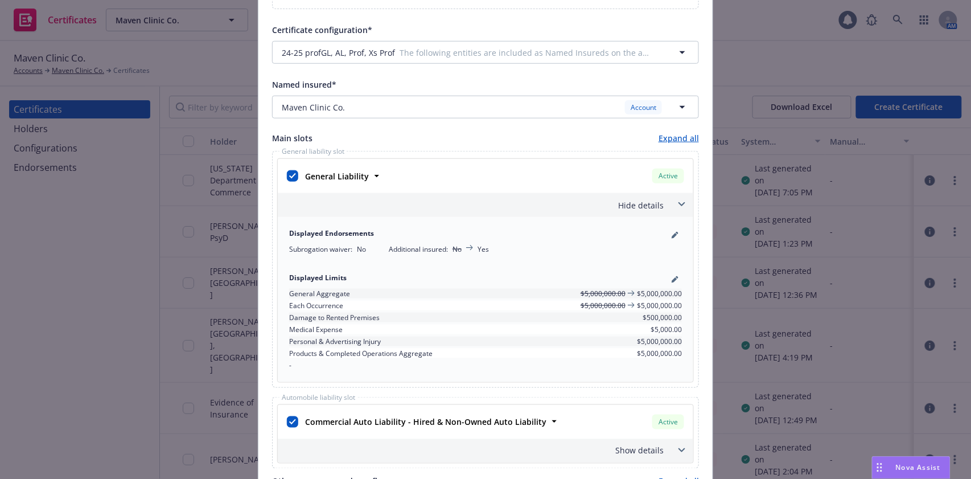
click at [636, 189] on div "General Liability Active Policy number MSN0140131216 Premium $759,295.00 Effect…" at bounding box center [485, 176] width 415 height 34
click at [636, 203] on div "Hide details" at bounding box center [471, 205] width 383 height 12
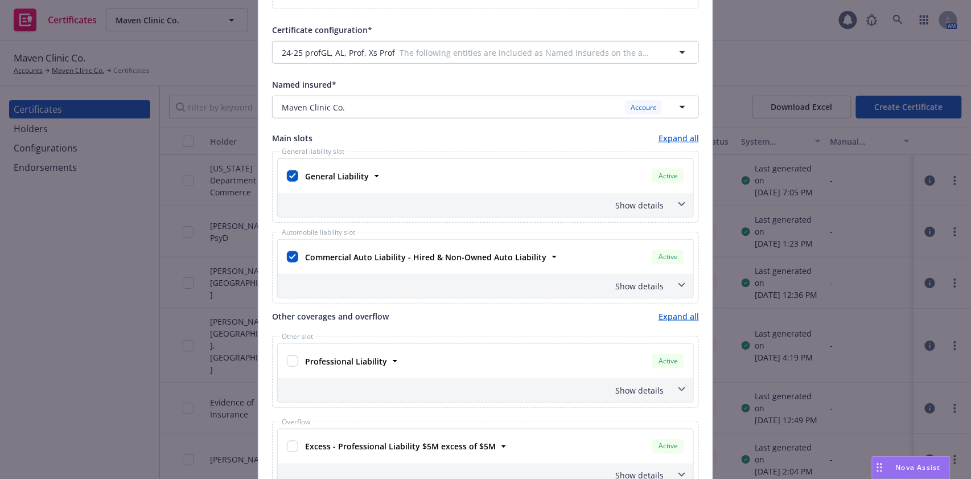
click at [673, 281] on span at bounding box center [682, 285] width 18 height 18
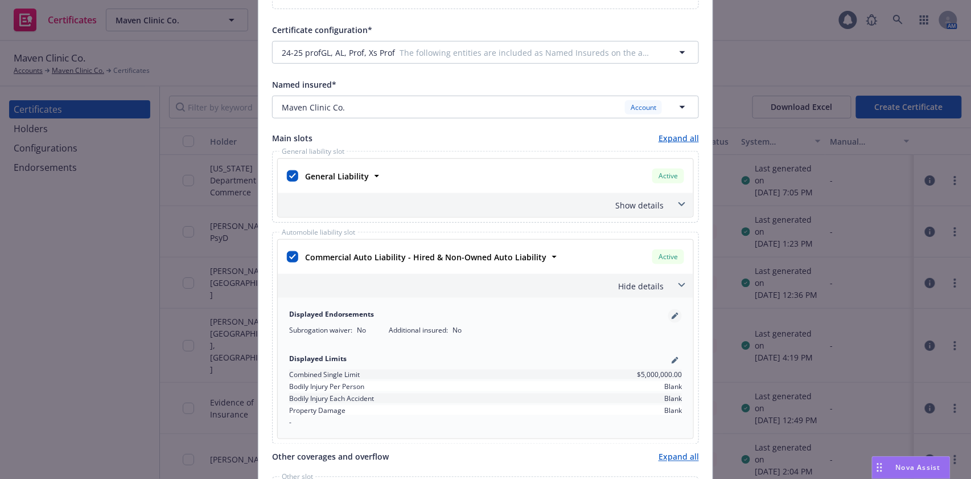
click at [670, 319] on link "pencil" at bounding box center [675, 316] width 14 height 14
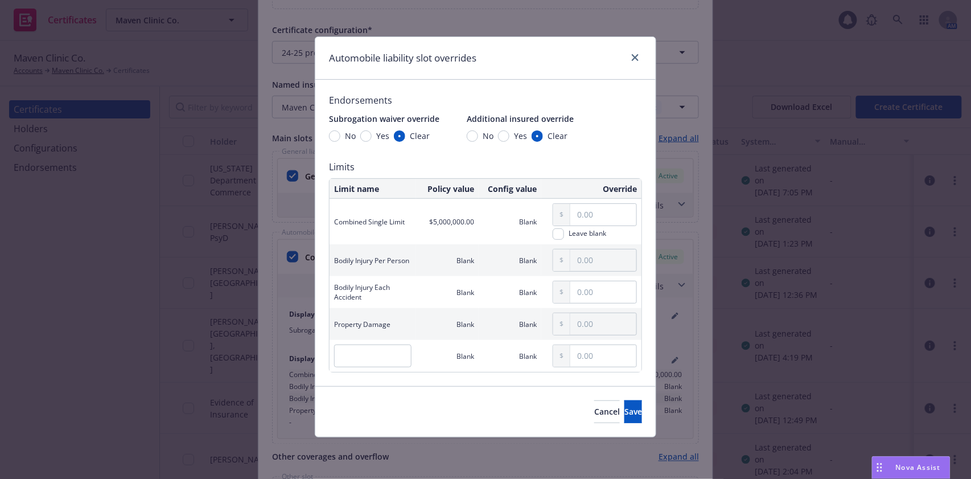
click at [514, 135] on span "Yes" at bounding box center [520, 136] width 13 height 12
click at [509, 135] on input "Yes" at bounding box center [503, 135] width 11 height 11
radio input "true"
click at [624, 404] on button "Save" at bounding box center [633, 411] width 18 height 23
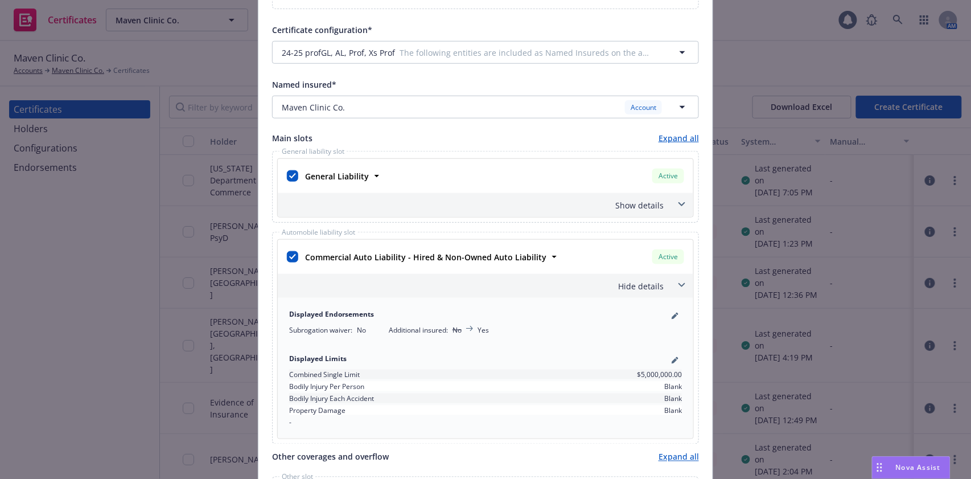
click at [634, 281] on div "Hide details" at bounding box center [471, 286] width 383 height 12
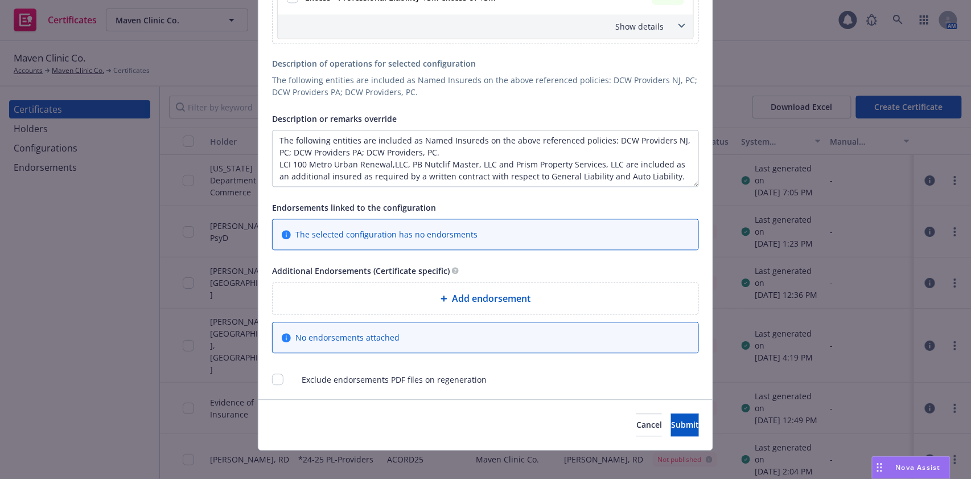
scroll to position [747, 0]
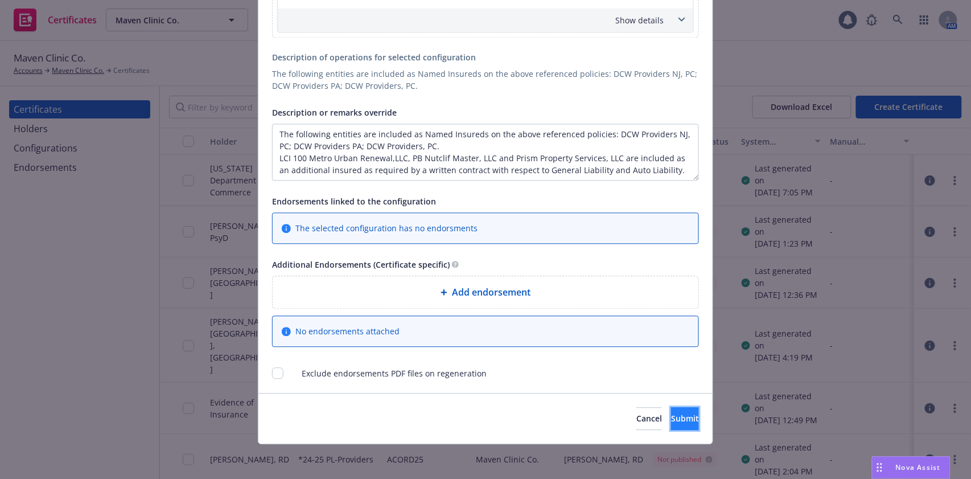
click at [671, 416] on span "Submit" at bounding box center [685, 418] width 28 height 11
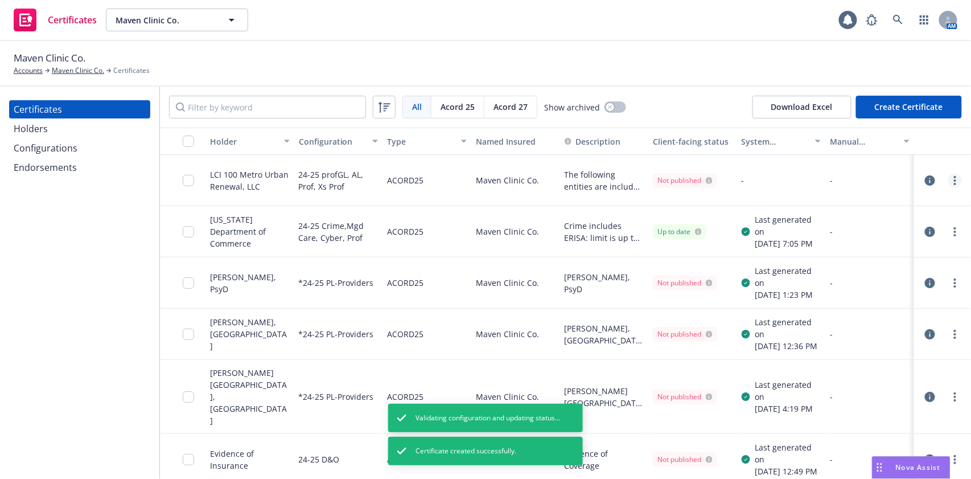
click at [954, 181] on icon "more" at bounding box center [955, 180] width 2 height 9
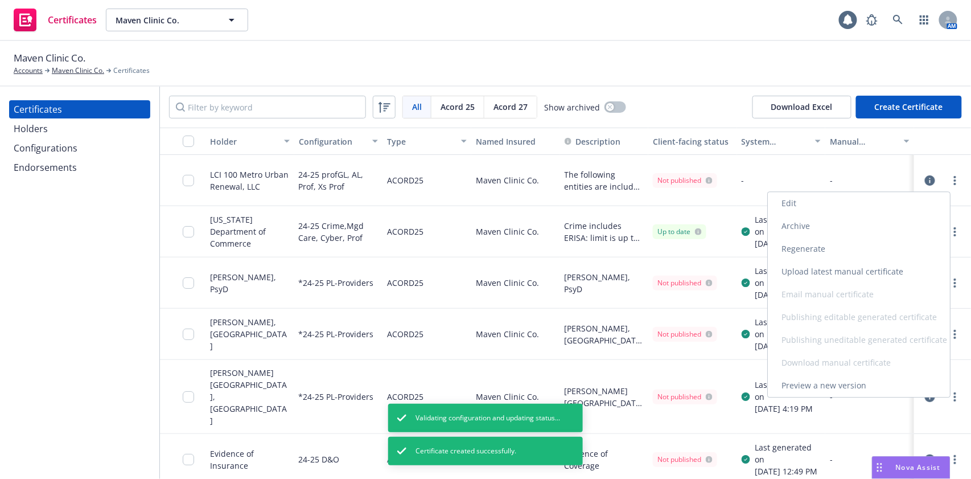
click at [813, 206] on link "Edit" at bounding box center [859, 203] width 182 height 23
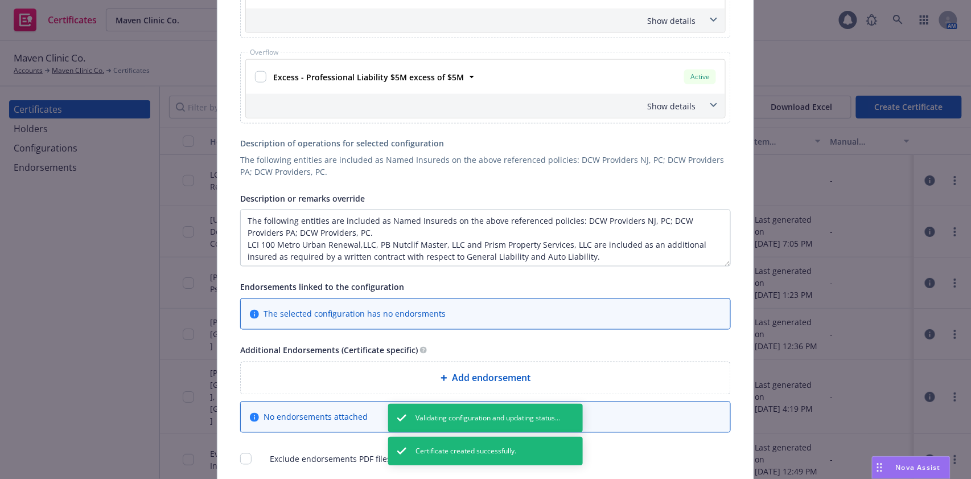
scroll to position [455, 0]
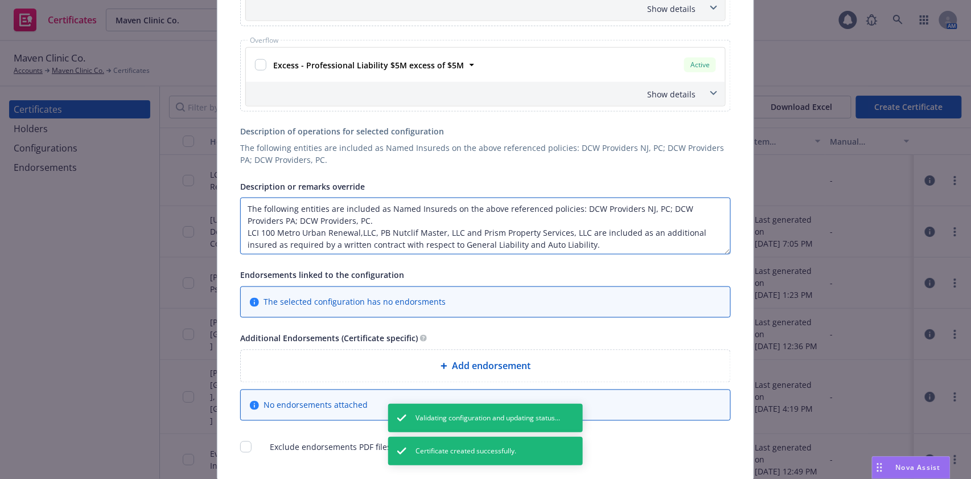
click at [354, 232] on textarea "The following entities are included as Named Insureds on the above referenced p…" at bounding box center [485, 225] width 490 height 57
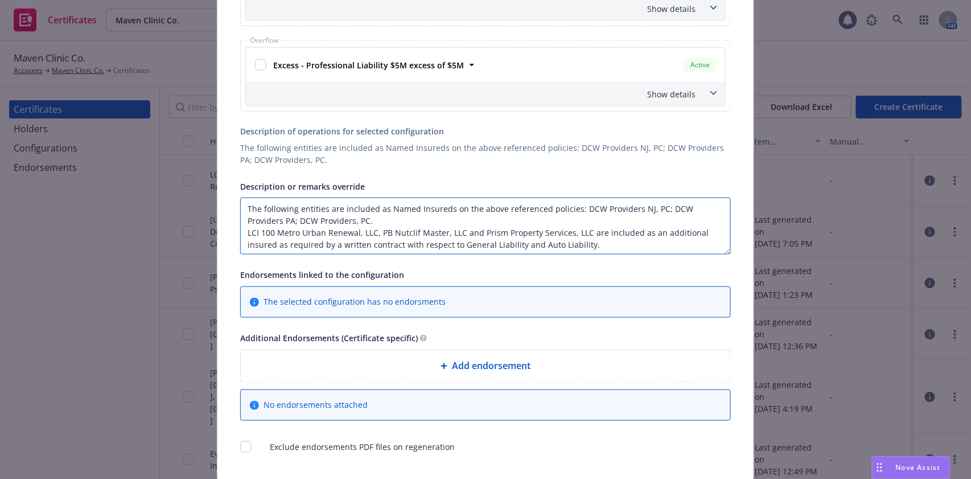
drag, startPoint x: 376, startPoint y: 222, endPoint x: 235, endPoint y: 204, distance: 141.8
click at [240, 204] on textarea "The following entities are included as Named Insureds on the above referenced p…" at bounding box center [485, 225] width 490 height 57
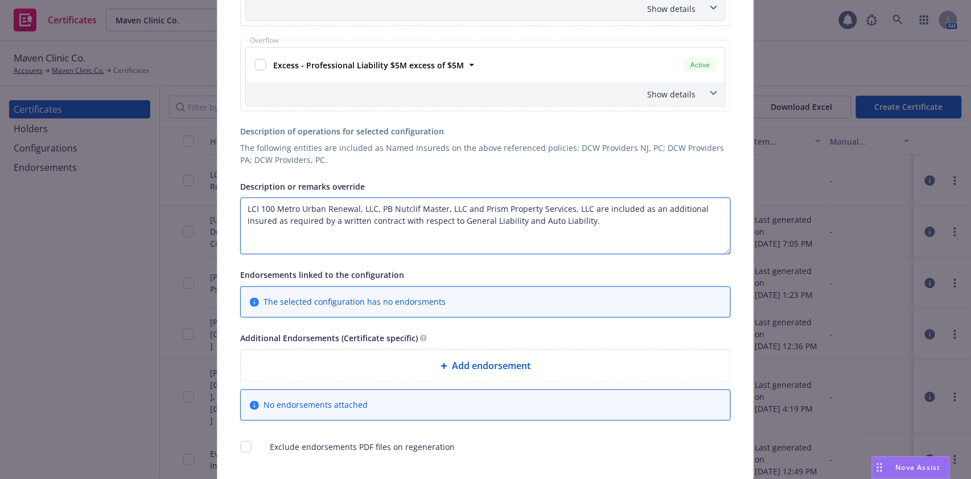
click at [649, 220] on textarea "LCI 100 Metro Urban Renewal, LLC, PB Nutclif Master, LLC and Prism Property Ser…" at bounding box center [485, 225] width 490 height 57
paste textarea "The following entities are included as Named Insureds on the above referenced p…"
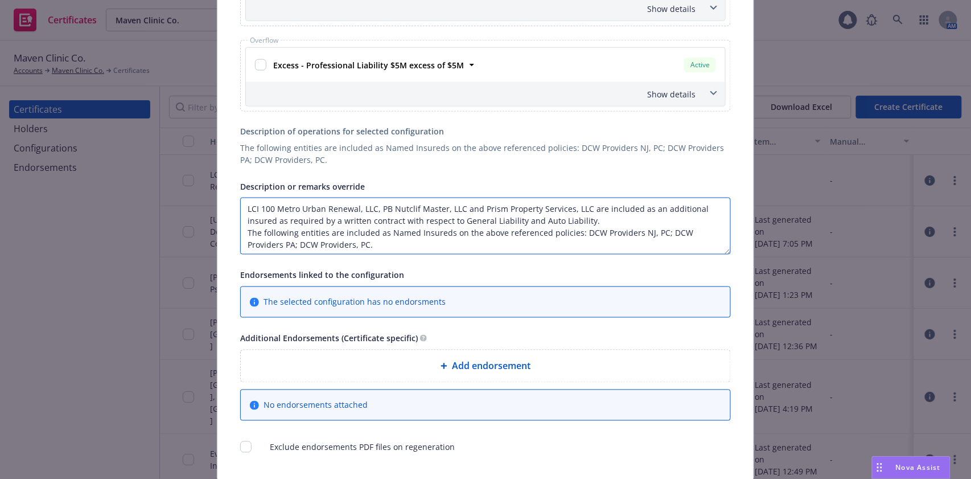
click at [643, 222] on textarea "LCI 100 Metro Urban Renewal, LLC, PB Nutclif Master, LLC and Prism Property Ser…" at bounding box center [485, 225] width 490 height 57
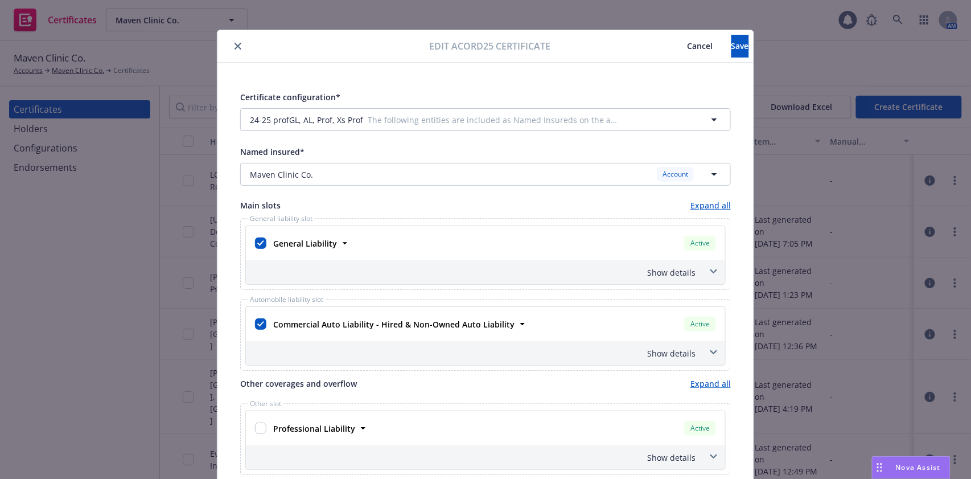
scroll to position [0, 0]
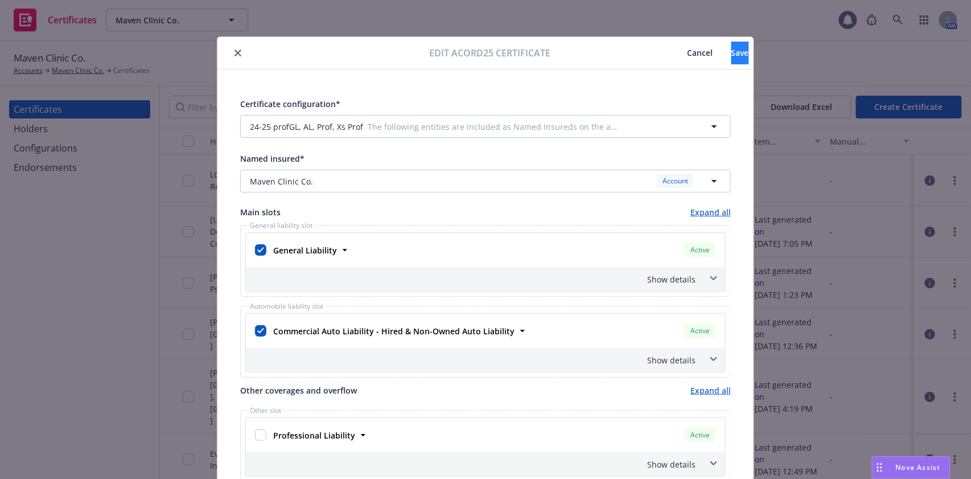
type textarea "LCI 100 Metro Urban Renewal, LLC, PB Nutclif Master, LLC and Prism Property Ser…"
click at [731, 59] on button "Save" at bounding box center [740, 53] width 18 height 23
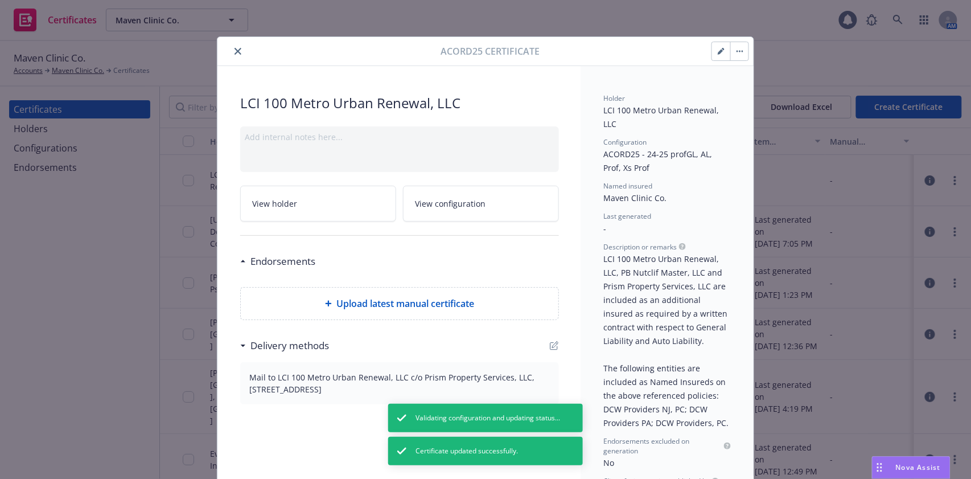
click at [734, 53] on button "button" at bounding box center [739, 51] width 18 height 18
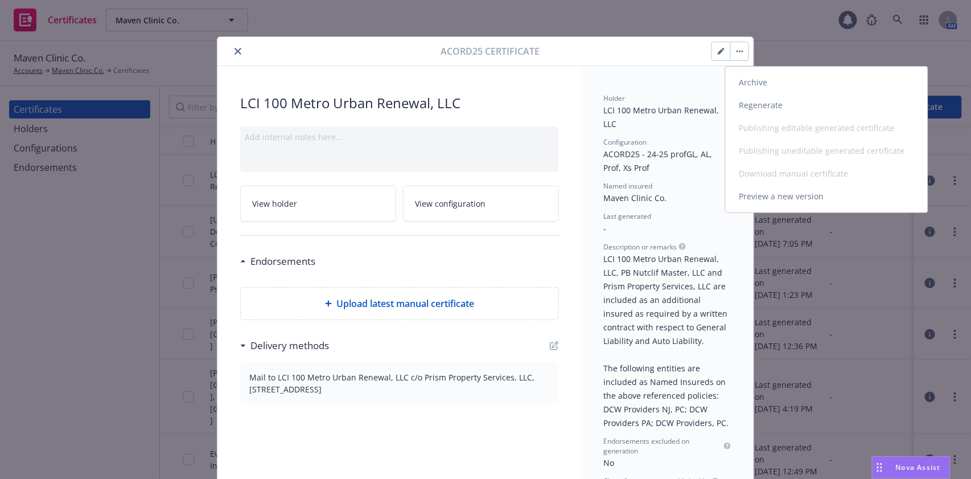
click at [769, 106] on link "Regenerate" at bounding box center [826, 105] width 202 height 23
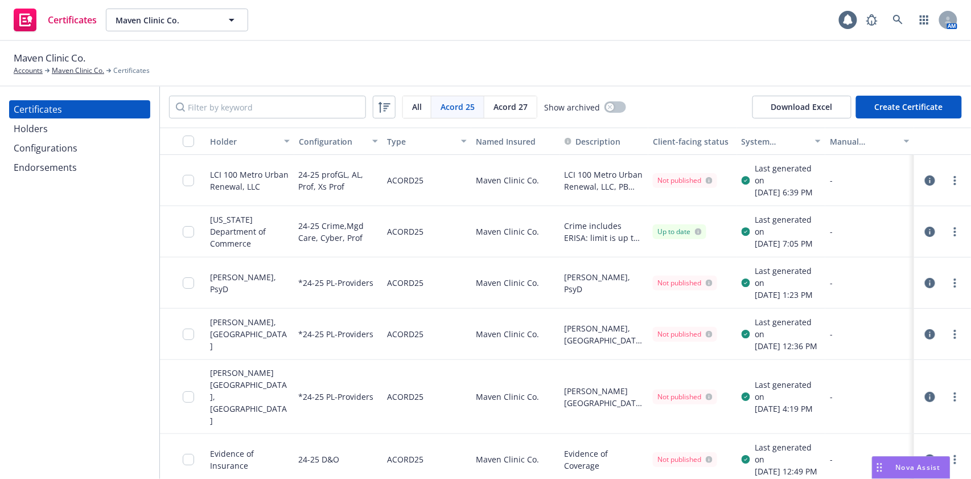
click at [914, 109] on button "Create Certificate" at bounding box center [909, 107] width 106 height 23
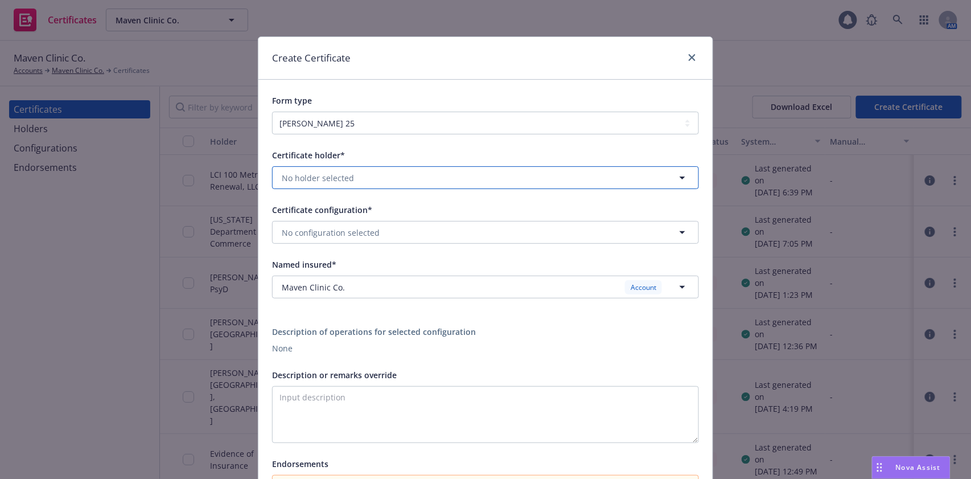
click at [367, 183] on button "No holder selected" at bounding box center [485, 177] width 427 height 23
click at [387, 176] on button "No holder selected" at bounding box center [485, 177] width 427 height 23
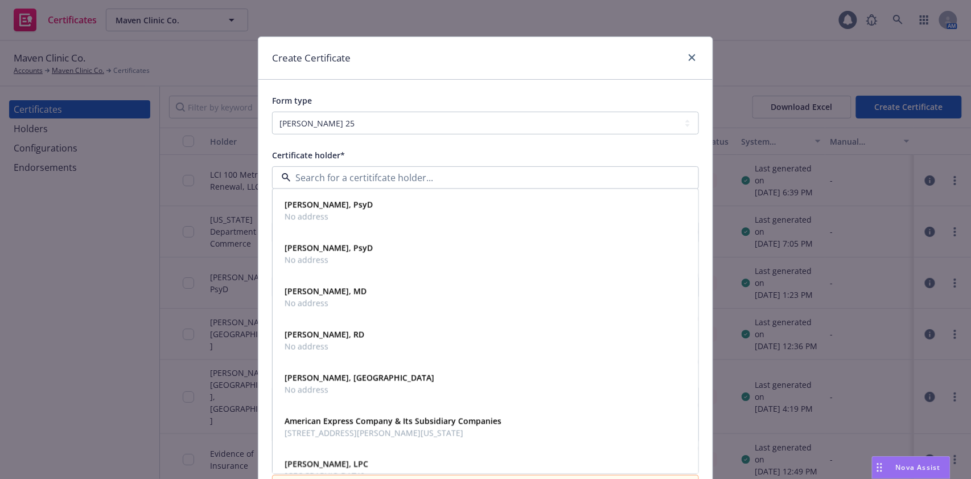
paste input "[PERSON_NAME] [PERSON_NAME] Corporation"
type input "[PERSON_NAME] [PERSON_NAME] Corporation"
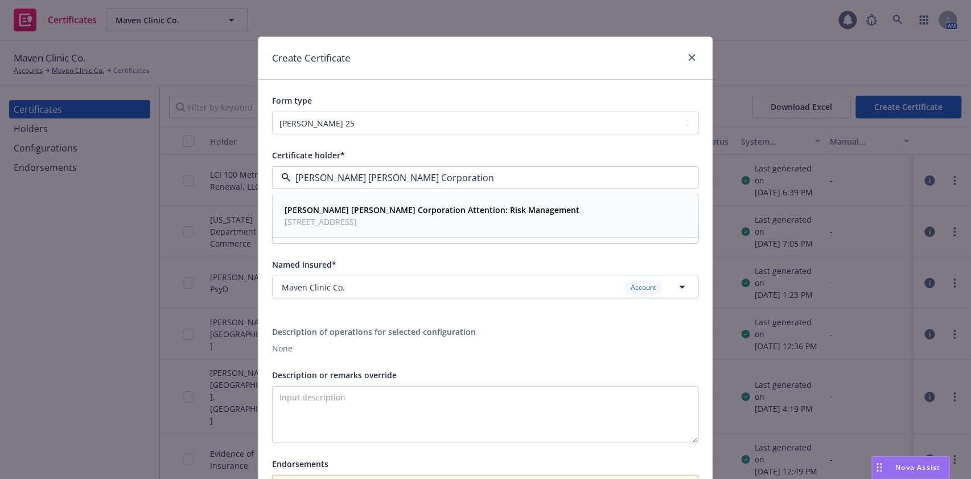
click at [378, 208] on strong "[PERSON_NAME] [PERSON_NAME] Corporation Attention: Risk Management" at bounding box center [431, 209] width 295 height 11
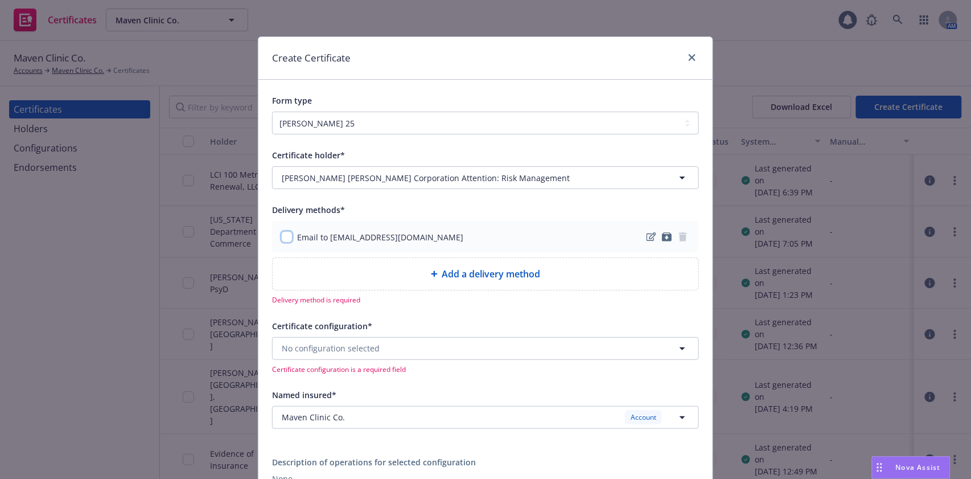
click at [283, 234] on input "checkbox" at bounding box center [286, 236] width 11 height 11
checkbox input "true"
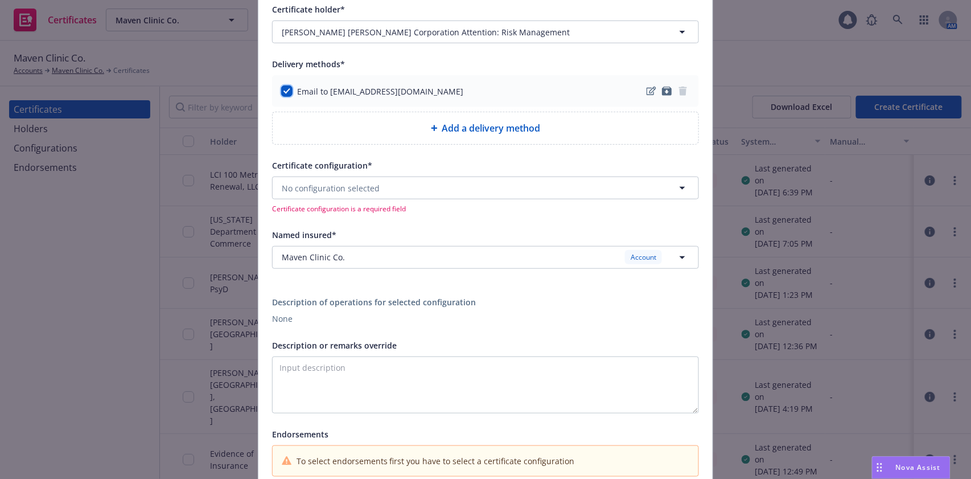
scroll to position [151, 0]
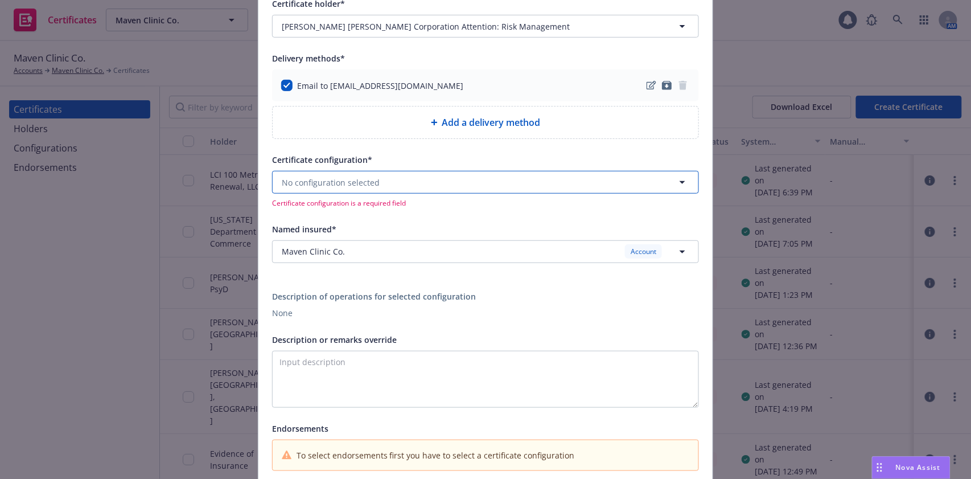
click at [424, 182] on button "No configuration selected" at bounding box center [485, 182] width 427 height 23
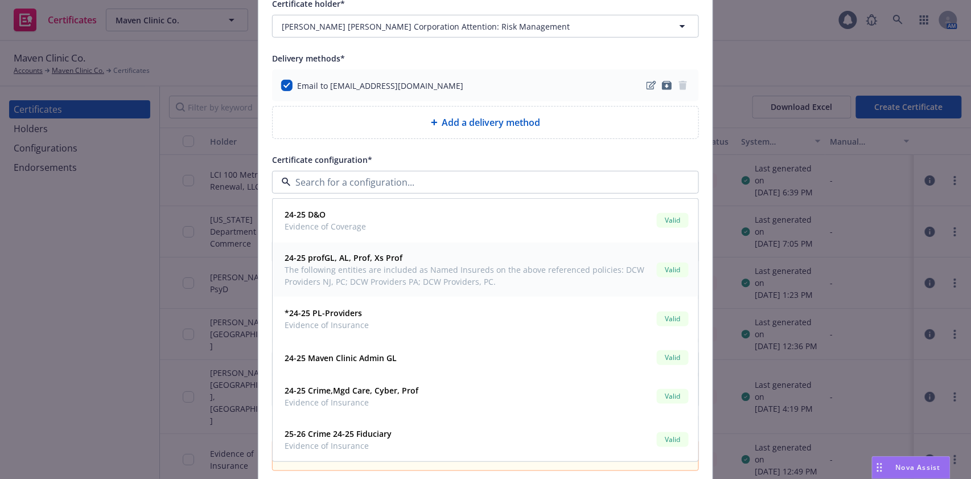
click at [398, 274] on span "The following entities are included as Named Insureds on the above referenced p…" at bounding box center [468, 275] width 368 height 24
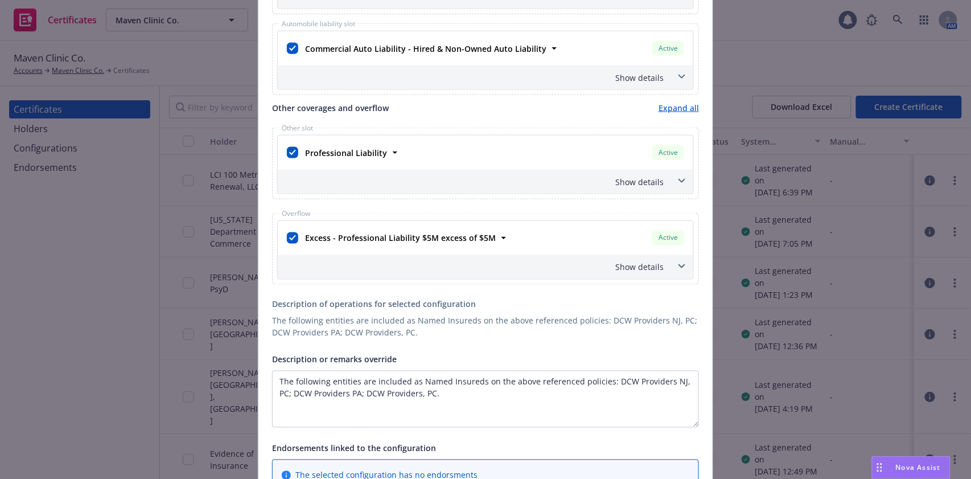
scroll to position [531, 0]
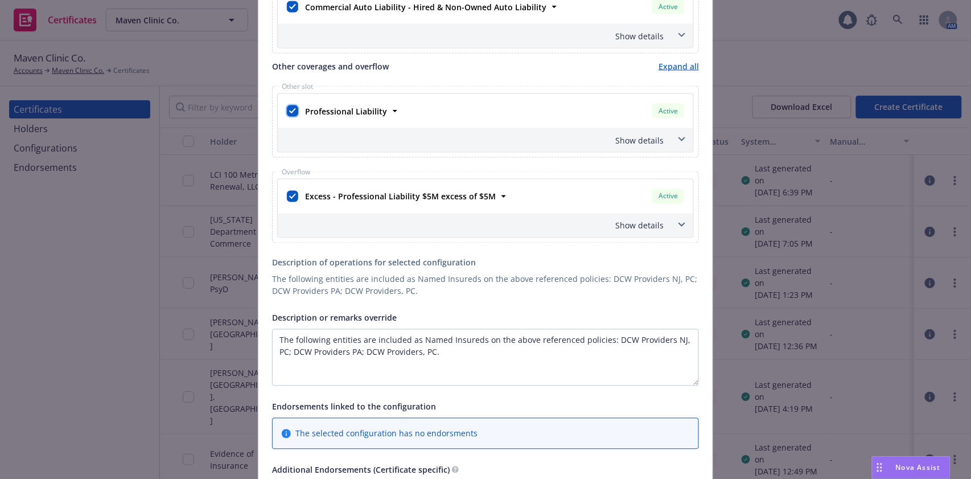
click at [287, 106] on input "checkbox" at bounding box center [292, 110] width 11 height 11
checkbox input "false"
click at [291, 194] on input "checkbox" at bounding box center [292, 196] width 11 height 11
checkbox input "false"
click at [272, 339] on textarea "The following entities are included as Named Insureds on the above referenced p…" at bounding box center [485, 357] width 427 height 57
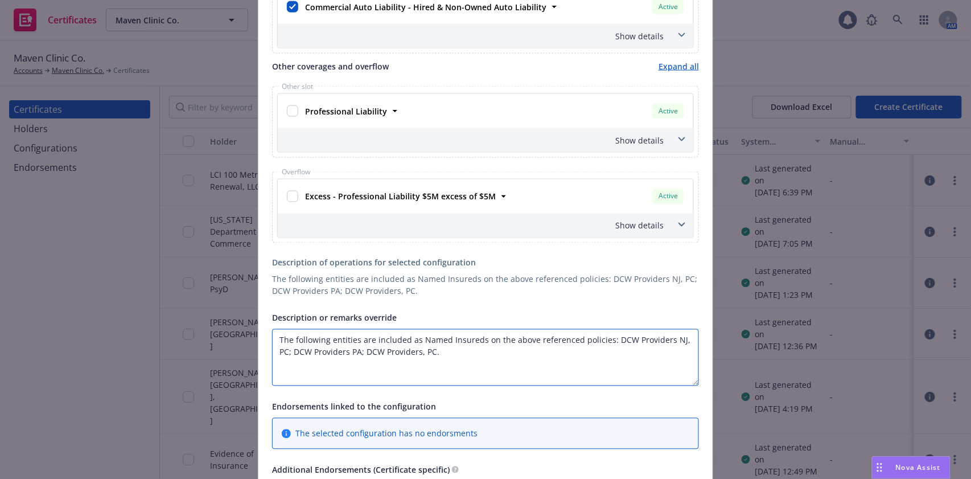
paste textarea "[PERSON_NAME] [PERSON_NAME] Corporation, its employees, agents, subsidiaries, o…"
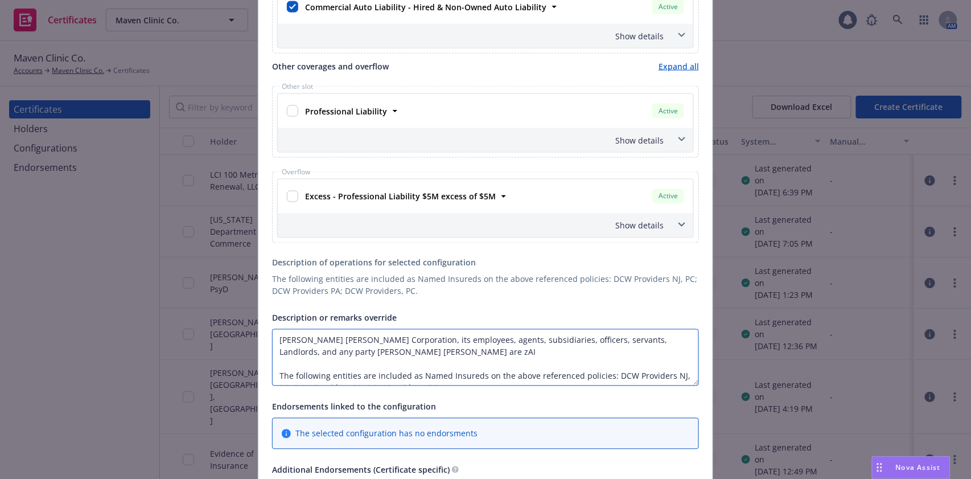
paste textarea "The Certificate Holder is included as an additional insured as required by a wr…"
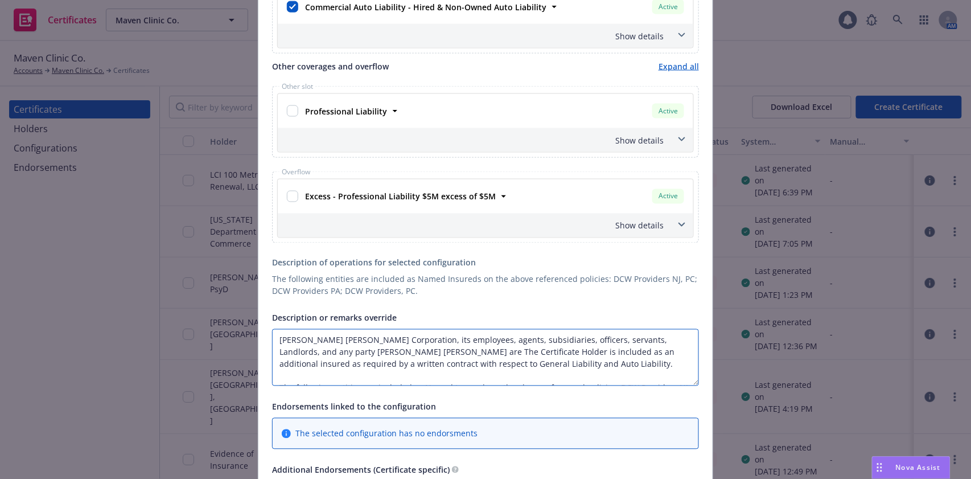
drag, startPoint x: 430, startPoint y: 349, endPoint x: 341, endPoint y: 348, distance: 88.8
click at [341, 348] on textarea "[PERSON_NAME] [PERSON_NAME] Corporation, its employees, agents, subsidiaries, o…" at bounding box center [485, 357] width 427 height 57
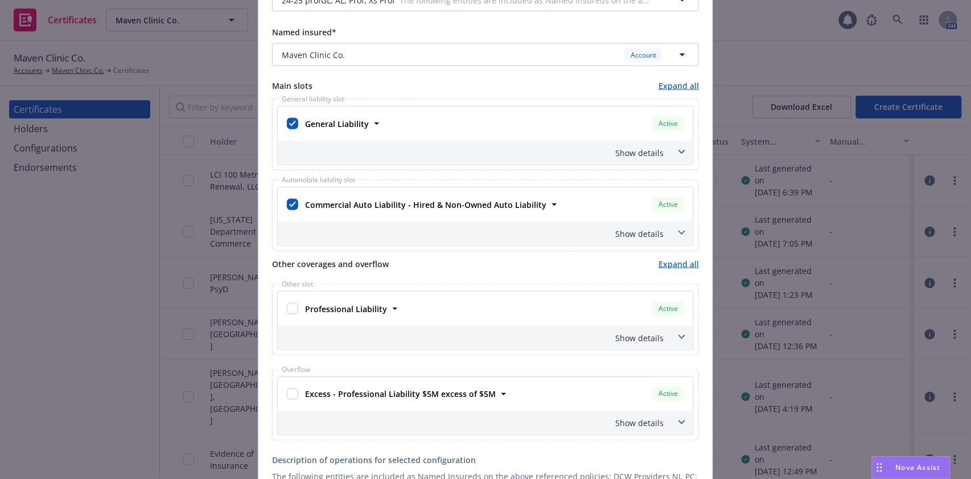
scroll to position [303, 0]
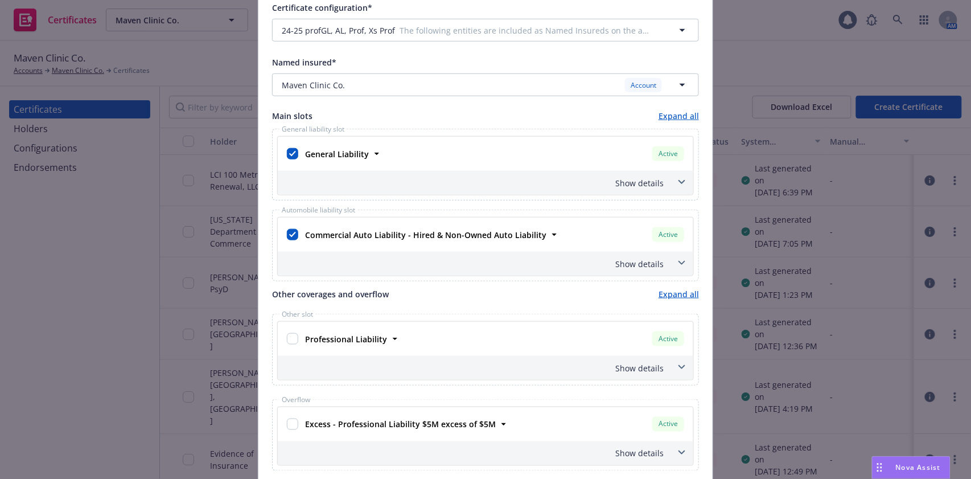
type textarea "[PERSON_NAME] [PERSON_NAME] Corporation, its employees, agents, subsidiaries, o…"
click at [636, 186] on div "Show details" at bounding box center [471, 183] width 383 height 12
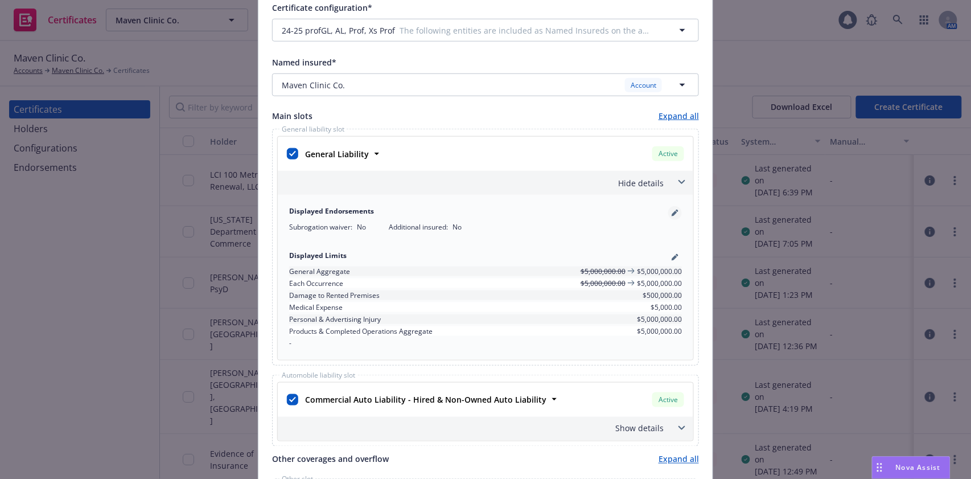
click at [671, 212] on icon "pencil" at bounding box center [674, 212] width 7 height 7
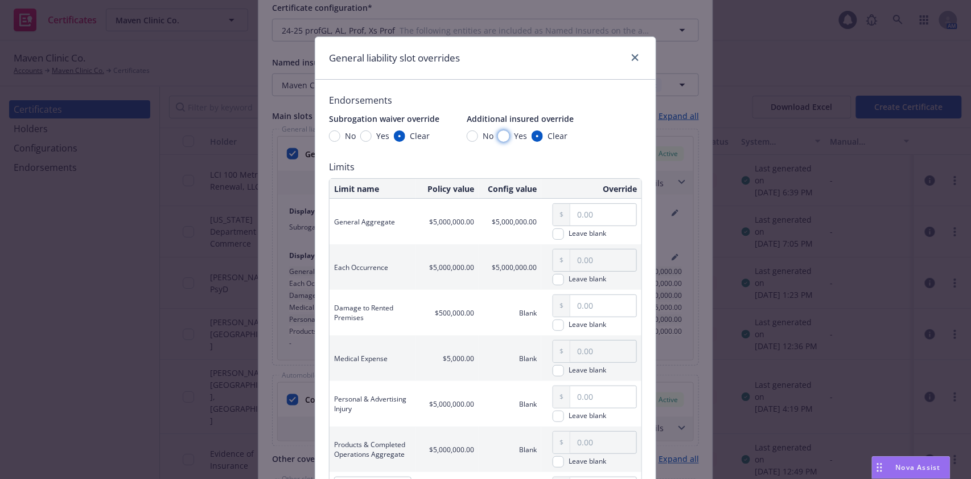
click at [498, 132] on input "Yes" at bounding box center [503, 135] width 11 height 11
radio input "true"
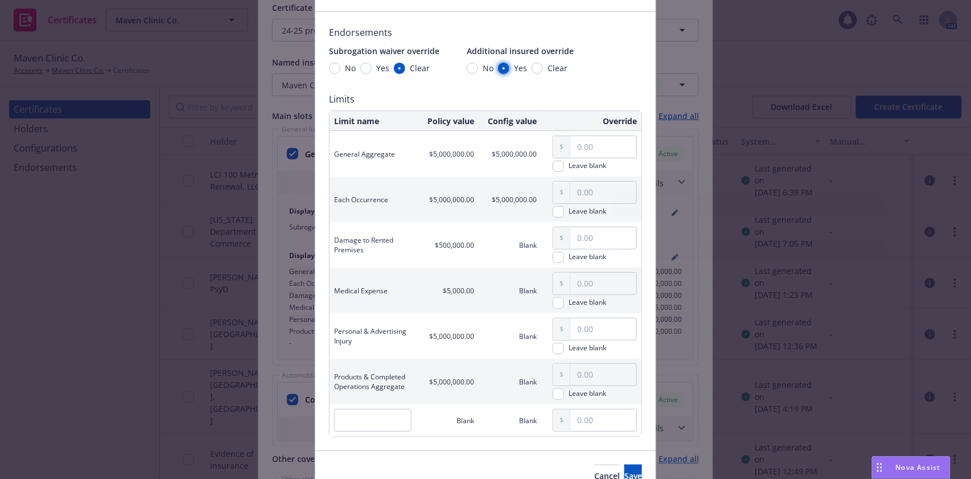
scroll to position [125, 0]
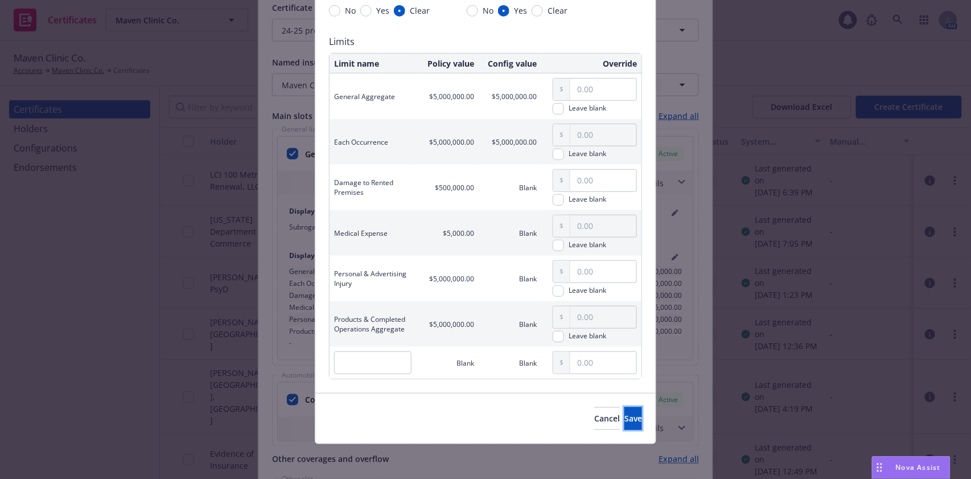
click at [624, 411] on button "Save" at bounding box center [633, 418] width 18 height 23
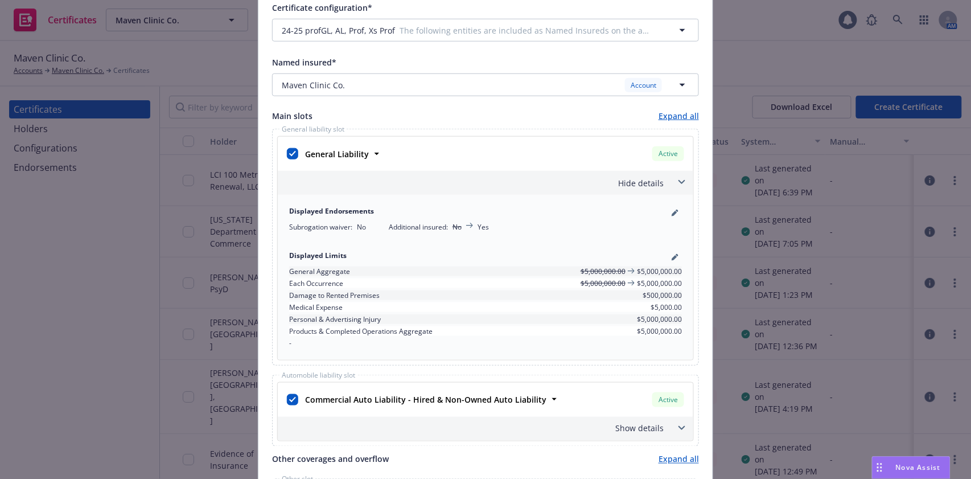
click at [655, 175] on div "Hide details" at bounding box center [485, 183] width 415 height 24
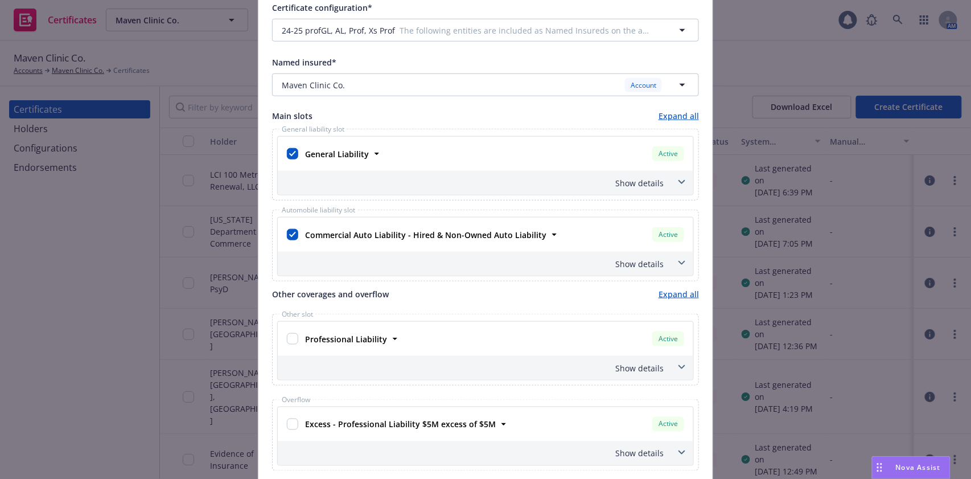
click at [667, 266] on div "Show details" at bounding box center [485, 263] width 415 height 24
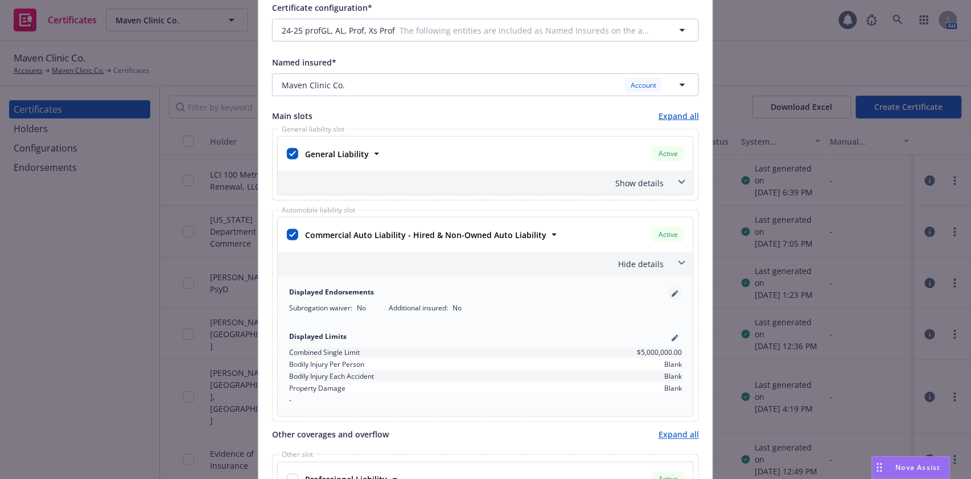
click at [674, 295] on link "pencil" at bounding box center [675, 294] width 14 height 14
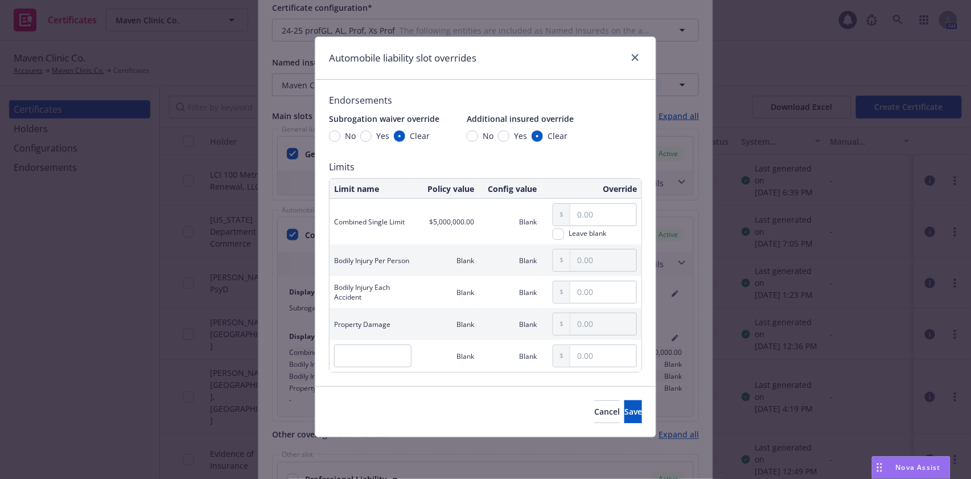
click at [509, 137] on span "Yes" at bounding box center [518, 136] width 18 height 12
click at [509, 137] on input "Yes" at bounding box center [503, 135] width 11 height 11
radio input "true"
click at [624, 410] on span "Save" at bounding box center [633, 411] width 18 height 11
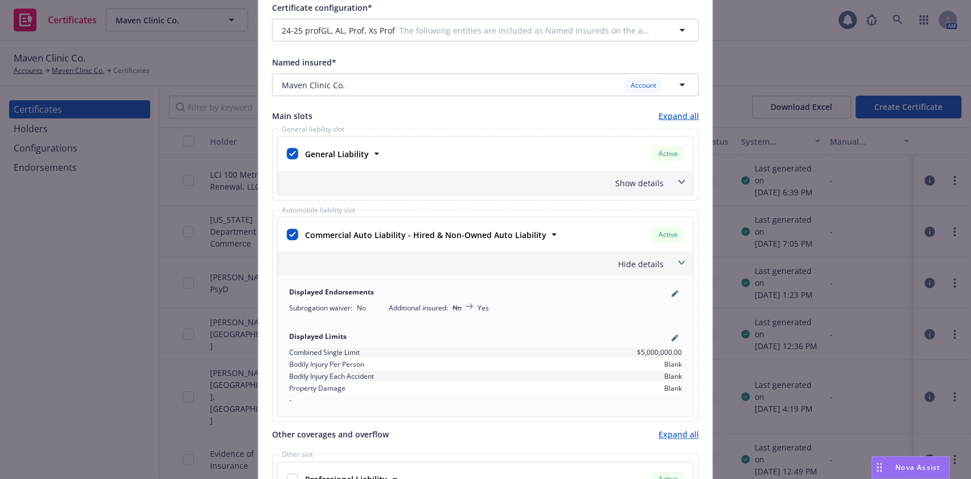
click at [644, 263] on div "Hide details" at bounding box center [471, 264] width 383 height 12
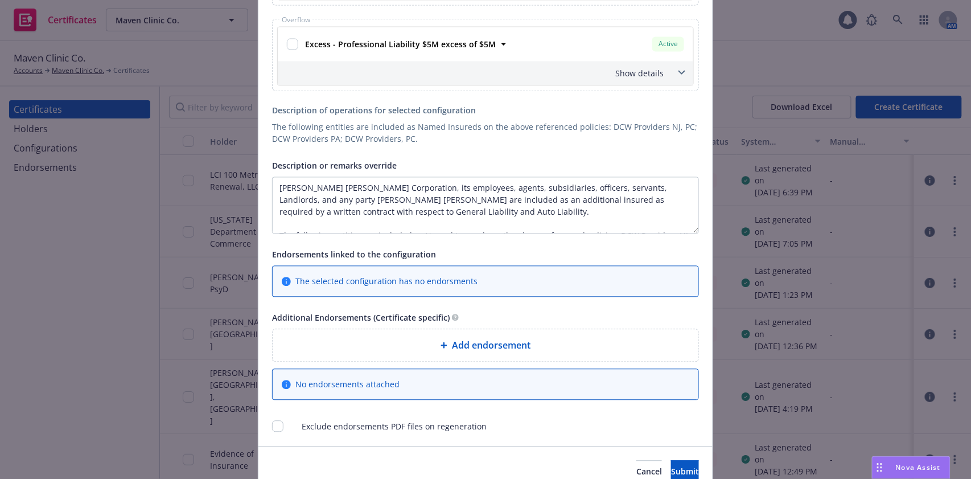
scroll to position [736, 0]
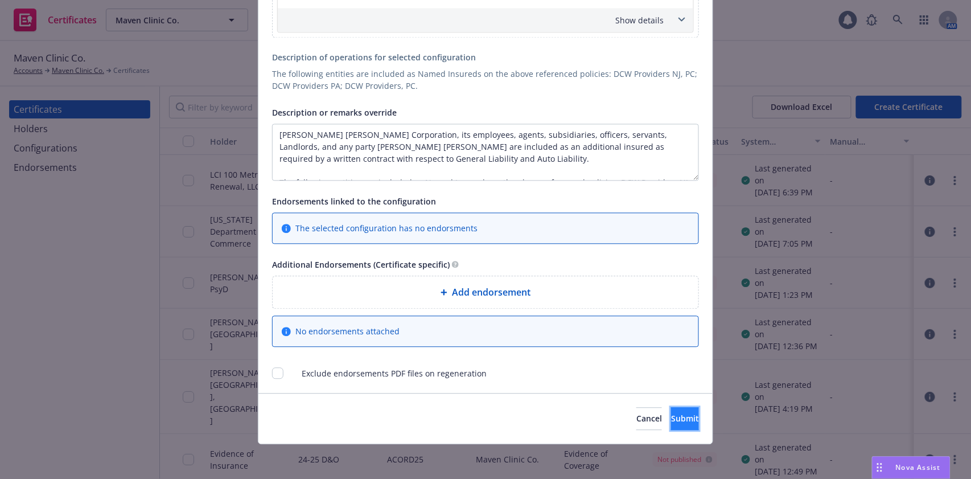
click at [671, 415] on span "Submit" at bounding box center [685, 418] width 28 height 11
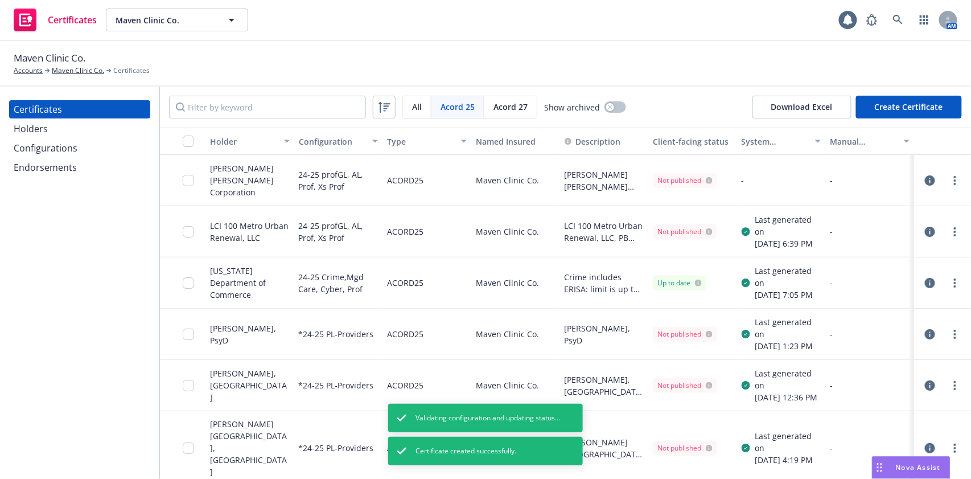
click at [945, 188] on div at bounding box center [942, 180] width 48 height 23
click at [954, 183] on circle "more" at bounding box center [955, 184] width 2 height 2
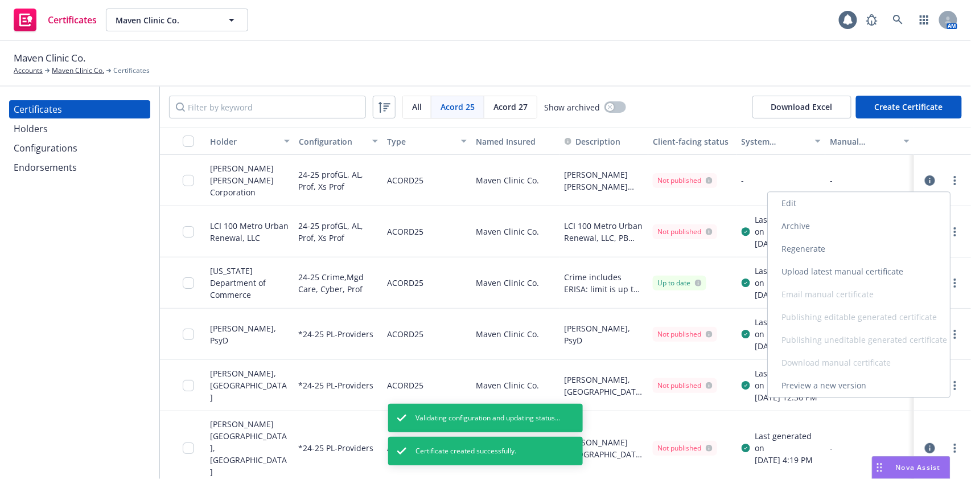
click at [885, 246] on link "Regenerate" at bounding box center [859, 248] width 182 height 23
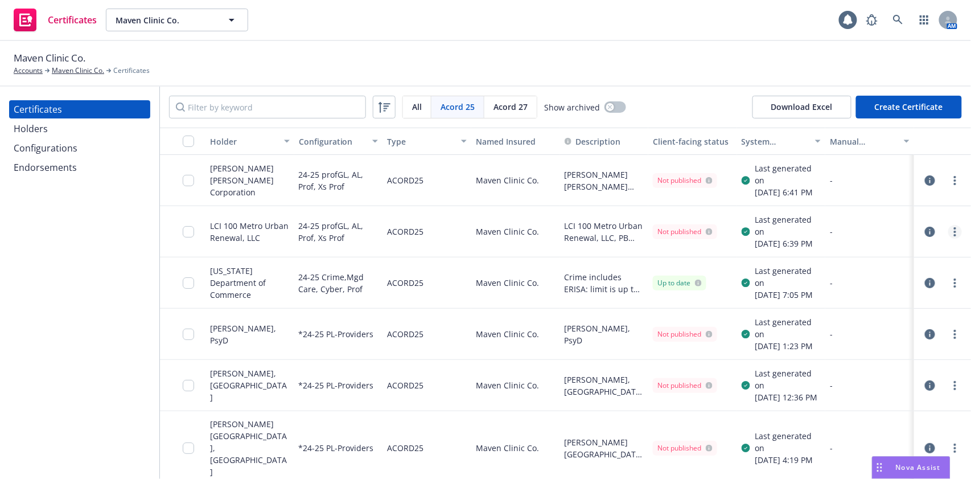
click at [950, 238] on link "more" at bounding box center [955, 232] width 14 height 14
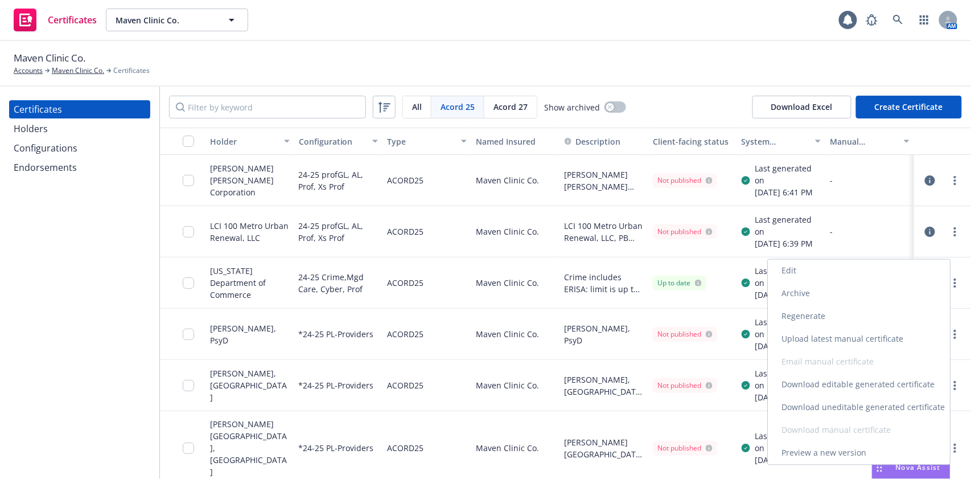
click at [857, 405] on link "Download uneditable generated certificate" at bounding box center [859, 407] width 182 height 23
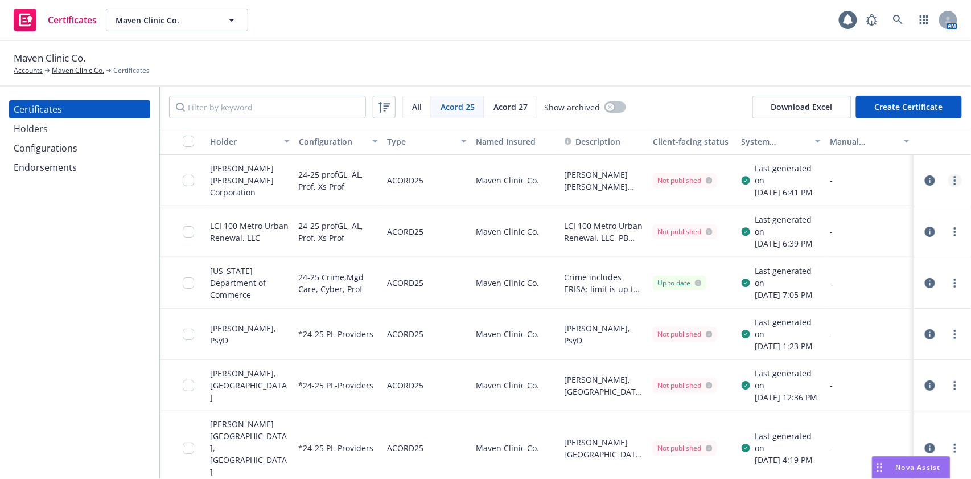
click at [954, 182] on circle "more" at bounding box center [955, 180] width 2 height 2
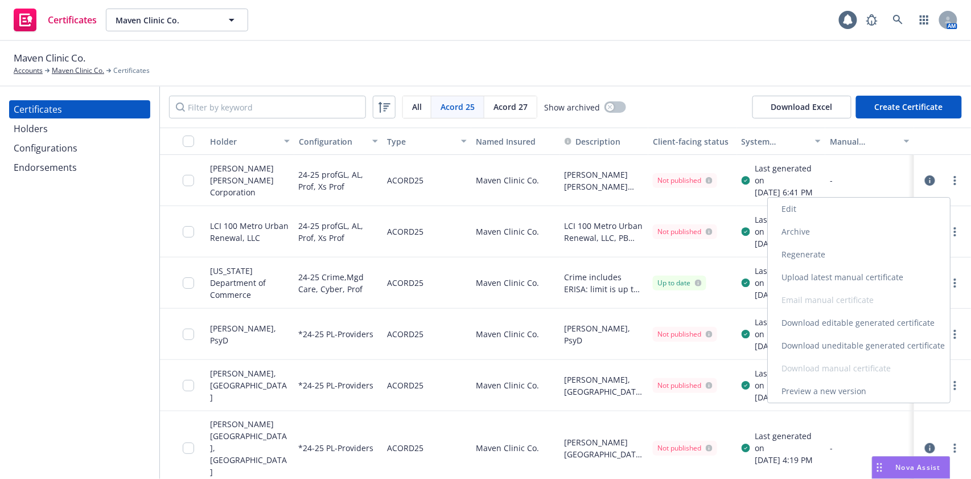
click at [849, 345] on link "Download uneditable generated certificate" at bounding box center [859, 345] width 182 height 23
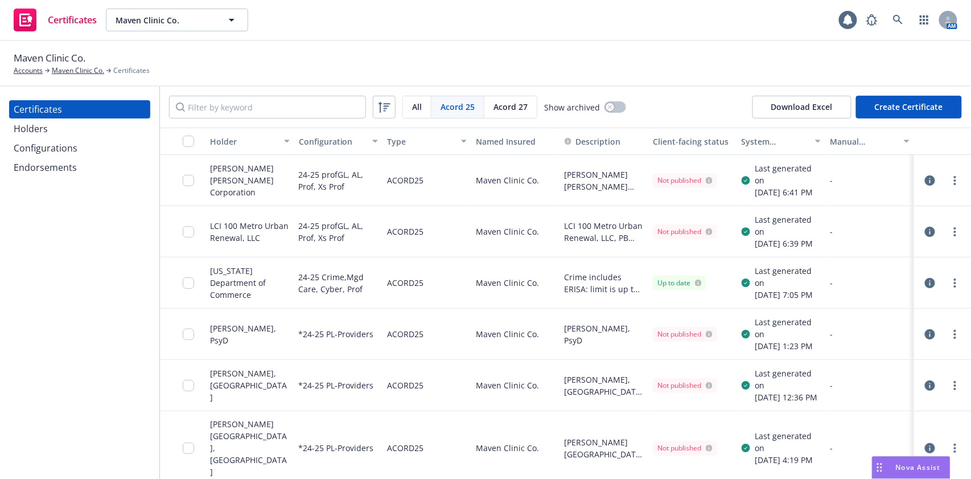
click at [182, 249] on div at bounding box center [183, 231] width 46 height 51
drag, startPoint x: 184, startPoint y: 248, endPoint x: 193, endPoint y: 217, distance: 32.0
click at [184, 237] on input "checkbox" at bounding box center [188, 231] width 11 height 11
click at [191, 185] on input "checkbox" at bounding box center [188, 180] width 11 height 11
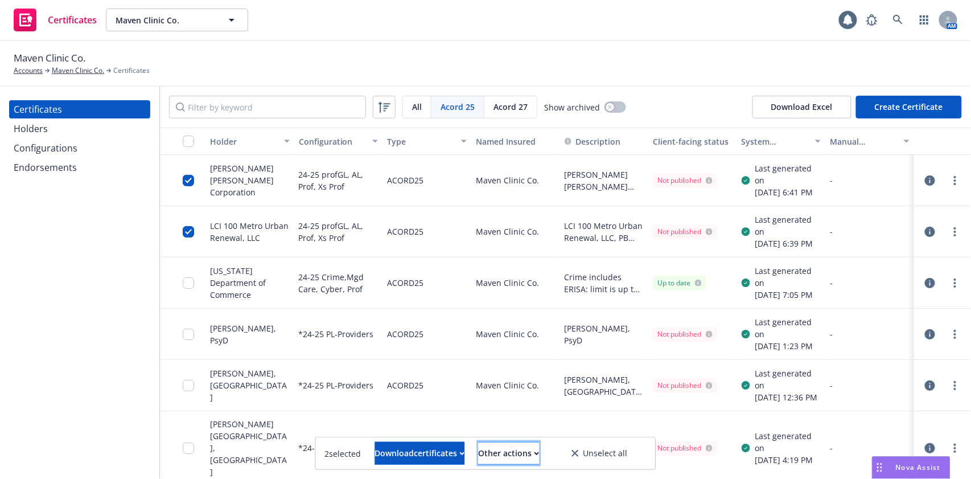
click at [521, 452] on div "Other actions" at bounding box center [509, 453] width 61 height 22
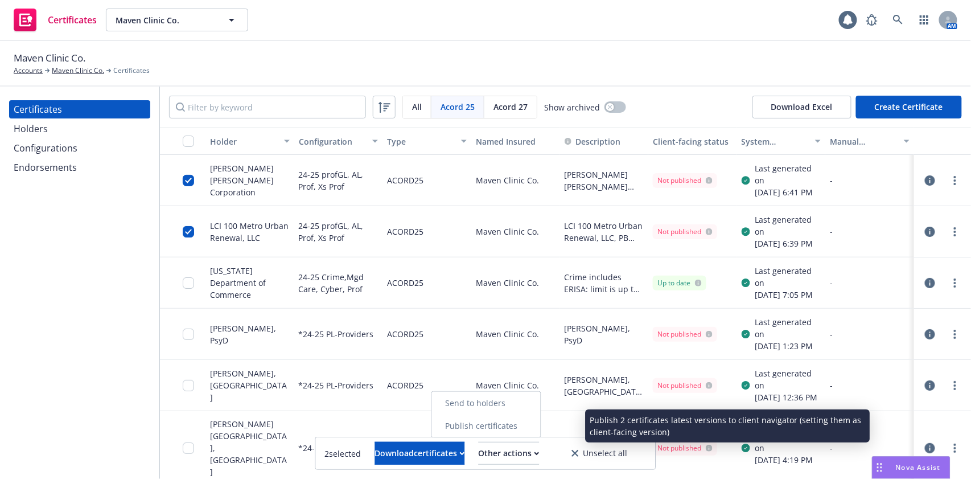
click at [521, 423] on link "Publish certificates" at bounding box center [486, 425] width 109 height 23
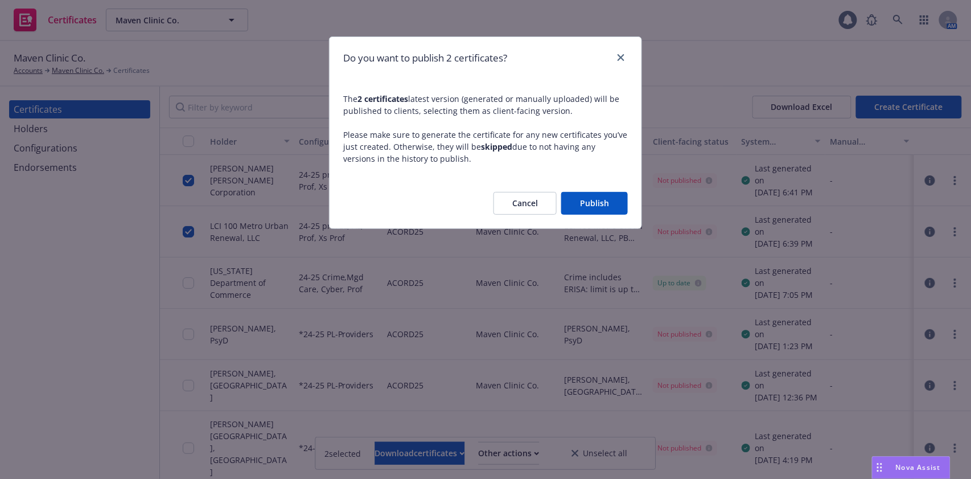
click at [595, 196] on button "Publish" at bounding box center [594, 203] width 67 height 23
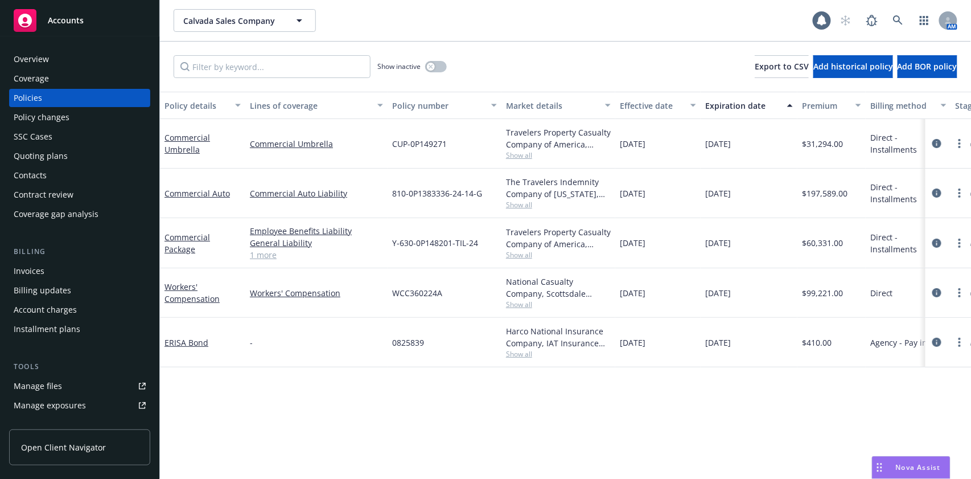
click at [63, 57] on div "Overview" at bounding box center [80, 59] width 132 height 18
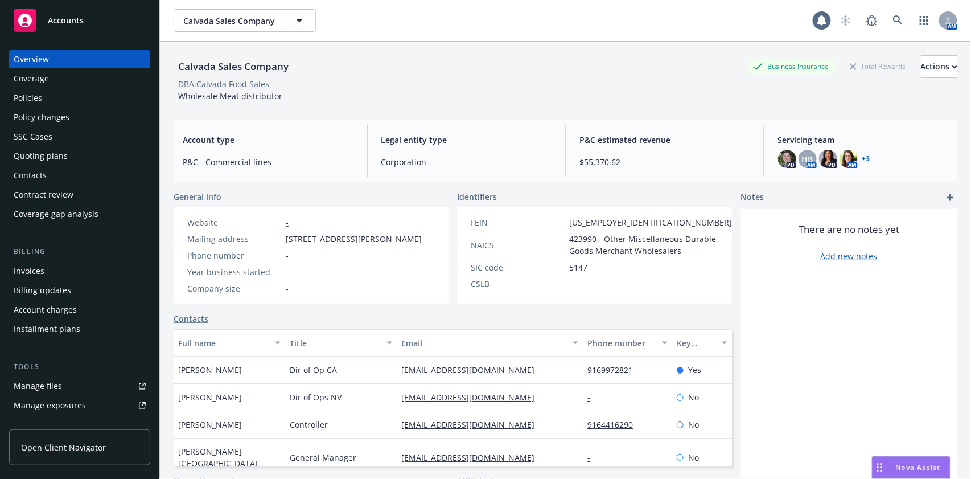
click at [947, 194] on icon "add" at bounding box center [950, 197] width 7 height 7
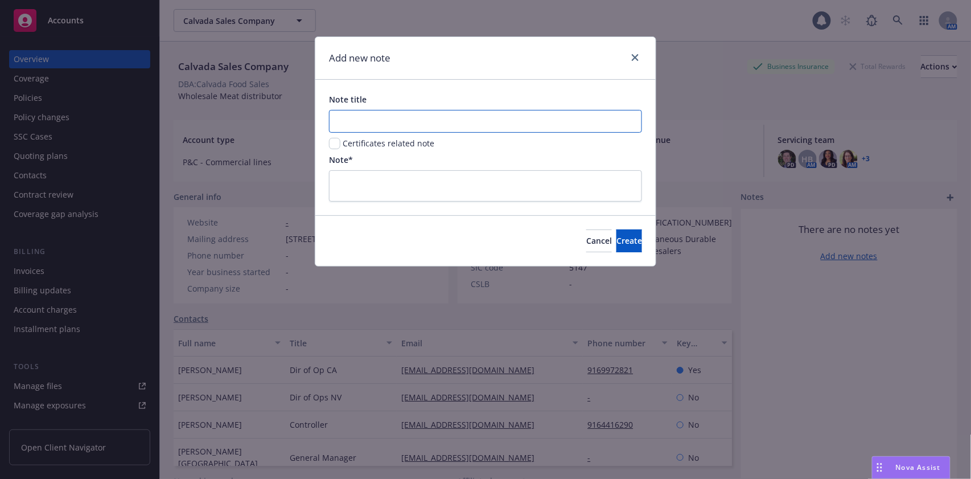
click at [409, 116] on input "Note title" at bounding box center [485, 121] width 313 height 23
click at [352, 122] on input "LostBOR" at bounding box center [485, 121] width 313 height 23
type input "Lost BOR"
click at [331, 144] on input "checkbox" at bounding box center [334, 143] width 11 height 11
checkbox input "true"
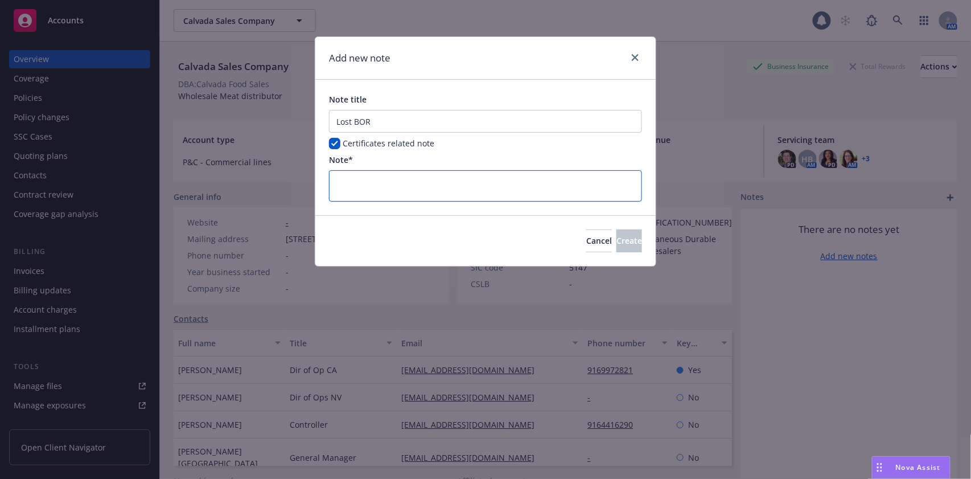
click at [376, 180] on textarea at bounding box center [485, 185] width 313 height 31
type textarea "P"
type textarea "x"
type textarea "Pe"
type textarea "x"
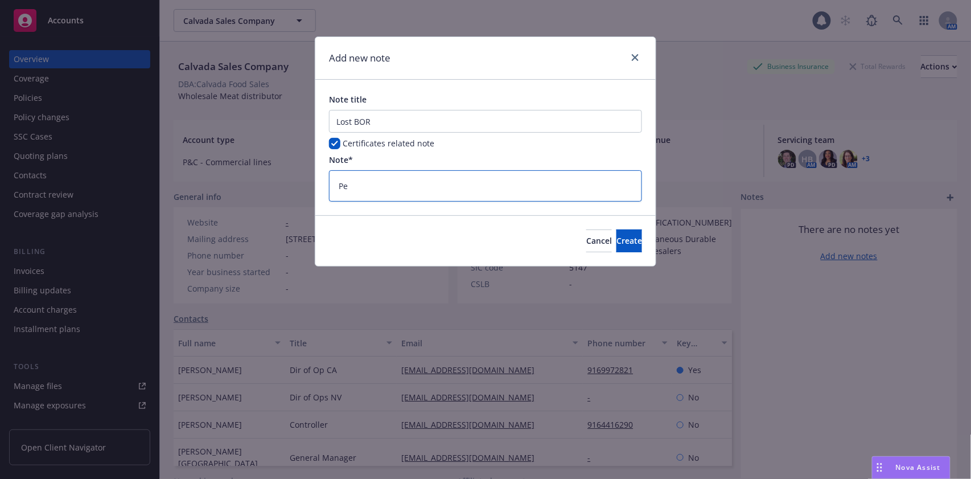
type textarea "Per"
type textarea "x"
type textarea "Per"
type textarea "x"
paste textarea "01735926"
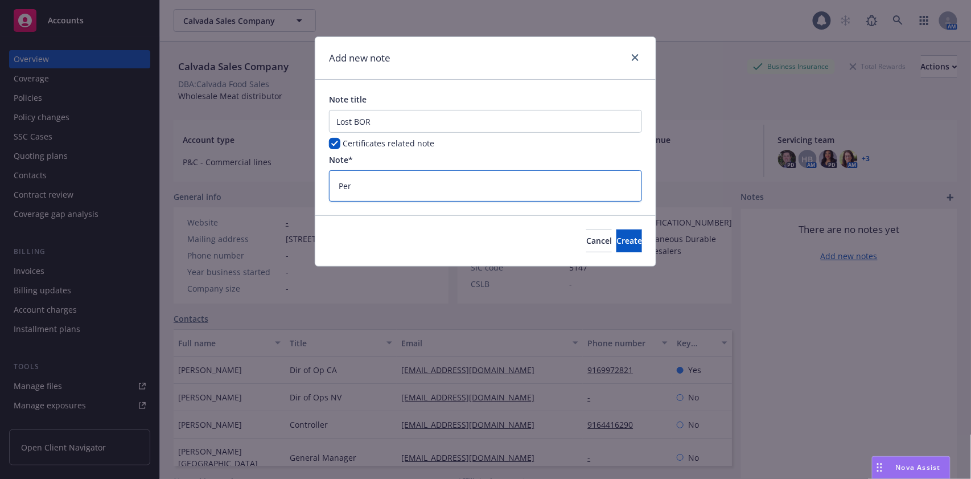
type textarea "Per 01735926"
type textarea "x"
type textarea "Per 01735926,"
type textarea "x"
type textarea "Per 01735926,"
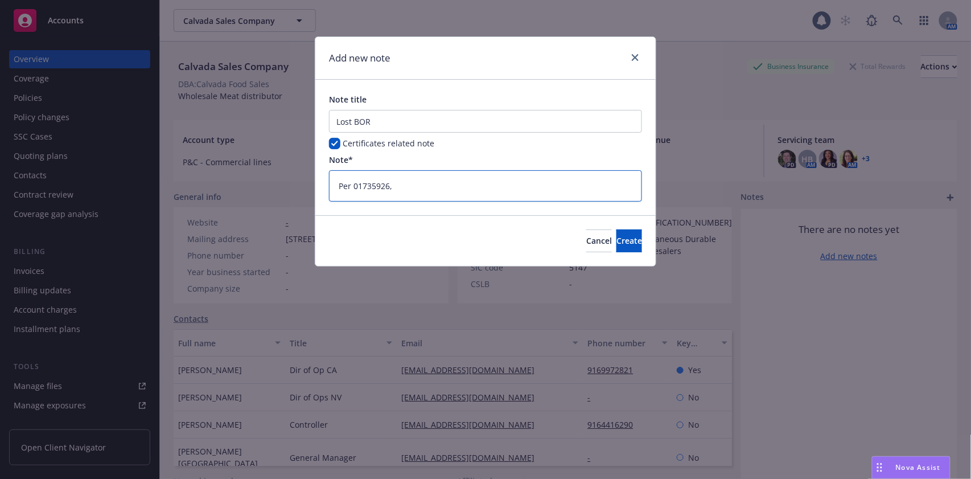
type textarea "x"
type textarea "Per 01735926, W"
type textarea "x"
type textarea "Per 01735926, We"
type textarea "x"
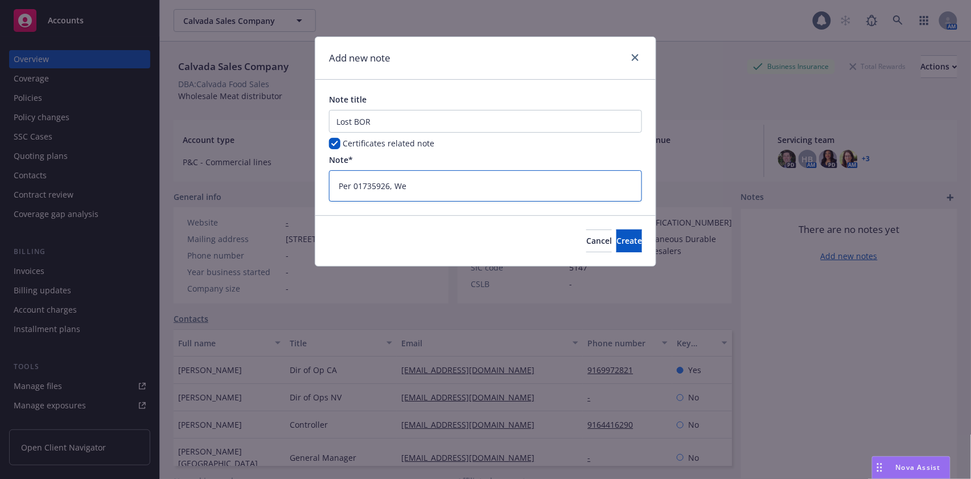
type textarea "Per 01735926, We"
type textarea "x"
type textarea "Per 01735926, We a"
type textarea "x"
type textarea "Per 01735926, We"
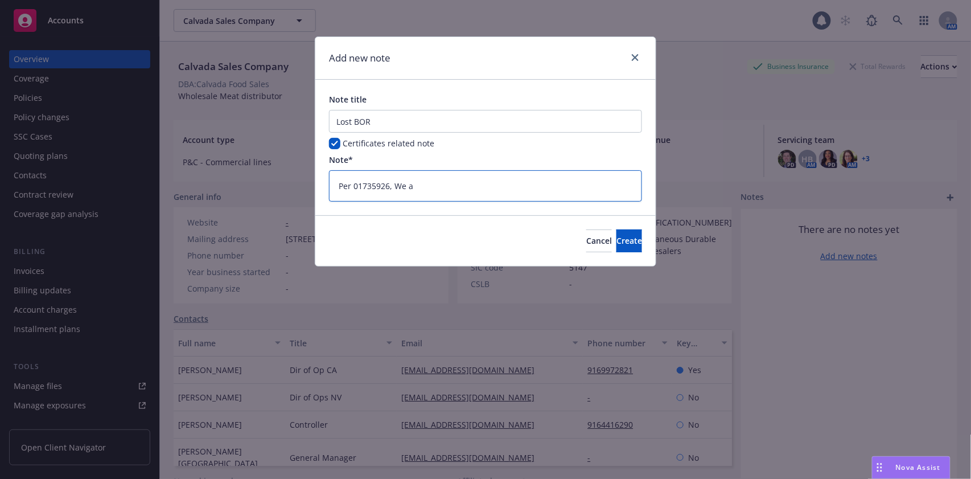
type textarea "x"
type textarea "Per 01735926, We"
type textarea "x"
type textarea "Per 01735926, W"
type textarea "x"
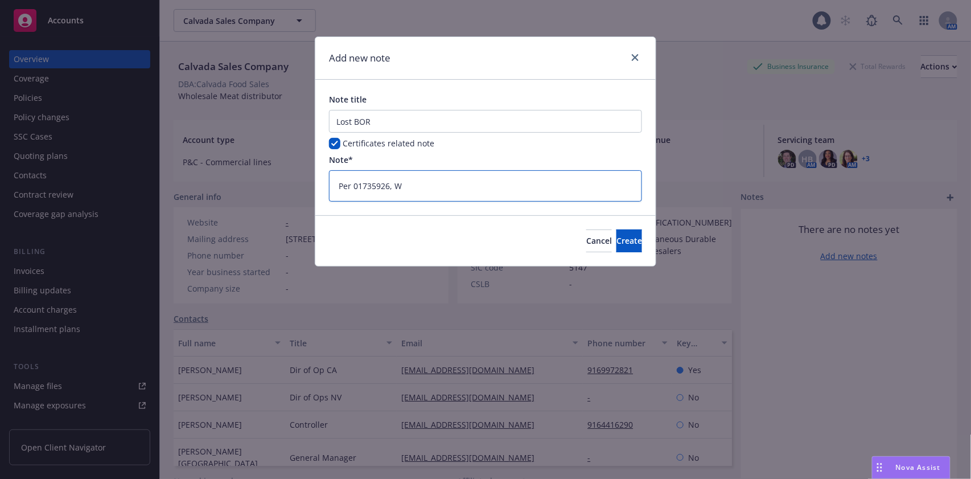
type textarea "Per 01735926,"
type textarea "x"
type textarea "Per 01735926, w"
type textarea "x"
type textarea "Per 01735926, we"
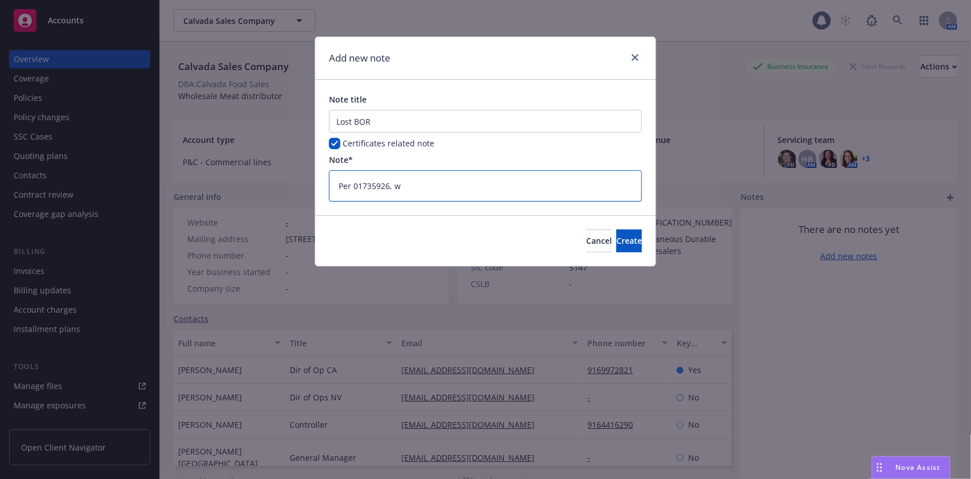
type textarea "x"
type textarea "Per 01735926, we"
type textarea "x"
type textarea "Per 01735926, we a"
type textarea "x"
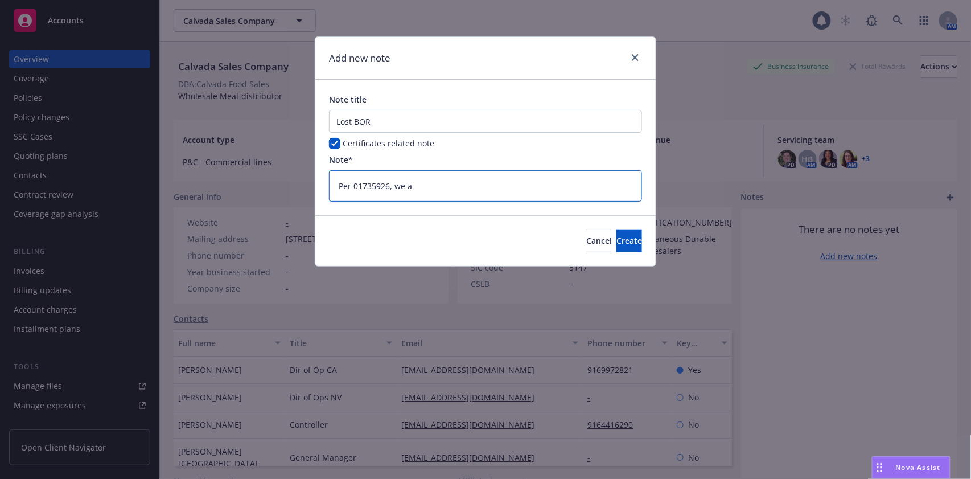
type textarea "Per 01735926, we ar"
type textarea "x"
type textarea "Per 01735926, we are"
type textarea "x"
type textarea "Per 01735926, we are"
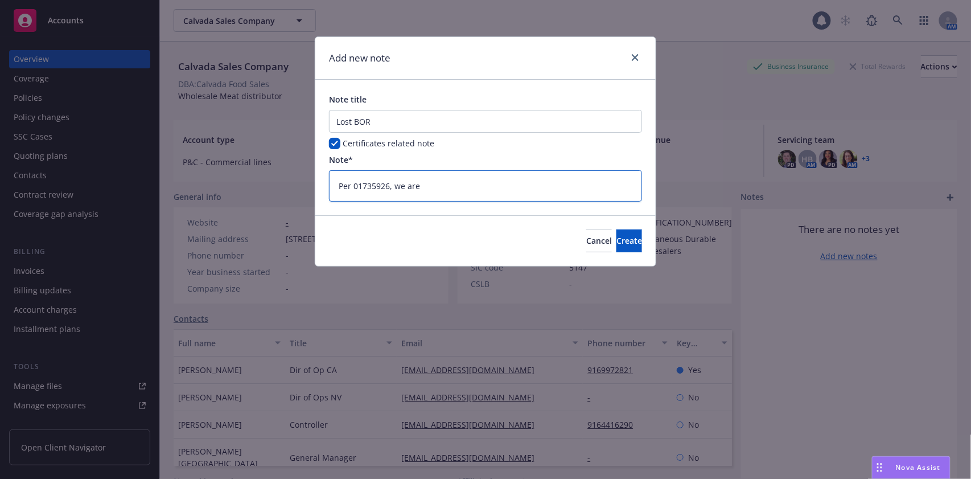
type textarea "x"
type textarea "Per 01735926, we are n"
type textarea "x"
type textarea "Per 01735926, we are no"
type textarea "x"
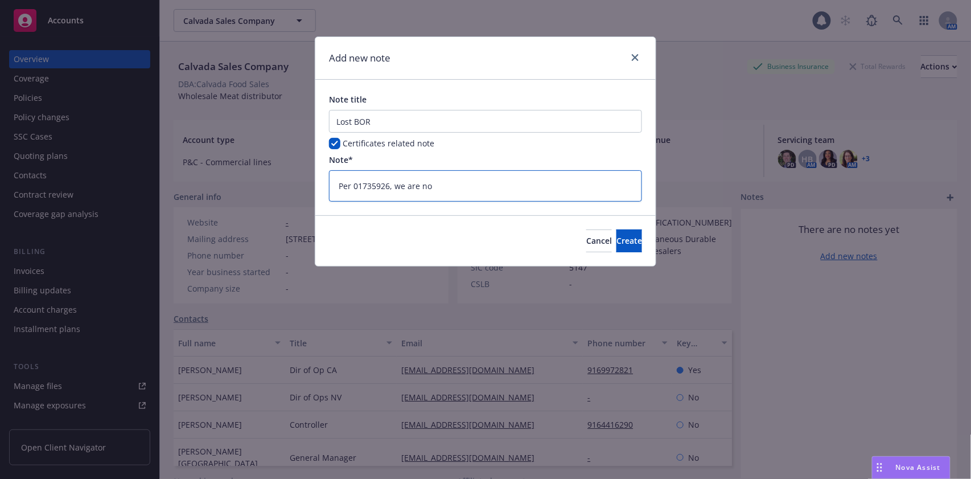
type textarea "Per 01735926, we are no"
type textarea "x"
type textarea "Per 01735926, we are no l"
type textarea "x"
type textarea "Per 01735926, we are no lo"
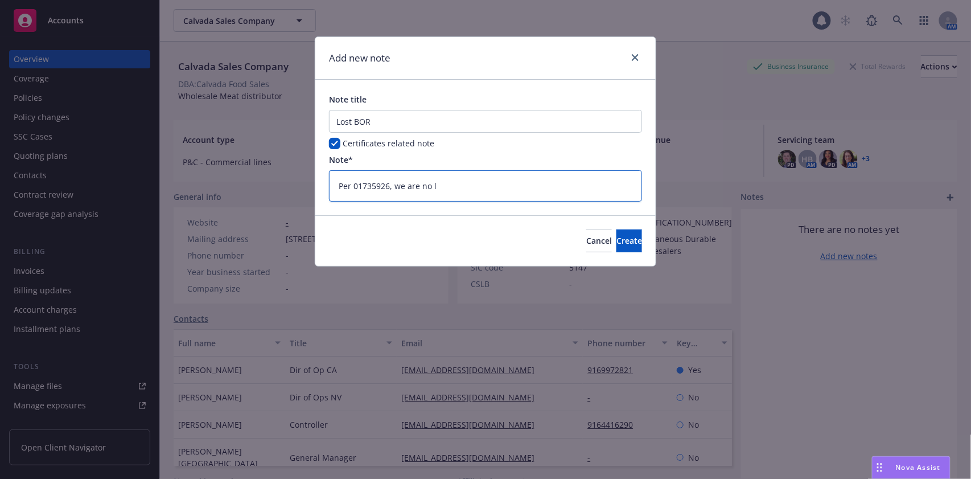
type textarea "x"
type textarea "Per 01735926, we are no log"
type textarea "x"
type textarea "Per 01735926, we are no loge"
type textarea "x"
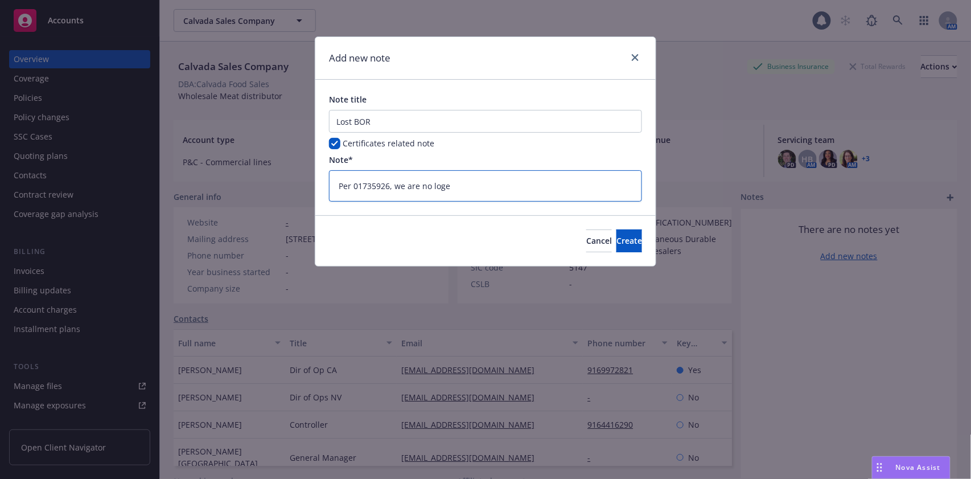
type textarea "Per 01735926, we are no loger"
type textarea "x"
type textarea "Per 01735926, we are no loger"
type textarea "x"
type textarea "Per 01735926, we are no loger"
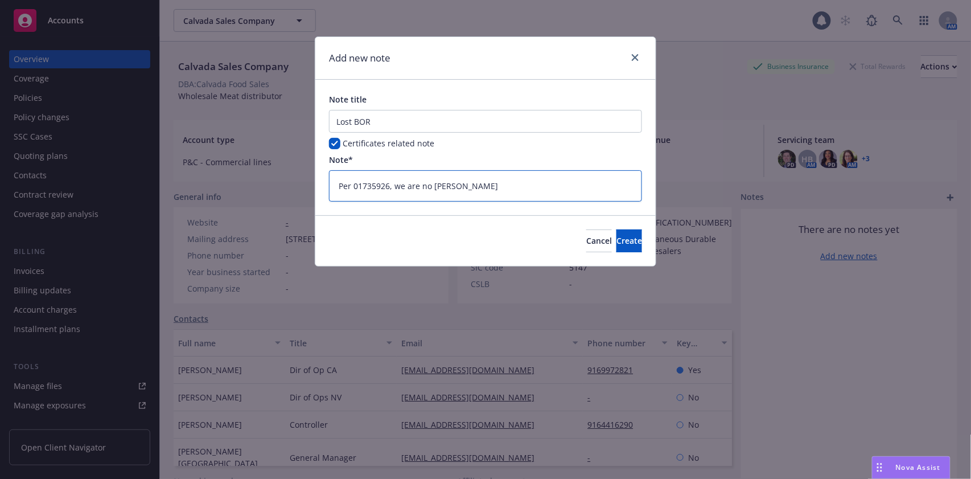
type textarea "x"
type textarea "Per 01735926, we are no loge"
type textarea "x"
type textarea "Per 01735926, we are no log"
type textarea "x"
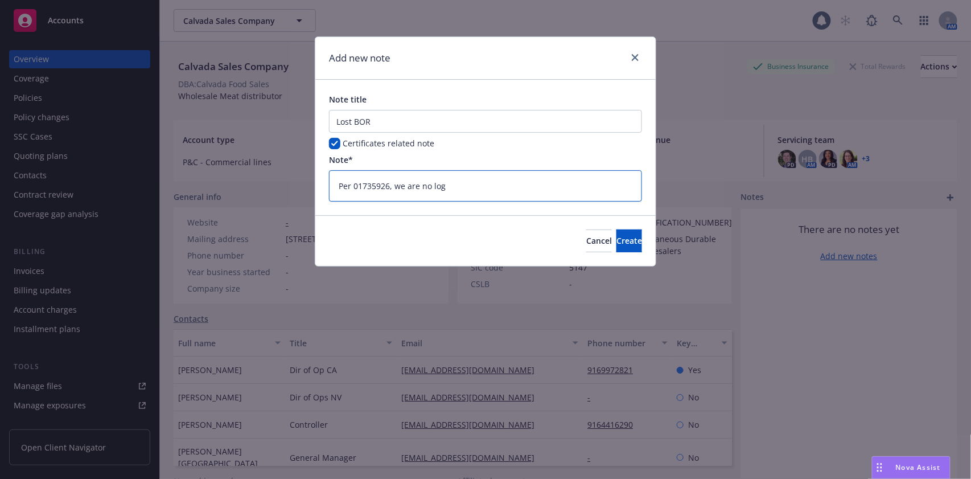
type textarea "Per 01735926, we are no lo"
type textarea "x"
type textarea "Per 01735926, we are no lon"
type textarea "x"
type textarea "Per 01735926, we are no long"
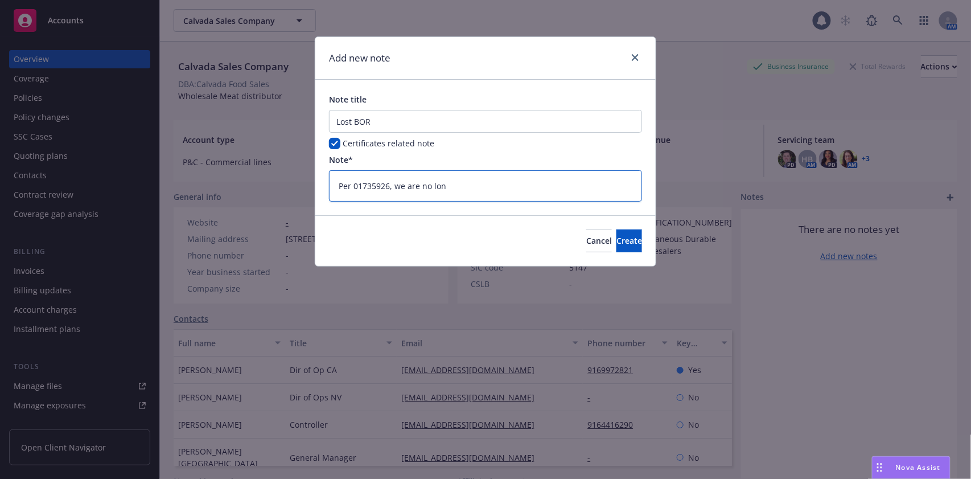
type textarea "x"
type textarea "Per 01735926, we are no longe"
type textarea "x"
type textarea "Per 01735926, we are no longer"
type textarea "x"
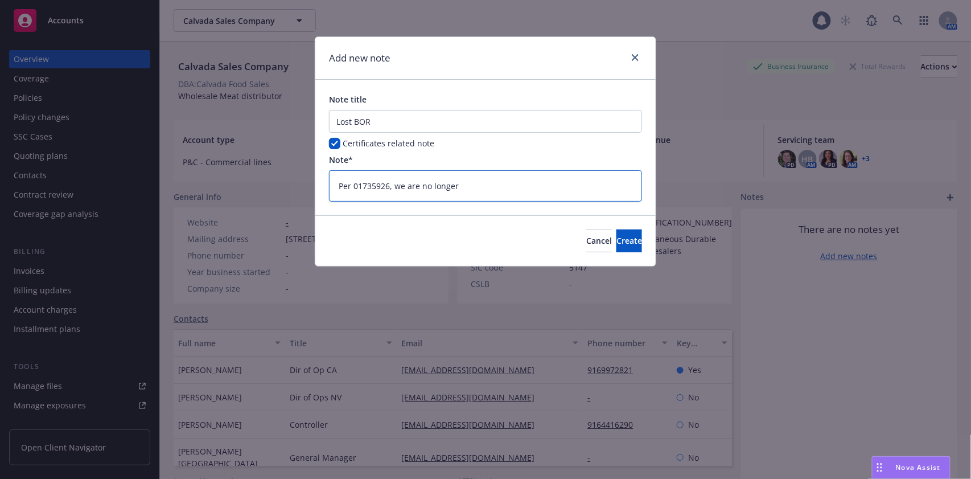
type textarea "Per 01735926, we are no longer"
type textarea "x"
type textarea "Per 01735926, we are no longer b"
type textarea "x"
type textarea "Per 01735926, we are no longer br"
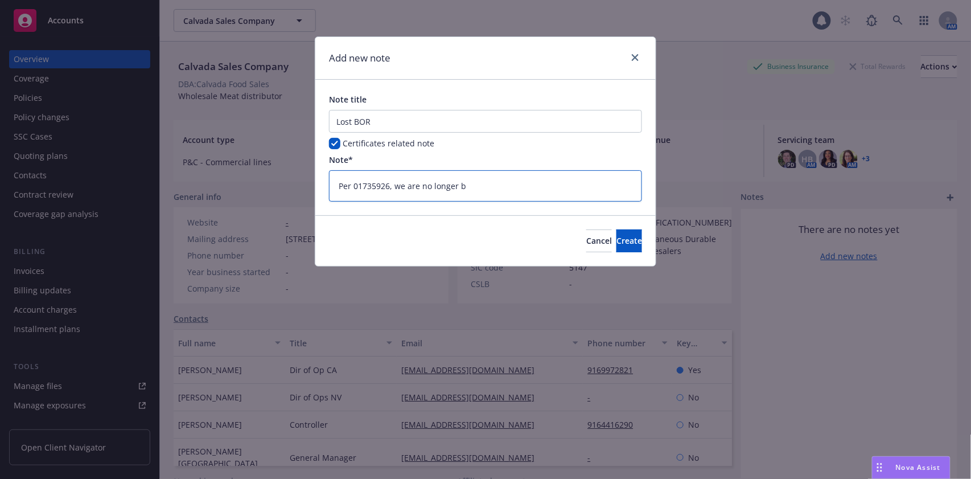
type textarea "x"
type textarea "Per 01735926, we are no longer bro"
type textarea "x"
type textarea "Per 01735926, we are no longer brok"
type textarea "x"
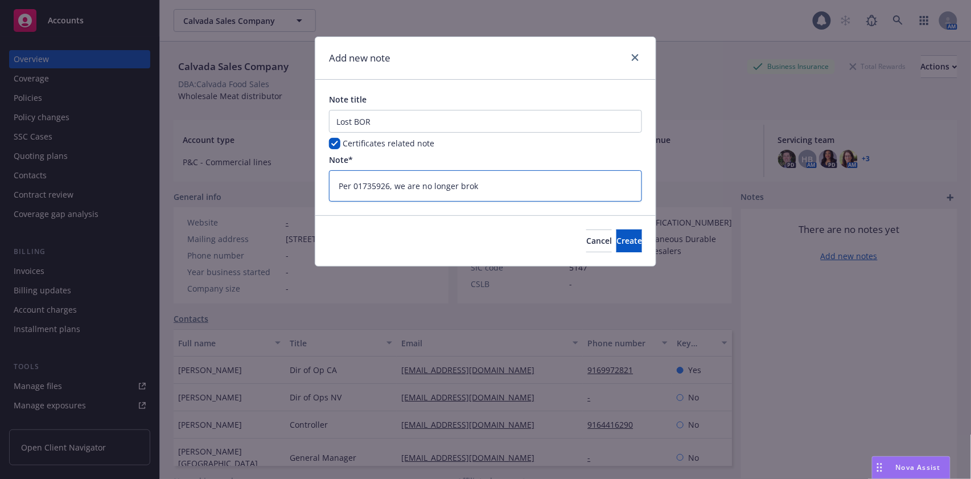
type textarea "Per 01735926, we are no longer broke"
type textarea "x"
type textarea "Per 01735926, we are no longer broker"
type textarea "x"
type textarea "Per 01735926, we are no longer broker."
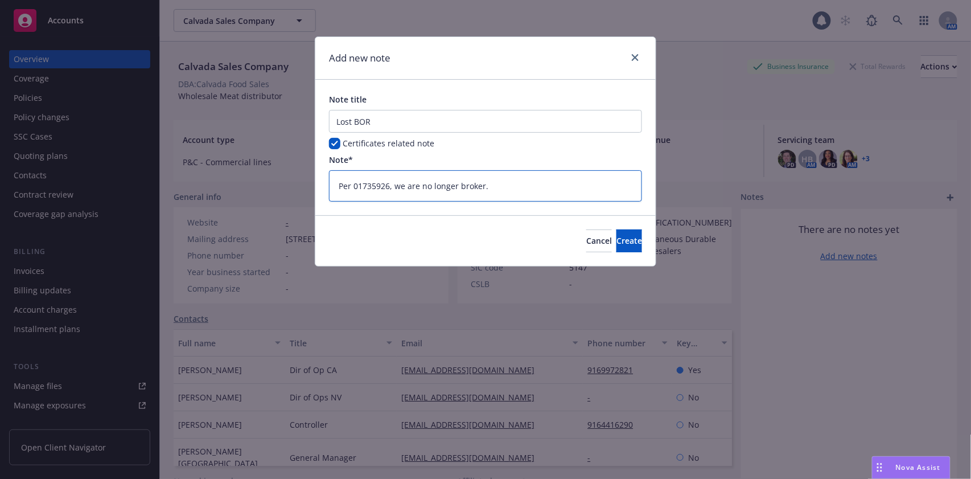
type textarea "x"
type textarea "Per 01735926, we are no longer broker."
type textarea "x"
type textarea "Per 01735926, we are no longer broker. D"
type textarea "x"
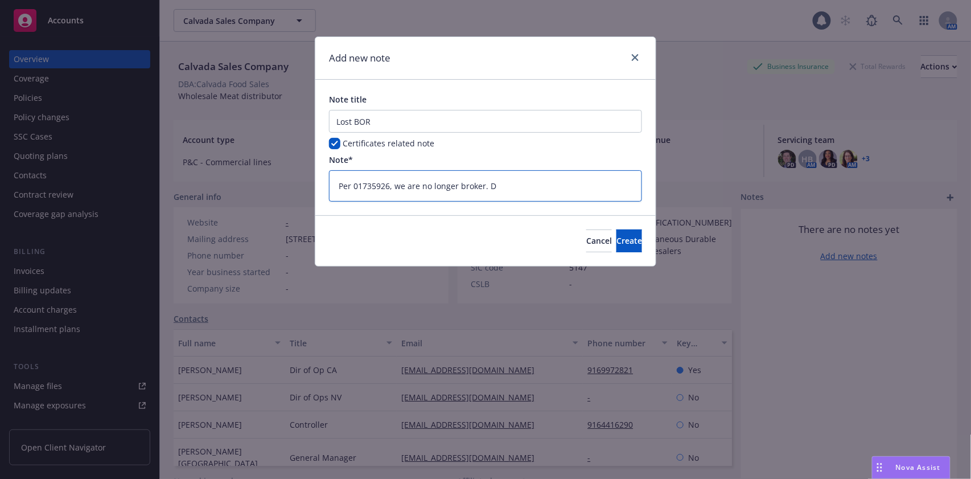
type textarea "Per 01735926, we are no longer broker. Do"
type textarea "x"
type textarea "Per 01735926, we are no longer broker. Do"
type textarea "x"
type textarea "Per 01735926, we are no longer broker. Do n"
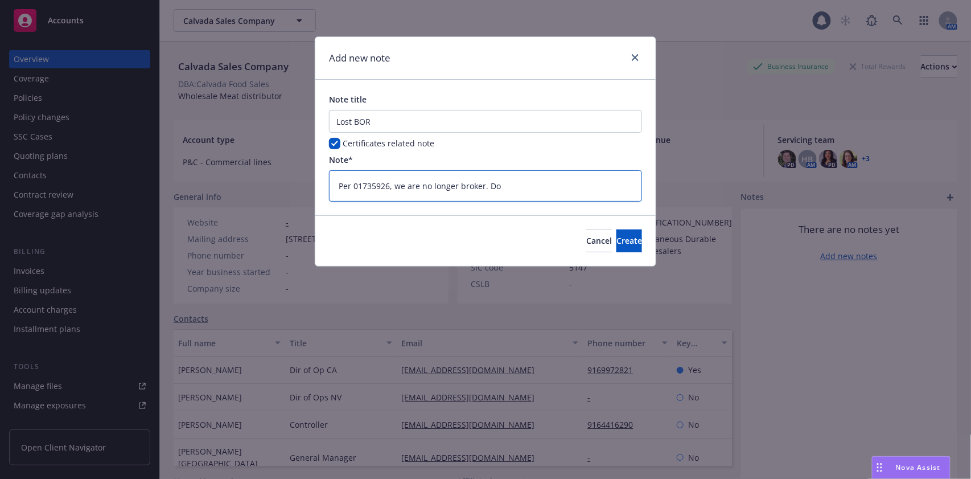
type textarea "x"
type textarea "Per 01735926, we are no longer broker. Do no"
type textarea "x"
type textarea "Per 01735926, we are no longer broker. Do not"
type textarea "x"
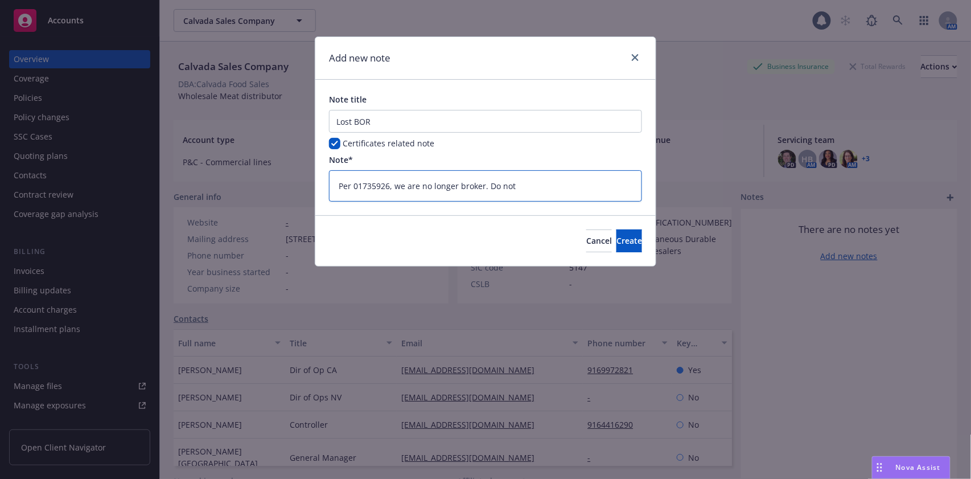
type textarea "Per 01735926, we are no longer broker. Do not"
type textarea "x"
type textarea "Per 01735926, we are no longer broker. Do not i"
type textarea "x"
type textarea "Per 01735926, we are no longer broker. Do not is"
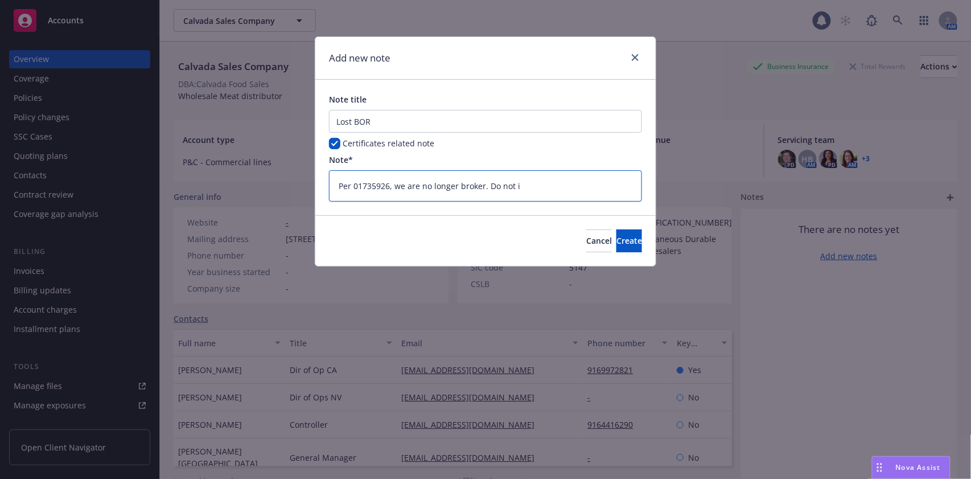
type textarea "x"
type textarea "Per 01735926, we are no longer broker. Do not iss"
type textarea "x"
type textarea "Per 01735926, we are no longer broker. Do not issu"
type textarea "x"
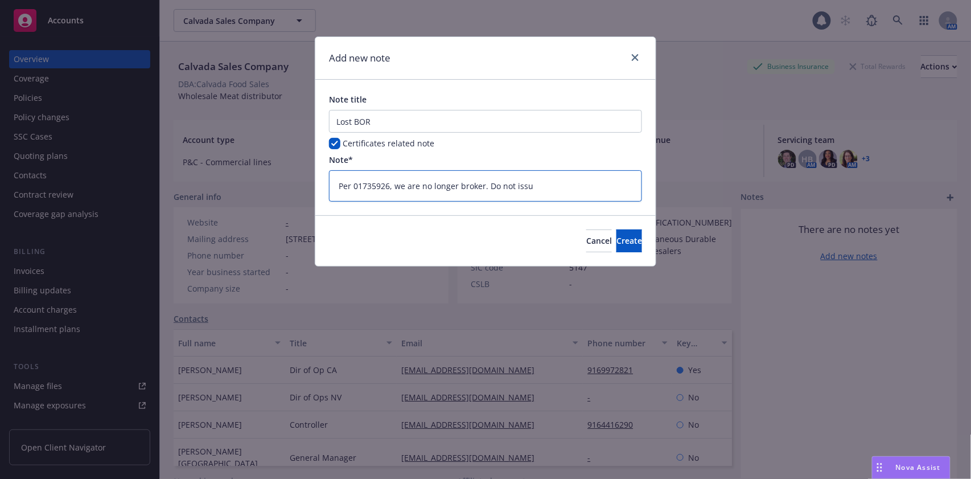
type textarea "Per 01735926, we are no longer broker. Do not issue"
type textarea "x"
type textarea "Per 01735926, we are no longer broker. Do not issue"
type textarea "x"
type textarea "Per 01735926, we are no longer broker. Do not issue c"
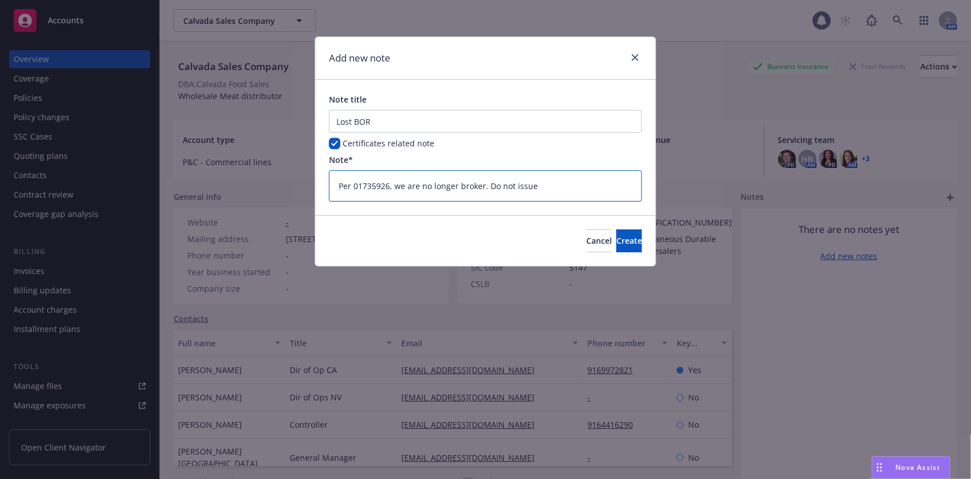
type textarea "x"
type textarea "Per 01735926, we are no longer broker. Do not issue ce"
type textarea "x"
type textarea "Per 01735926, we are no longer broker. Do not issue cer"
type textarea "x"
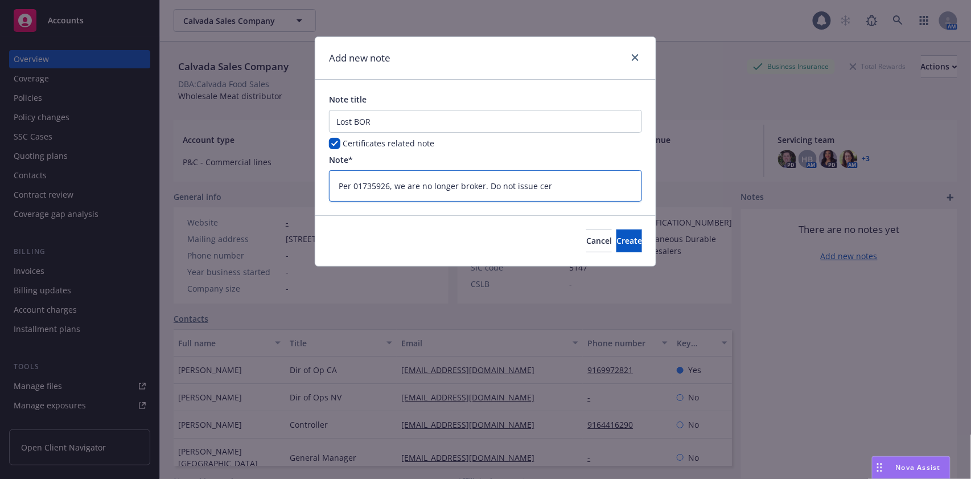
type textarea "Per 01735926, we are no longer broker. Do not issue cert"
type textarea "x"
type textarea "Per 01735926, we are no longer broker. Do not issue certs"
type textarea "x"
type textarea "Per 01735926, we are no longer broker. Do not issue certs."
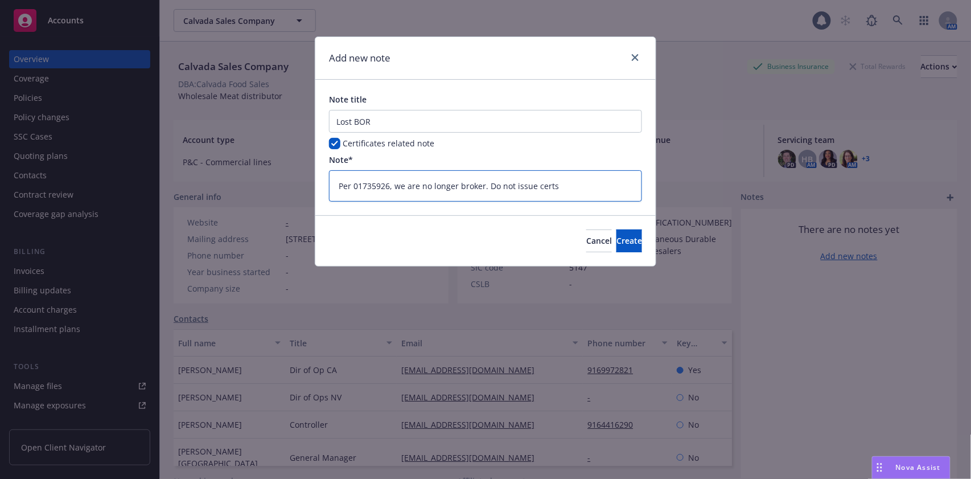
type textarea "x"
type textarea "Per 01735926, we are no longer broker. Do not issue certs."
click at [624, 241] on button "Create" at bounding box center [629, 240] width 26 height 23
type textarea "x"
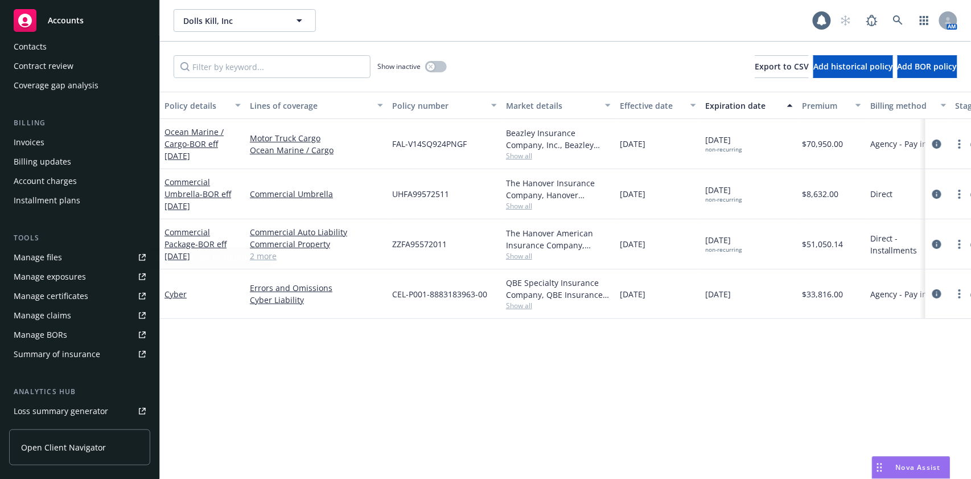
scroll to position [151, 0]
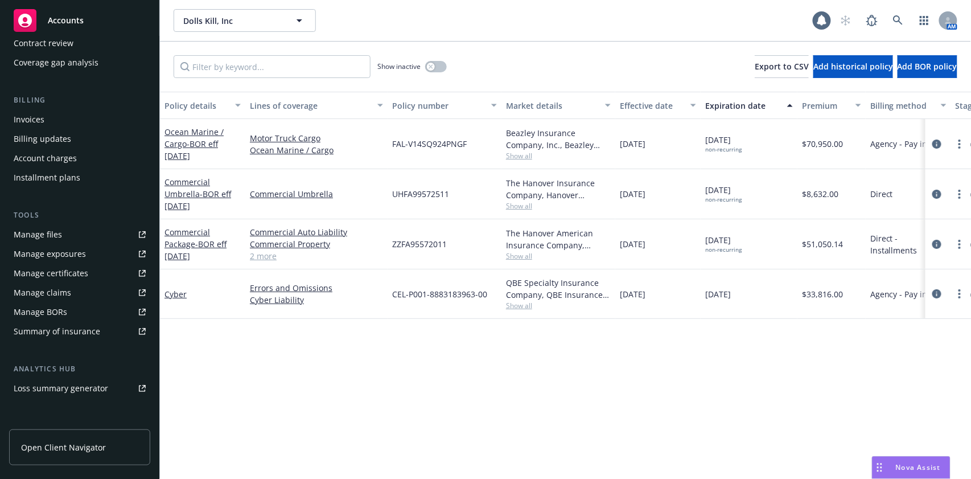
click at [84, 276] on div "Manage certificates" at bounding box center [51, 273] width 75 height 18
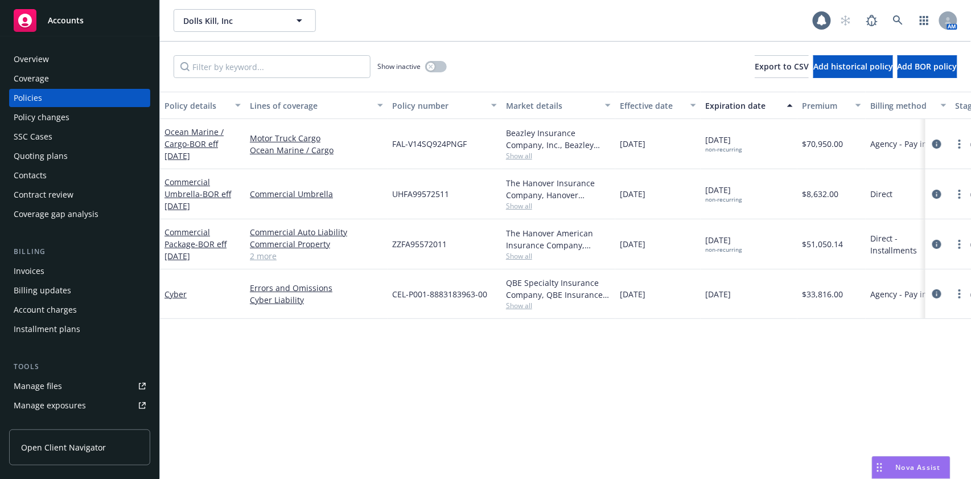
click at [41, 57] on div "Overview" at bounding box center [31, 59] width 35 height 18
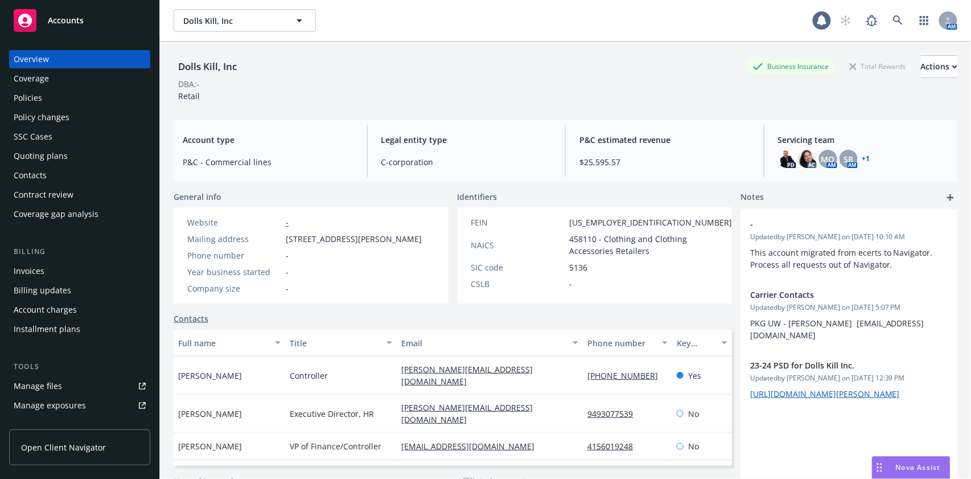
click at [57, 83] on div "Coverage" at bounding box center [80, 78] width 132 height 18
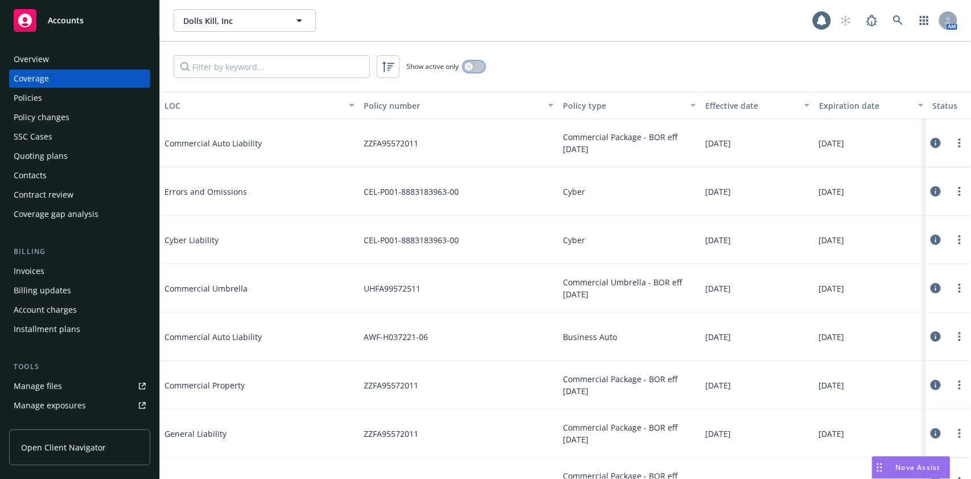
click at [473, 71] on button "button" at bounding box center [474, 66] width 22 height 11
click at [41, 96] on div "Policies" at bounding box center [28, 98] width 28 height 18
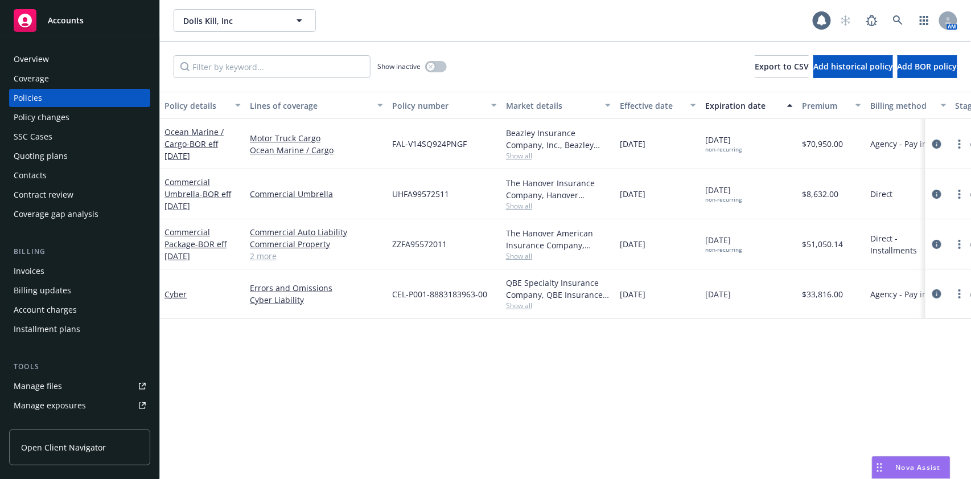
click at [68, 60] on div "Overview" at bounding box center [80, 59] width 132 height 18
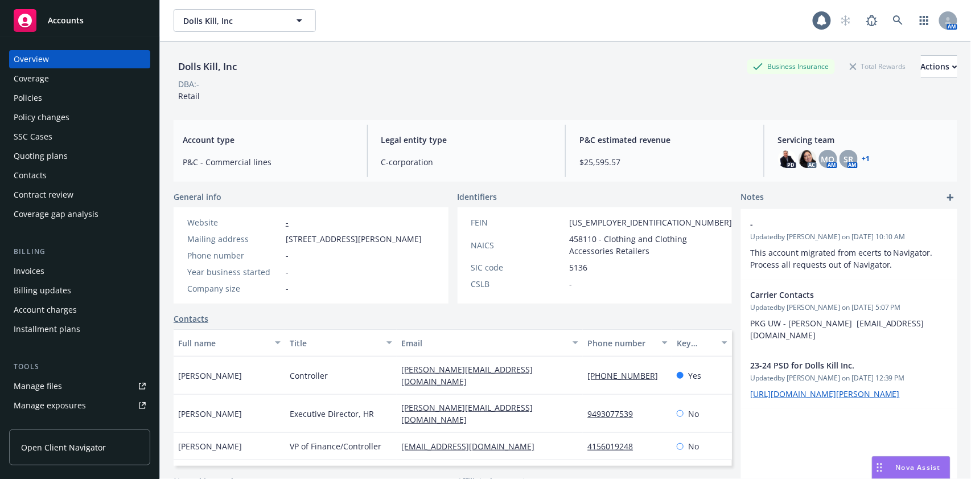
click at [59, 88] on div "Overview Coverage Policies Policy changes SSC Cases Quoting plans Contacts Cont…" at bounding box center [79, 136] width 141 height 173
click at [58, 99] on div "Policies" at bounding box center [80, 98] width 132 height 18
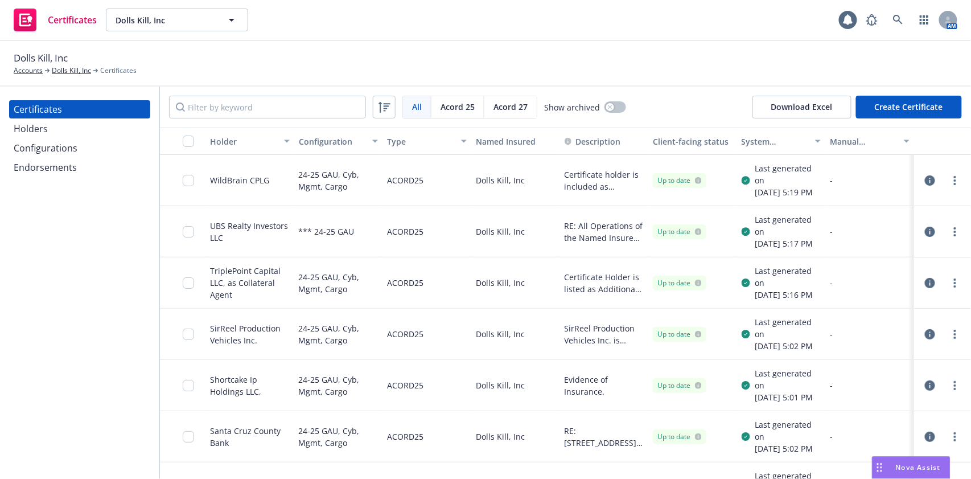
click at [37, 148] on div "Configurations" at bounding box center [46, 148] width 64 height 18
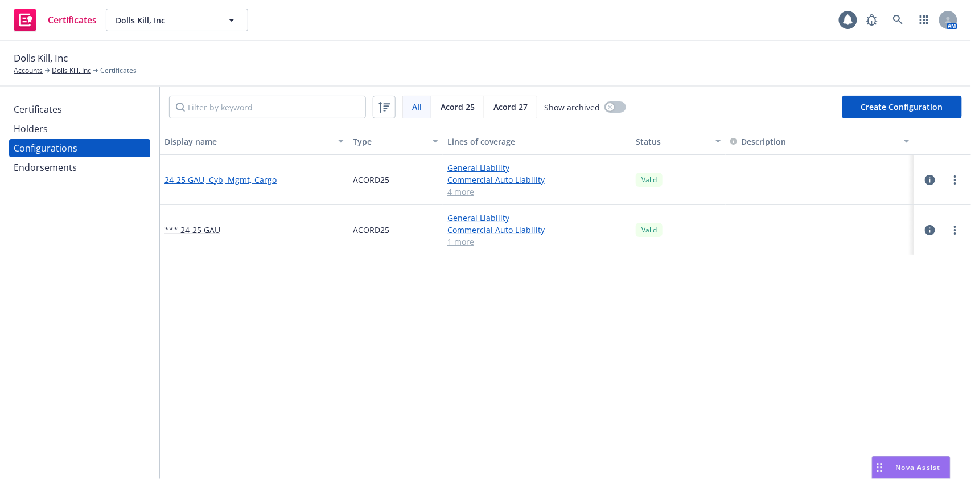
click at [247, 178] on link "24-25 GAU, Cyb, Mgmt, Cargo" at bounding box center [220, 180] width 112 height 12
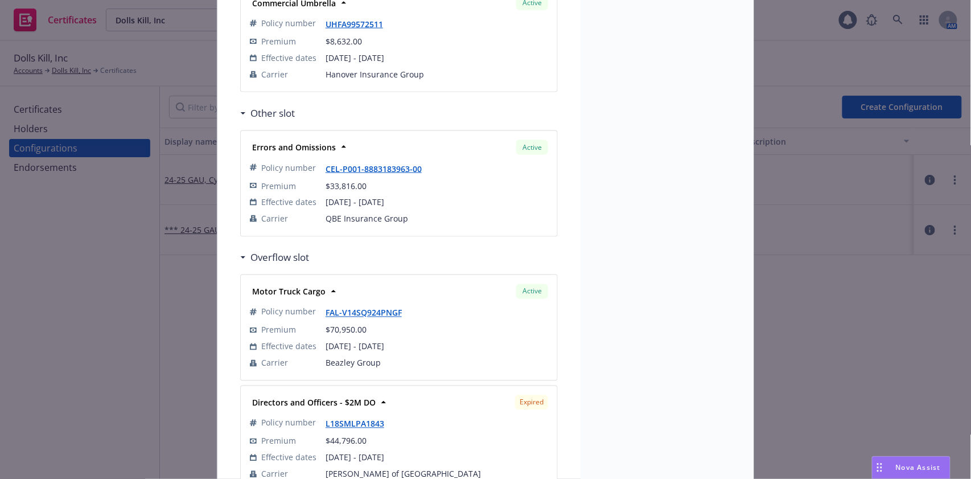
scroll to position [378, 0]
